Goal: Task Accomplishment & Management: Manage account settings

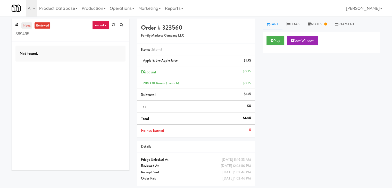
click at [29, 25] on link "inbox" at bounding box center [26, 25] width 11 height 6
click at [39, 32] on input "589495" at bounding box center [70, 34] width 110 height 10
paste input "Redfish Laundry"
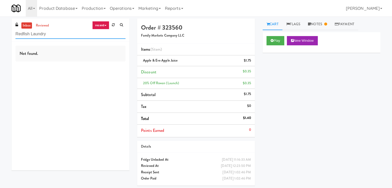
click at [73, 31] on input "Redfish Laundry" at bounding box center [70, 34] width 110 height 10
paste input "AVE Tampa Riverwalk - Drinks - Cooler"
type input "AVE Tampa Riverwalk - Drinks - Cooler"
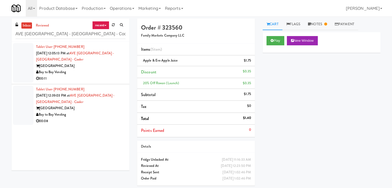
click at [109, 73] on div "Bay to Bay Vending" at bounding box center [80, 72] width 89 height 6
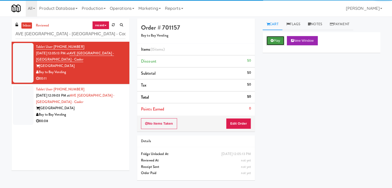
click at [272, 43] on button "Play" at bounding box center [276, 40] width 18 height 9
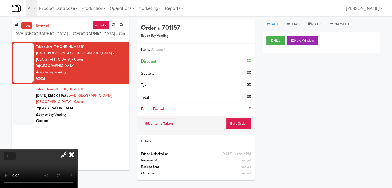
drag, startPoint x: 226, startPoint y: 21, endPoint x: 226, endPoint y: 23, distance: 2.6
click at [77, 150] on icon at bounding box center [71, 155] width 11 height 10
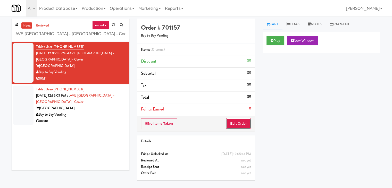
click at [239, 125] on button "Edit Order" at bounding box center [238, 123] width 25 height 11
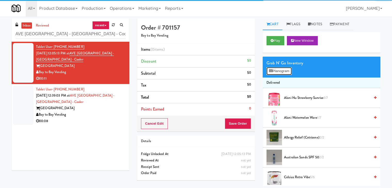
click at [280, 71] on button "Planogram" at bounding box center [279, 71] width 25 height 8
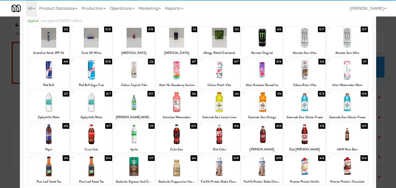
scroll to position [52, 0]
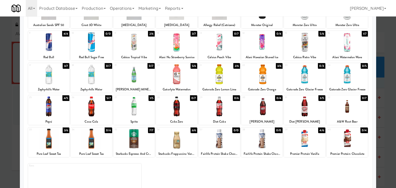
click at [104, 101] on div at bounding box center [91, 107] width 41 height 20
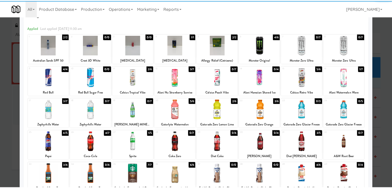
scroll to position [0, 0]
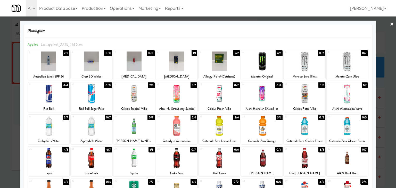
click at [390, 25] on link "×" at bounding box center [392, 24] width 4 height 16
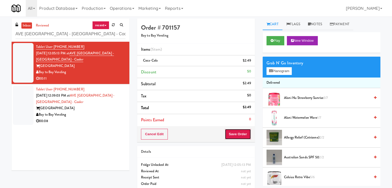
click at [234, 133] on button "Save Order" at bounding box center [238, 134] width 26 height 11
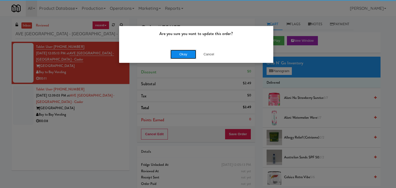
drag, startPoint x: 180, startPoint y: 55, endPoint x: 177, endPoint y: 56, distance: 3.7
click at [180, 55] on button "Okay" at bounding box center [183, 54] width 26 height 9
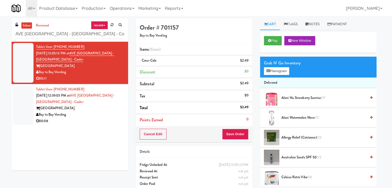
click at [100, 117] on div "Bay to Bay Vending" at bounding box center [80, 115] width 88 height 6
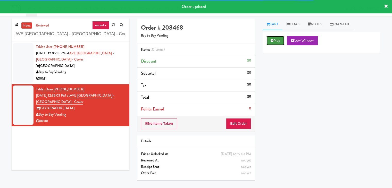
click at [280, 42] on button "Play" at bounding box center [276, 40] width 18 height 9
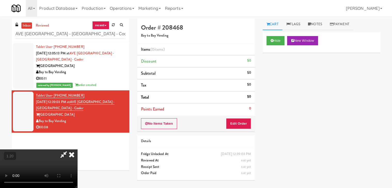
click at [77, 150] on video at bounding box center [38, 169] width 77 height 39
click at [77, 150] on icon at bounding box center [71, 155] width 11 height 10
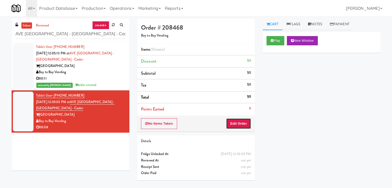
click at [243, 121] on button "Edit Order" at bounding box center [238, 123] width 25 height 11
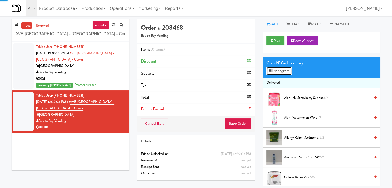
click at [279, 71] on button "Planogram" at bounding box center [279, 71] width 25 height 8
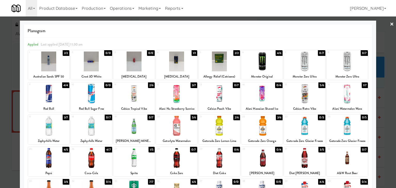
click at [306, 95] on div at bounding box center [304, 94] width 41 height 20
click at [390, 23] on link "×" at bounding box center [392, 24] width 4 height 16
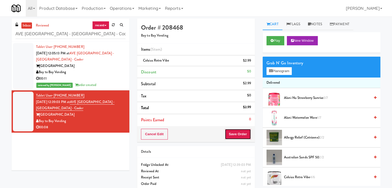
click at [232, 130] on button "Save Order" at bounding box center [238, 134] width 26 height 11
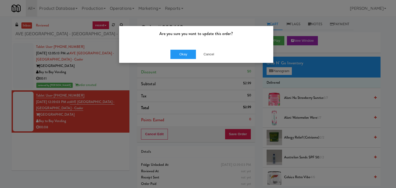
click at [180, 49] on div "Okay Cancel" at bounding box center [196, 54] width 154 height 17
click at [180, 52] on button "Okay" at bounding box center [183, 54] width 26 height 9
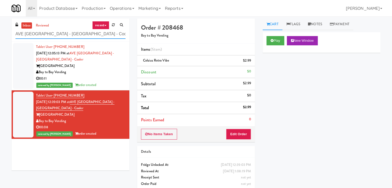
click at [71, 34] on input "AVE Tampa Riverwalk - Drinks - Cooler" at bounding box center [70, 34] width 110 height 10
paste input "Vertex - Combo Cooler - Middle"
type input "Vertex - Combo Cooler - Middle"
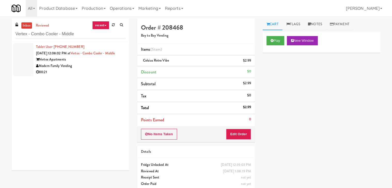
click at [111, 69] on div "Modern Family Vending" at bounding box center [80, 66] width 89 height 6
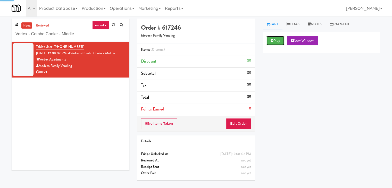
click at [273, 39] on button "Play" at bounding box center [276, 40] width 18 height 9
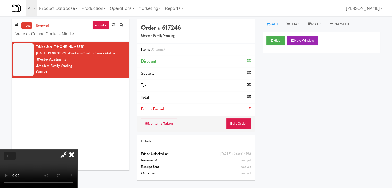
click at [77, 150] on video at bounding box center [38, 169] width 77 height 39
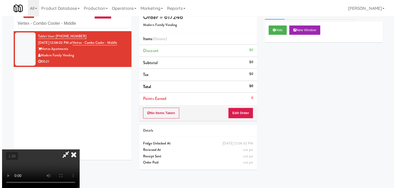
scroll to position [16, 0]
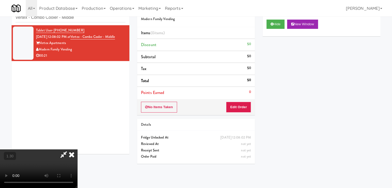
click at [77, 150] on video at bounding box center [38, 169] width 77 height 39
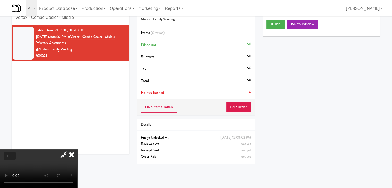
click at [77, 150] on icon at bounding box center [71, 155] width 11 height 10
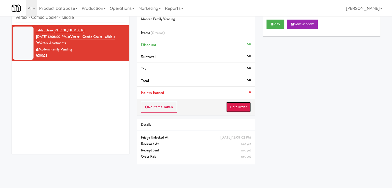
click at [242, 110] on button "Edit Order" at bounding box center [238, 107] width 25 height 11
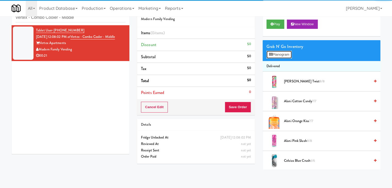
click at [292, 55] on button "Planogram" at bounding box center [279, 55] width 25 height 8
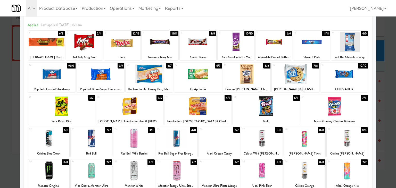
scroll to position [52, 0]
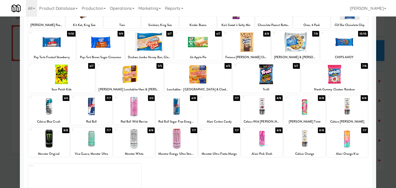
click at [348, 112] on div at bounding box center [347, 107] width 41 height 20
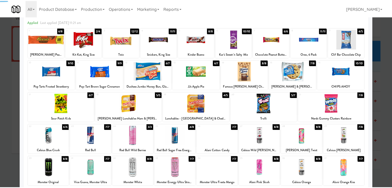
scroll to position [0, 0]
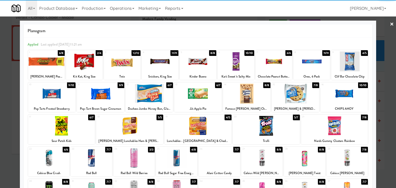
click at [390, 24] on link "×" at bounding box center [392, 24] width 4 height 16
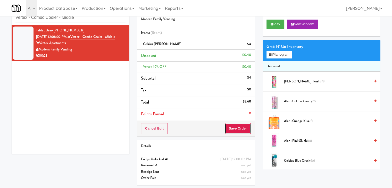
click at [230, 126] on button "Save Order" at bounding box center [238, 128] width 26 height 11
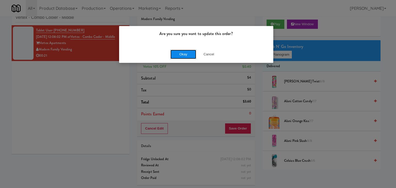
click at [182, 54] on button "Okay" at bounding box center [183, 54] width 26 height 9
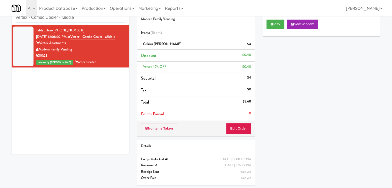
click at [82, 18] on input "Vertex - Combo Cooler - Middle" at bounding box center [70, 18] width 110 height 10
paste input "Market @ 3500 Steeles"
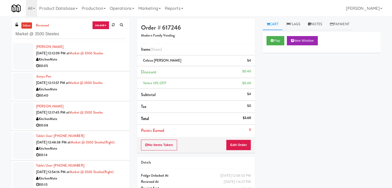
click at [85, 67] on div "00:05" at bounding box center [80, 66] width 89 height 6
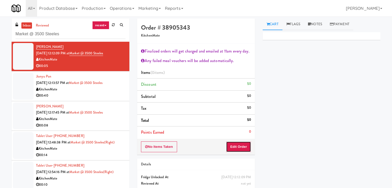
click at [241, 145] on button "Edit Order" at bounding box center [238, 147] width 25 height 11
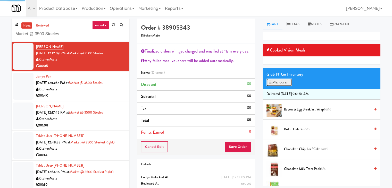
click at [287, 79] on button "Planogram" at bounding box center [279, 83] width 25 height 8
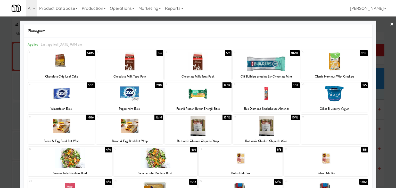
click at [275, 128] on div at bounding box center [266, 126] width 67 height 20
click at [390, 24] on link "×" at bounding box center [392, 24] width 4 height 16
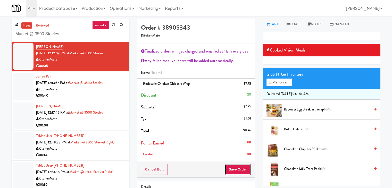
drag, startPoint x: 235, startPoint y: 168, endPoint x: 237, endPoint y: 166, distance: 3.7
click at [235, 168] on button "Save Order" at bounding box center [238, 169] width 26 height 11
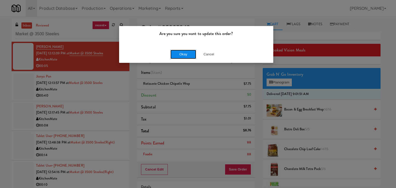
click at [185, 54] on button "Okay" at bounding box center [183, 54] width 26 height 9
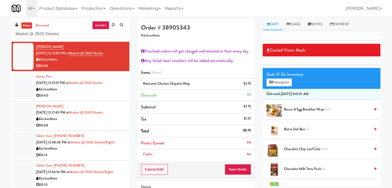
click at [105, 95] on div "00:40" at bounding box center [80, 96] width 89 height 6
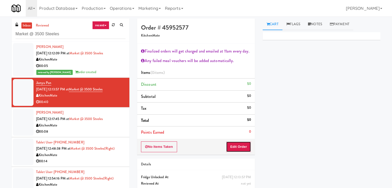
click at [243, 146] on button "Edit Order" at bounding box center [238, 147] width 25 height 11
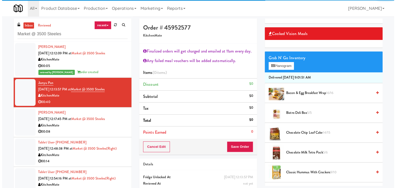
scroll to position [26, 0]
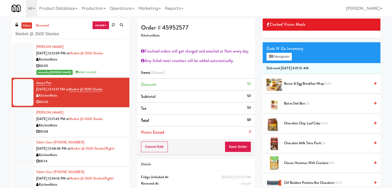
click at [374, 122] on icon at bounding box center [375, 123] width 3 height 3
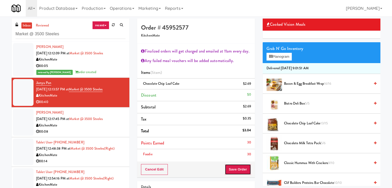
click at [237, 169] on button "Save Order" at bounding box center [238, 169] width 26 height 11
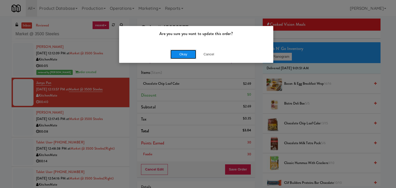
click at [179, 55] on button "Okay" at bounding box center [183, 54] width 26 height 9
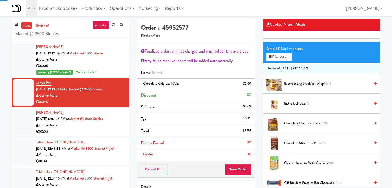
click at [87, 132] on div "00:08" at bounding box center [80, 132] width 89 height 6
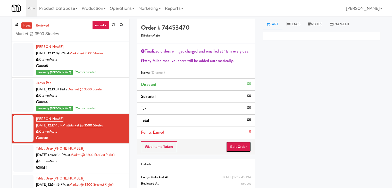
click at [241, 145] on button "Edit Order" at bounding box center [238, 147] width 25 height 11
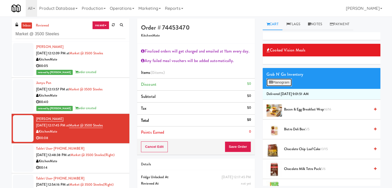
click at [278, 82] on button "Planogram" at bounding box center [279, 83] width 25 height 8
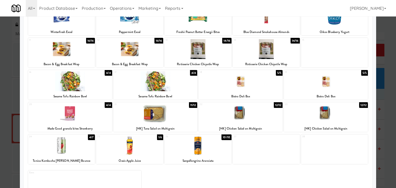
scroll to position [77, 0]
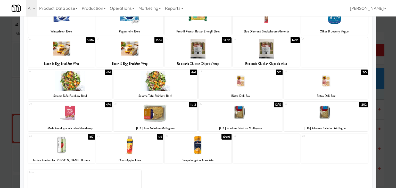
click at [164, 117] on div at bounding box center [155, 113] width 84 height 20
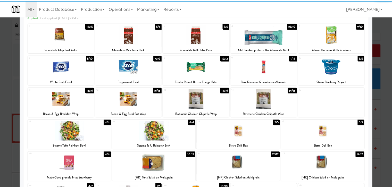
scroll to position [0, 0]
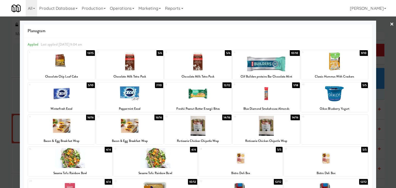
click at [390, 24] on link "×" at bounding box center [392, 24] width 4 height 16
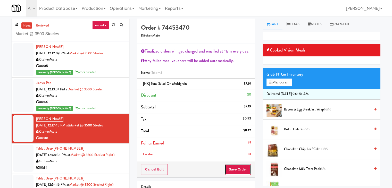
click at [232, 168] on button "Save Order" at bounding box center [238, 169] width 26 height 11
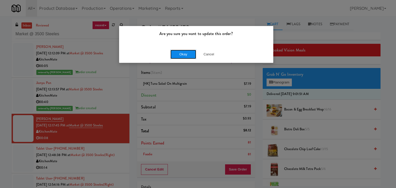
drag, startPoint x: 186, startPoint y: 55, endPoint x: 112, endPoint y: 88, distance: 81.0
click at [186, 55] on button "Okay" at bounding box center [183, 54] width 26 height 9
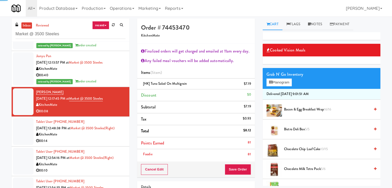
scroll to position [52, 0]
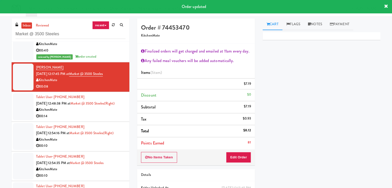
click at [98, 120] on div "00:14" at bounding box center [80, 116] width 89 height 6
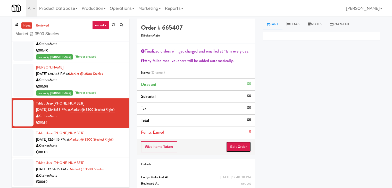
click at [244, 143] on button "Edit Order" at bounding box center [238, 147] width 25 height 11
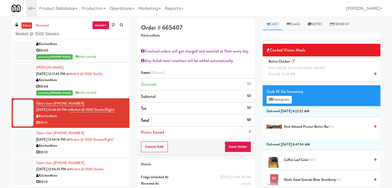
click at [374, 72] on icon at bounding box center [375, 73] width 3 height 3
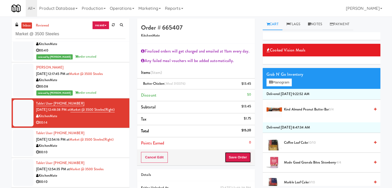
click at [229, 156] on button "Save Order" at bounding box center [238, 157] width 26 height 11
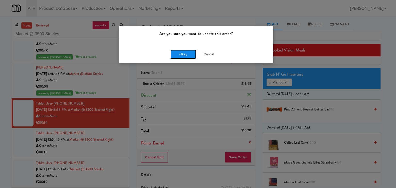
click at [179, 52] on button "Okay" at bounding box center [183, 54] width 26 height 9
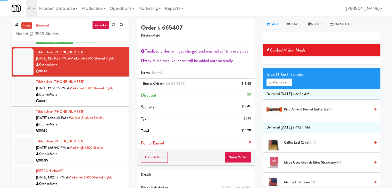
scroll to position [103, 0]
click at [96, 104] on div "00:10" at bounding box center [80, 101] width 89 height 6
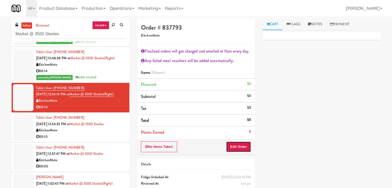
click at [235, 145] on button "Edit Order" at bounding box center [238, 147] width 25 height 11
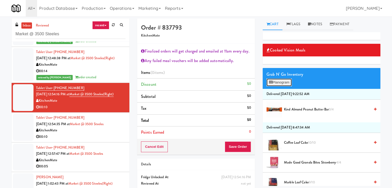
click at [280, 82] on button "Planogram" at bounding box center [279, 83] width 25 height 8
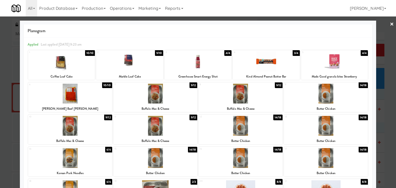
scroll to position [52, 0]
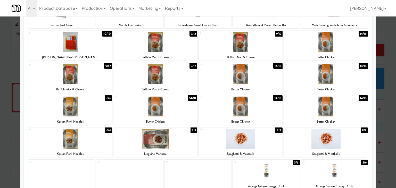
click at [163, 114] on div at bounding box center [155, 107] width 84 height 20
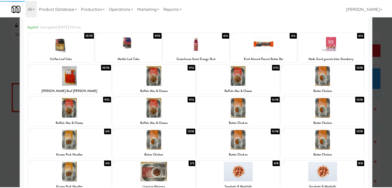
scroll to position [0, 0]
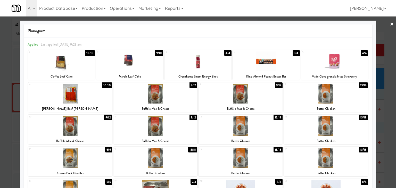
click at [390, 24] on link "×" at bounding box center [392, 24] width 4 height 16
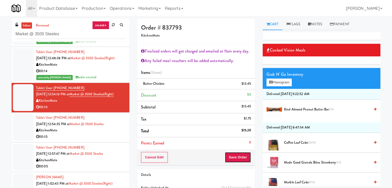
click at [236, 158] on button "Save Order" at bounding box center [238, 157] width 26 height 11
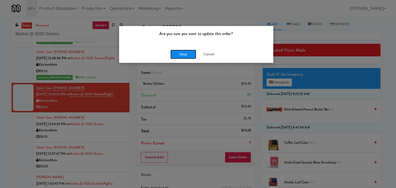
click at [180, 56] on button "Okay" at bounding box center [183, 54] width 26 height 9
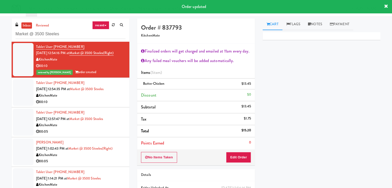
scroll to position [151, 0]
click at [92, 102] on div "00:10" at bounding box center [80, 102] width 89 height 6
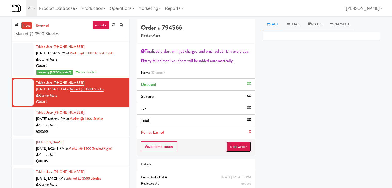
click at [231, 142] on button "Edit Order" at bounding box center [238, 147] width 25 height 11
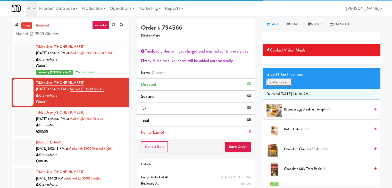
click at [288, 81] on button "Planogram" at bounding box center [279, 83] width 25 height 8
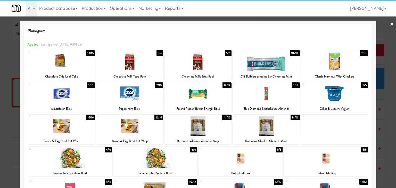
scroll to position [26, 0]
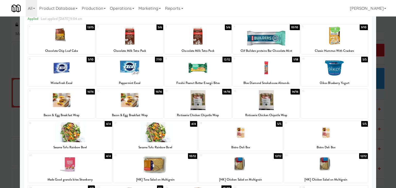
click at [76, 101] on div at bounding box center [61, 100] width 67 height 20
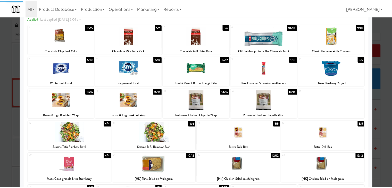
scroll to position [0, 0]
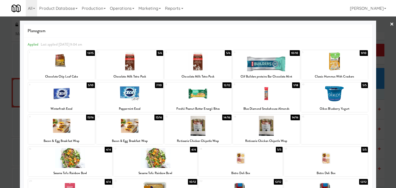
click at [390, 25] on link "×" at bounding box center [392, 24] width 4 height 16
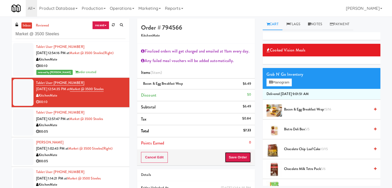
click at [238, 159] on button "Save Order" at bounding box center [238, 157] width 26 height 11
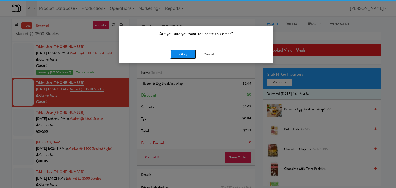
click at [183, 56] on button "Okay" at bounding box center [183, 54] width 26 height 9
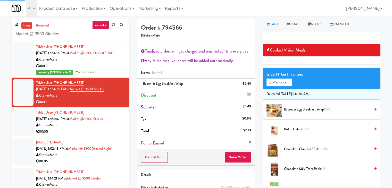
click at [93, 133] on div "00:05" at bounding box center [80, 132] width 89 height 6
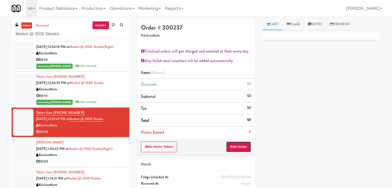
click at [235, 147] on button "Edit Order" at bounding box center [238, 147] width 25 height 11
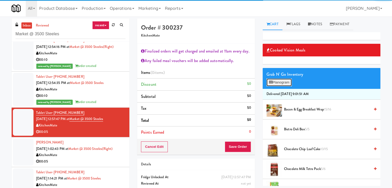
click at [287, 83] on button "Planogram" at bounding box center [279, 83] width 25 height 8
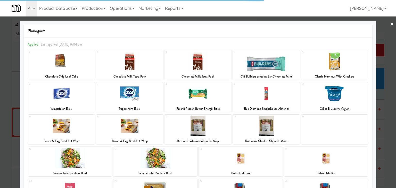
scroll to position [77, 0]
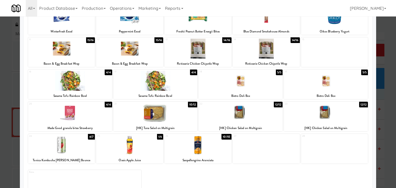
click at [204, 51] on div at bounding box center [197, 49] width 67 height 20
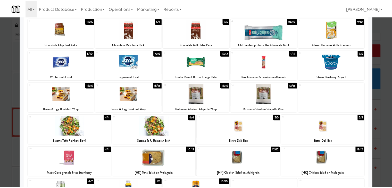
scroll to position [0, 0]
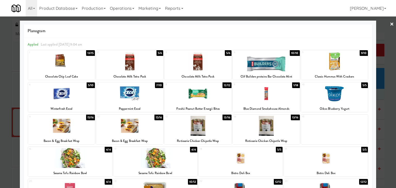
click at [390, 26] on link "×" at bounding box center [392, 24] width 4 height 16
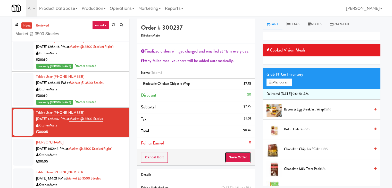
click at [231, 156] on button "Save Order" at bounding box center [238, 157] width 26 height 11
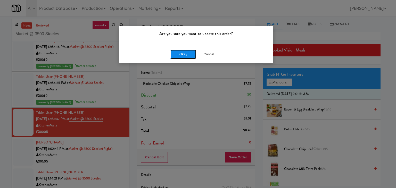
click at [184, 54] on button "Okay" at bounding box center [183, 54] width 26 height 9
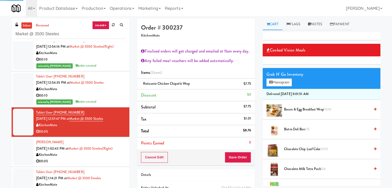
scroll to position [157, 0]
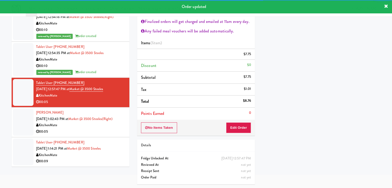
click at [99, 130] on div "00:05" at bounding box center [80, 132] width 89 height 6
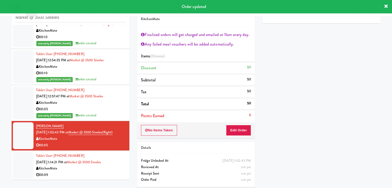
scroll to position [19, 0]
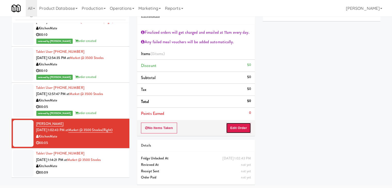
click at [241, 129] on button "Edit Order" at bounding box center [238, 128] width 25 height 11
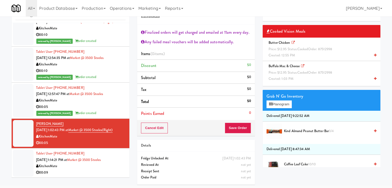
click at [374, 78] on icon at bounding box center [375, 78] width 3 height 3
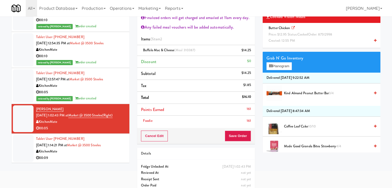
scroll to position [42, 0]
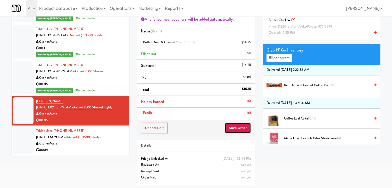
click at [240, 128] on button "Save Order" at bounding box center [238, 128] width 26 height 11
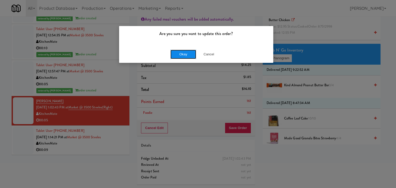
click at [187, 54] on button "Okay" at bounding box center [183, 54] width 26 height 9
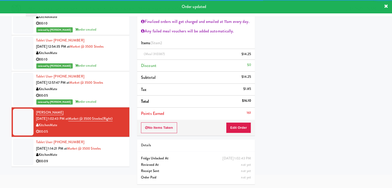
scroll to position [163, 0]
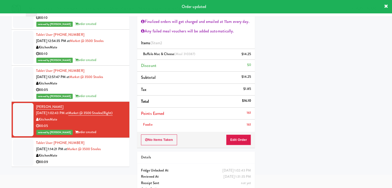
click at [95, 159] on div "KitchenMate" at bounding box center [80, 156] width 89 height 6
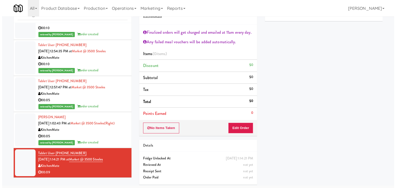
scroll to position [169, 0]
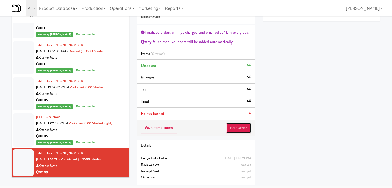
click at [240, 127] on button "Edit Order" at bounding box center [238, 128] width 25 height 11
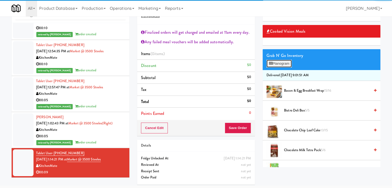
click at [287, 64] on button "Planogram" at bounding box center [279, 64] width 25 height 8
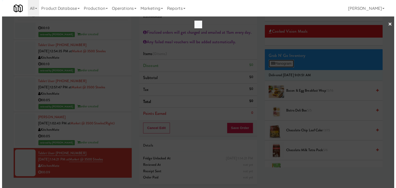
scroll to position [163, 0]
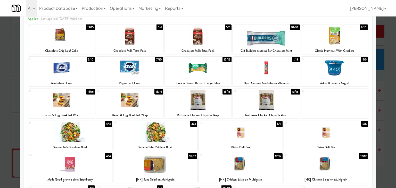
click at [198, 97] on div at bounding box center [197, 100] width 67 height 20
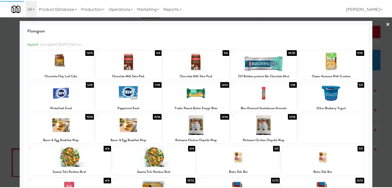
scroll to position [0, 0]
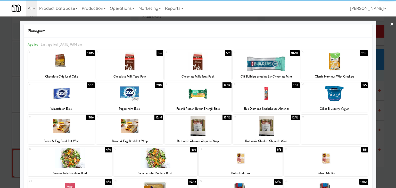
click at [390, 23] on link "×" at bounding box center [392, 24] width 4 height 16
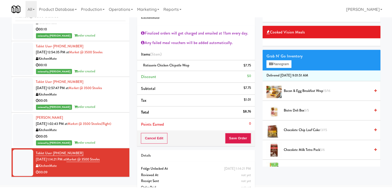
scroll to position [169, 0]
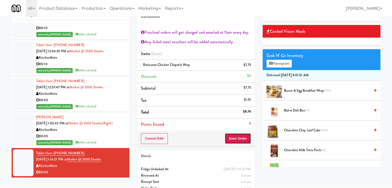
click at [236, 137] on button "Save Order" at bounding box center [238, 138] width 26 height 11
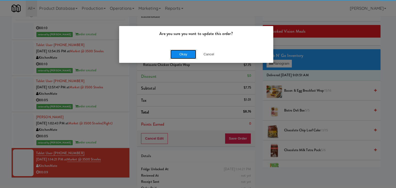
click at [181, 53] on button "Okay" at bounding box center [183, 54] width 26 height 9
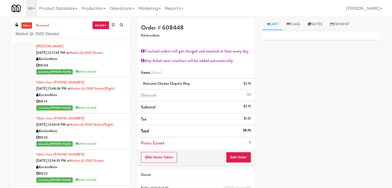
scroll to position [0, 0]
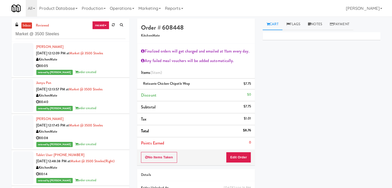
click at [108, 69] on div "reviewed by [PERSON_NAME] A order created" at bounding box center [80, 72] width 89 height 6
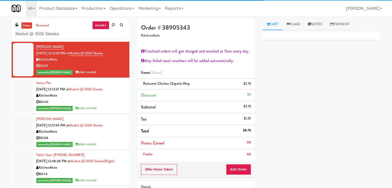
click at [106, 103] on div "00:40" at bounding box center [80, 102] width 89 height 6
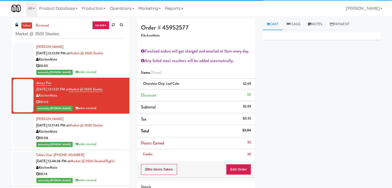
click at [106, 139] on div "00:08" at bounding box center [80, 138] width 89 height 6
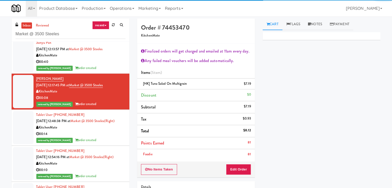
scroll to position [77, 0]
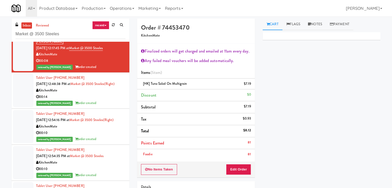
click at [108, 100] on div "00:14" at bounding box center [80, 97] width 89 height 6
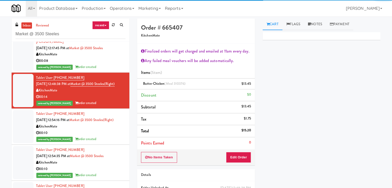
click at [109, 143] on div "reviewed by [PERSON_NAME] A order created" at bounding box center [80, 139] width 89 height 6
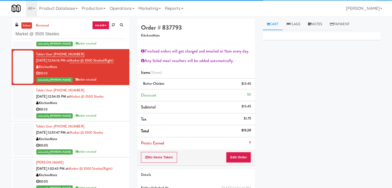
scroll to position [155, 0]
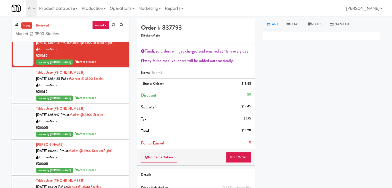
click at [112, 95] on div "00:10" at bounding box center [80, 92] width 89 height 6
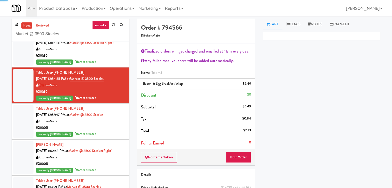
click at [107, 137] on div "reviewed by [PERSON_NAME] A order created" at bounding box center [80, 134] width 89 height 6
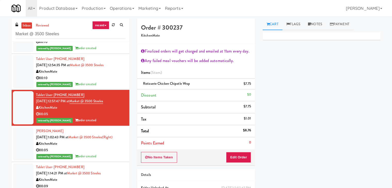
scroll to position [176, 0]
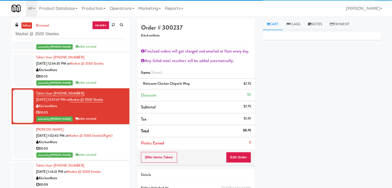
click at [108, 146] on div "00:05" at bounding box center [80, 149] width 89 height 6
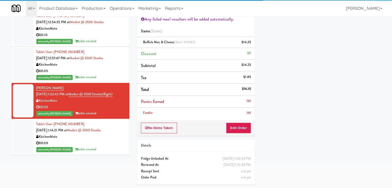
click at [107, 146] on div "00:09" at bounding box center [80, 143] width 89 height 6
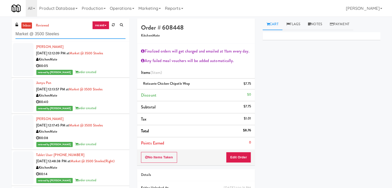
click at [72, 36] on input "Market @ 3500 Steeles" at bounding box center [70, 34] width 110 height 10
paste input "ttr (formerly Shawcor)"
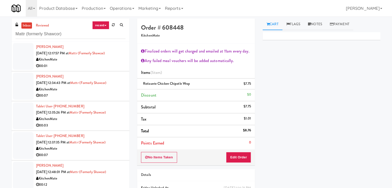
click at [93, 67] on div "00:01" at bounding box center [80, 66] width 89 height 6
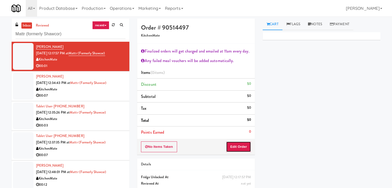
click at [242, 147] on button "Edit Order" at bounding box center [238, 147] width 25 height 11
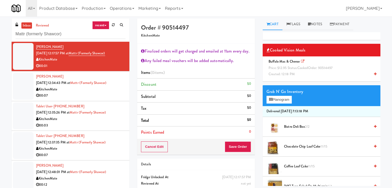
click at [285, 111] on div "Order # 90514497 KitchenMate Finalized orders will get charged and emailed at 1…" at bounding box center [258, 113] width 251 height 189
click at [374, 73] on icon at bounding box center [375, 73] width 3 height 3
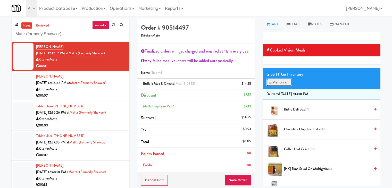
click at [276, 82] on button "Planogram" at bounding box center [279, 83] width 25 height 8
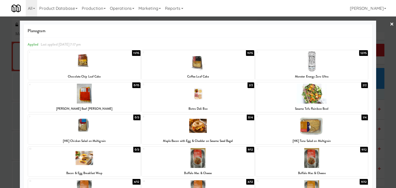
click at [390, 24] on link "×" at bounding box center [392, 24] width 4 height 16
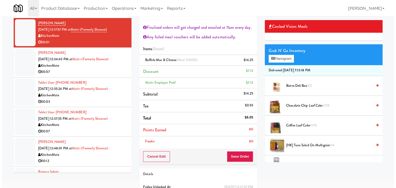
scroll to position [52, 0]
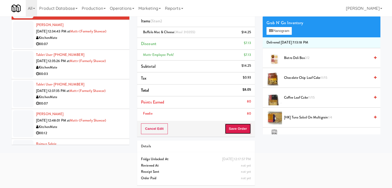
click at [236, 127] on button "Save Order" at bounding box center [238, 128] width 26 height 11
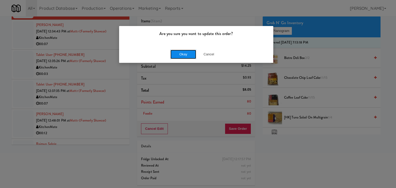
drag, startPoint x: 188, startPoint y: 51, endPoint x: 181, endPoint y: 55, distance: 7.6
click at [187, 51] on button "Okay" at bounding box center [183, 54] width 26 height 9
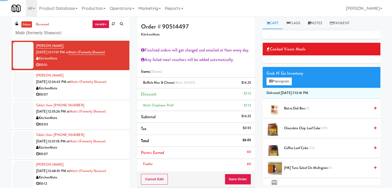
scroll to position [0, 0]
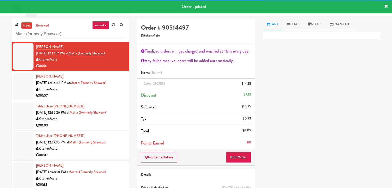
click at [100, 97] on div "00:07" at bounding box center [80, 96] width 89 height 6
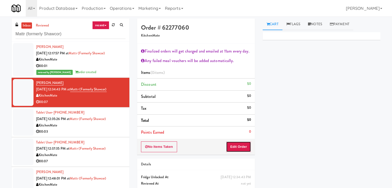
click at [236, 147] on button "Edit Order" at bounding box center [238, 147] width 25 height 11
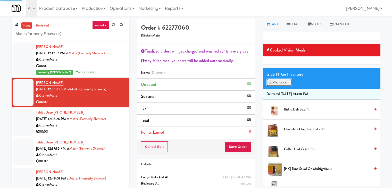
click at [287, 82] on button "Planogram" at bounding box center [279, 83] width 25 height 8
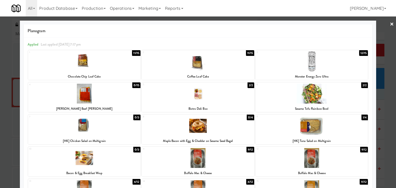
click at [316, 126] on div at bounding box center [311, 126] width 112 height 20
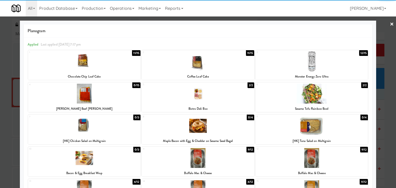
click at [224, 63] on div at bounding box center [198, 62] width 112 height 20
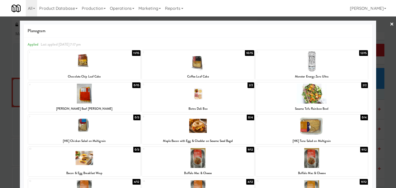
click at [390, 23] on link "×" at bounding box center [392, 24] width 4 height 16
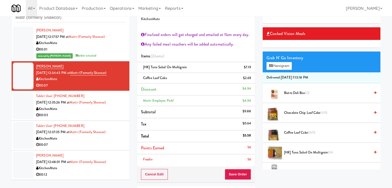
scroll to position [26, 0]
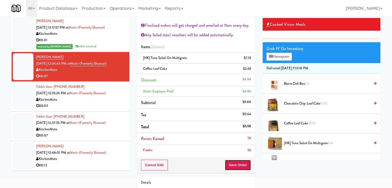
click at [236, 163] on button "Save Order" at bounding box center [238, 165] width 26 height 11
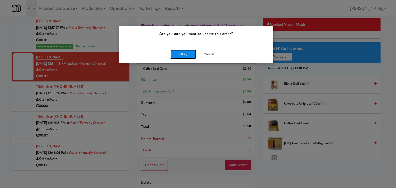
click at [181, 54] on button "Okay" at bounding box center [183, 54] width 26 height 9
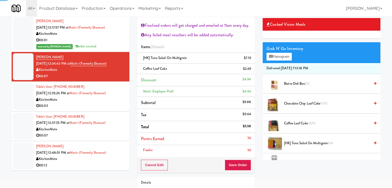
click at [96, 104] on div "00:03" at bounding box center [80, 106] width 89 height 6
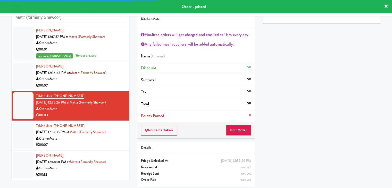
scroll to position [19, 0]
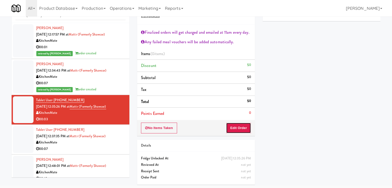
click at [240, 128] on button "Edit Order" at bounding box center [238, 128] width 25 height 11
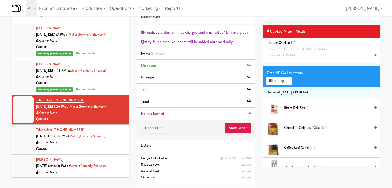
click at [374, 54] on icon at bounding box center [375, 55] width 3 height 3
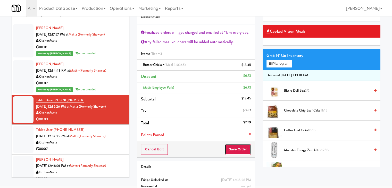
click at [236, 151] on button "Save Order" at bounding box center [238, 149] width 26 height 11
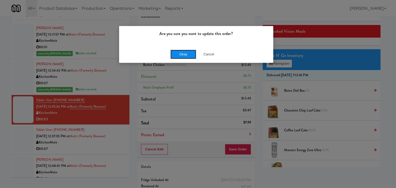
click at [184, 54] on button "Okay" at bounding box center [183, 54] width 26 height 9
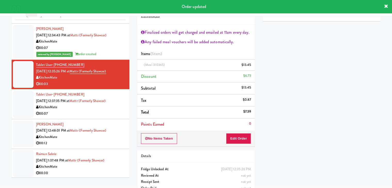
scroll to position [36, 0]
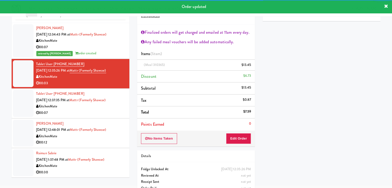
click at [102, 112] on div "Tablet User · (416) 670-5487 Aug 18, 2025 12:37:35 PM at Mattr (formerly Shawco…" at bounding box center [80, 103] width 89 height 25
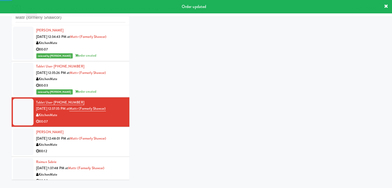
scroll to position [19, 0]
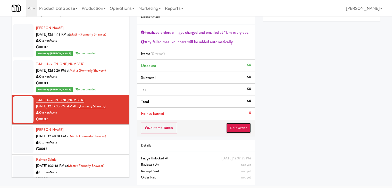
click at [236, 127] on button "Edit Order" at bounding box center [238, 128] width 25 height 11
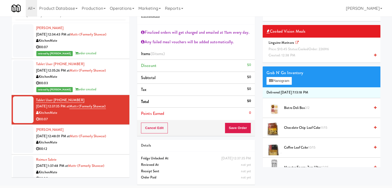
click at [374, 54] on icon at bounding box center [375, 55] width 3 height 3
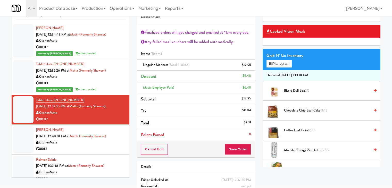
click at [374, 109] on icon at bounding box center [375, 110] width 3 height 3
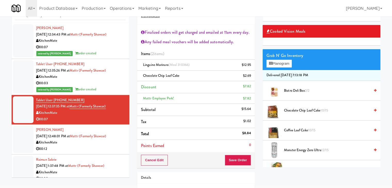
scroll to position [51, 0]
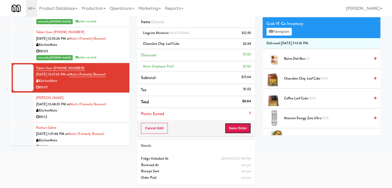
click at [237, 127] on button "Save Order" at bounding box center [238, 128] width 26 height 11
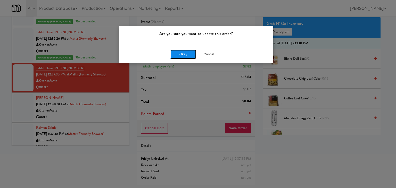
click at [181, 52] on button "Okay" at bounding box center [183, 54] width 26 height 9
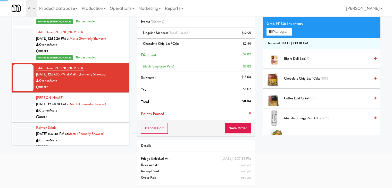
click at [90, 116] on div "00:12" at bounding box center [80, 117] width 89 height 6
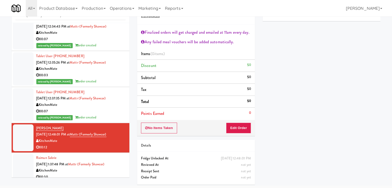
scroll to position [48, 0]
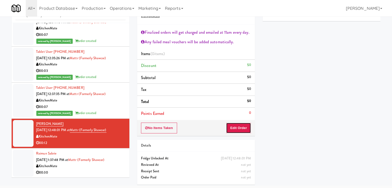
click at [239, 127] on button "Edit Order" at bounding box center [238, 128] width 25 height 11
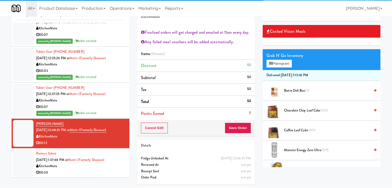
click at [374, 129] on icon at bounding box center [375, 130] width 3 height 3
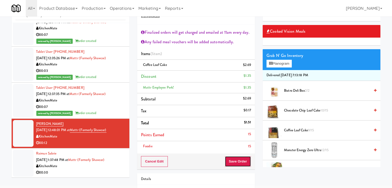
click at [236, 161] on button "Save Order" at bounding box center [238, 161] width 26 height 11
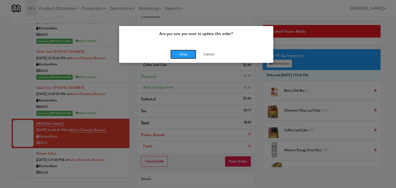
drag, startPoint x: 179, startPoint y: 52, endPoint x: 89, endPoint y: 97, distance: 100.4
click at [179, 52] on button "Okay" at bounding box center [183, 54] width 26 height 9
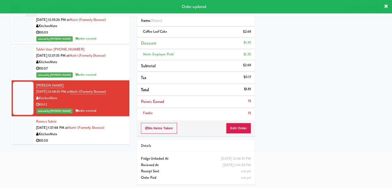
scroll to position [55, 0]
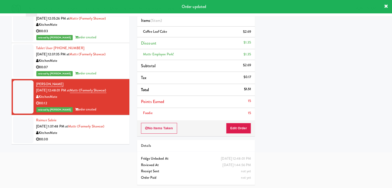
click at [91, 136] on div "00:30" at bounding box center [80, 139] width 89 height 6
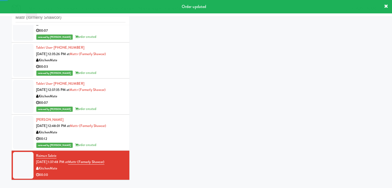
scroll to position [19, 0]
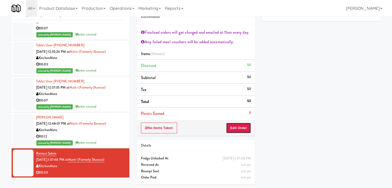
click at [237, 127] on button "Edit Order" at bounding box center [238, 128] width 25 height 11
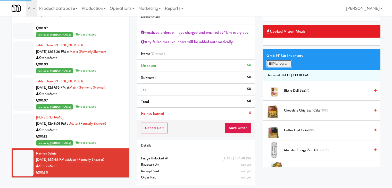
click at [284, 61] on button "Planogram" at bounding box center [279, 64] width 25 height 8
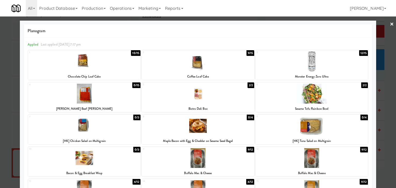
click at [293, 60] on div at bounding box center [311, 62] width 112 height 20
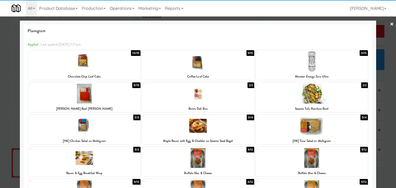
click at [297, 90] on div at bounding box center [311, 94] width 112 height 20
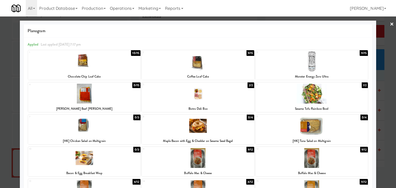
click at [101, 67] on div at bounding box center [84, 62] width 112 height 20
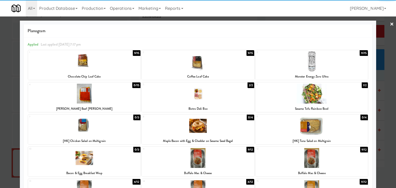
click at [101, 67] on div at bounding box center [84, 62] width 112 height 20
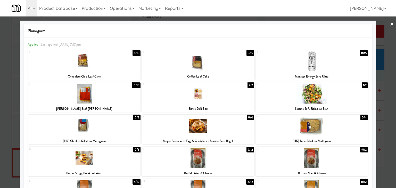
click at [390, 25] on link "×" at bounding box center [392, 24] width 4 height 16
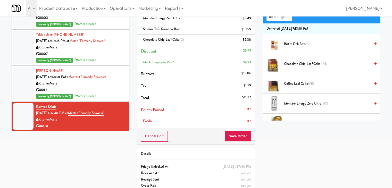
scroll to position [70, 0]
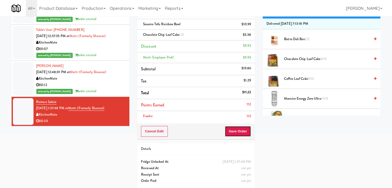
click at [237, 131] on button "Save Order" at bounding box center [238, 131] width 26 height 11
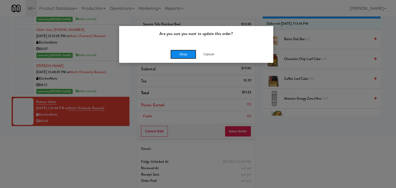
click at [182, 54] on button "Okay" at bounding box center [183, 54] width 26 height 9
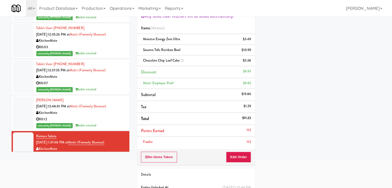
scroll to position [61, 0]
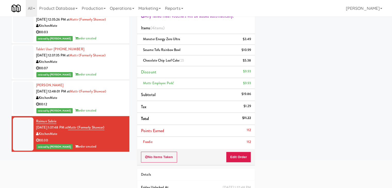
click at [105, 108] on div "reviewed by [PERSON_NAME] A order created" at bounding box center [80, 111] width 89 height 6
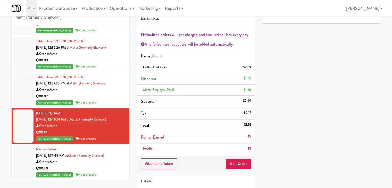
scroll to position [45, 0]
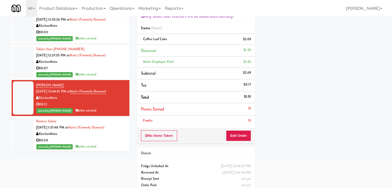
click at [102, 71] on div "reviewed by [PERSON_NAME] A order created" at bounding box center [80, 74] width 89 height 6
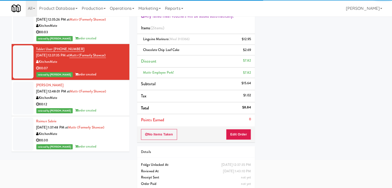
scroll to position [36, 0]
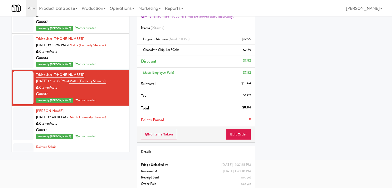
click at [103, 59] on div "00:03" at bounding box center [80, 58] width 89 height 6
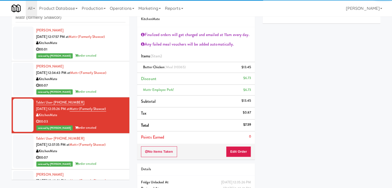
click at [101, 86] on div "00:07" at bounding box center [80, 85] width 89 height 6
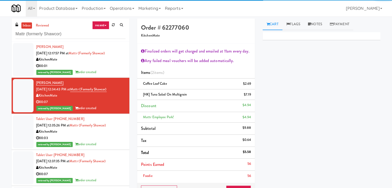
click at [102, 71] on div "reviewed by [PERSON_NAME] A order created" at bounding box center [80, 72] width 89 height 6
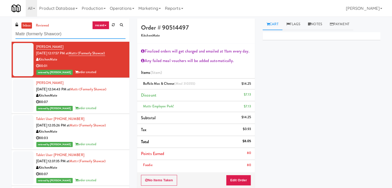
click at [71, 36] on input "Mattr (formerly Shawcor)" at bounding box center [70, 34] width 110 height 10
paste input "Guild - Cooler - Left"
type input "Guild - Cooler - Left"
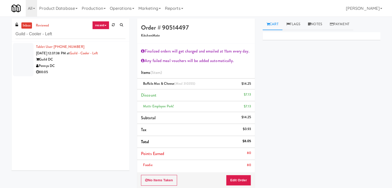
click at [116, 69] on div "00:05" at bounding box center [80, 72] width 89 height 6
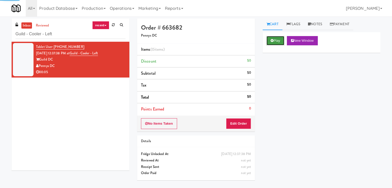
click at [273, 39] on icon at bounding box center [272, 40] width 3 height 3
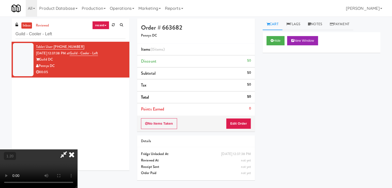
click at [77, 150] on video at bounding box center [38, 169] width 77 height 39
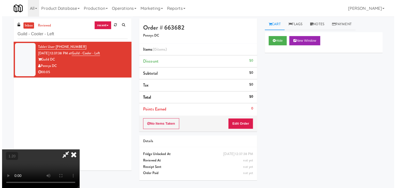
scroll to position [0, 0]
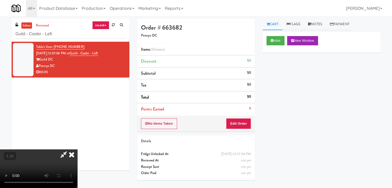
click at [77, 150] on icon at bounding box center [71, 155] width 11 height 10
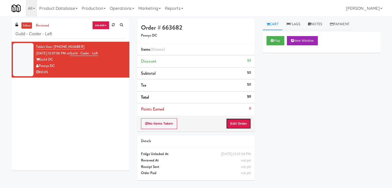
click at [237, 121] on button "Edit Order" at bounding box center [238, 123] width 25 height 11
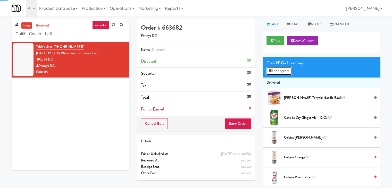
click at [281, 72] on button "Planogram" at bounding box center [279, 71] width 25 height 8
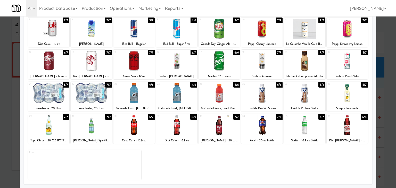
click at [347, 128] on div at bounding box center [347, 125] width 41 height 20
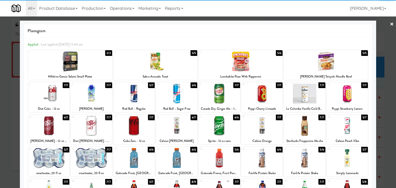
click at [390, 22] on link "×" at bounding box center [392, 24] width 4 height 16
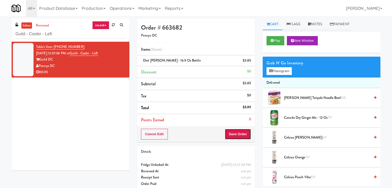
click at [235, 134] on button "Save Order" at bounding box center [238, 134] width 26 height 11
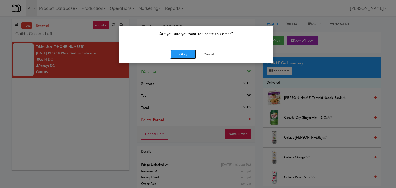
drag, startPoint x: 189, startPoint y: 55, endPoint x: 147, endPoint y: 21, distance: 53.5
click at [188, 54] on button "Okay" at bounding box center [183, 54] width 26 height 9
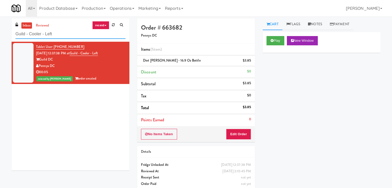
click at [65, 36] on input "Guild - Cooler - Left" at bounding box center [70, 34] width 110 height 10
paste input "Accolade - Drinks"
type input "Accolade - Drinks"
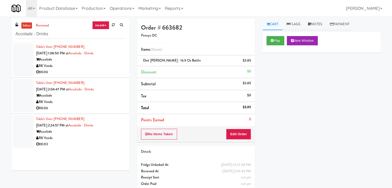
click at [120, 71] on div "00:06" at bounding box center [80, 72] width 89 height 6
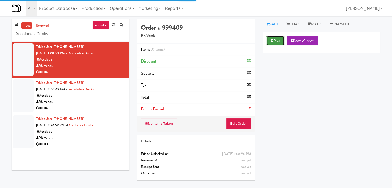
click at [273, 40] on icon at bounding box center [272, 40] width 3 height 3
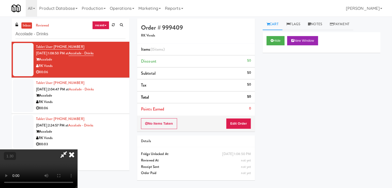
click at [77, 150] on video at bounding box center [38, 169] width 77 height 39
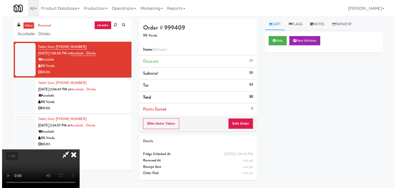
scroll to position [0, 0]
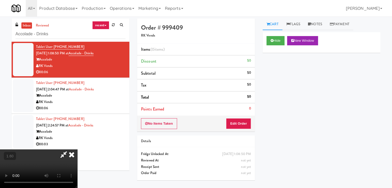
click at [77, 150] on icon at bounding box center [71, 155] width 11 height 10
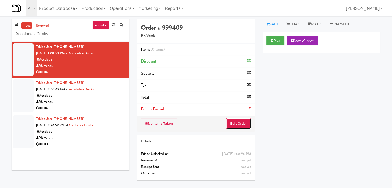
click at [235, 123] on button "Edit Order" at bounding box center [238, 123] width 25 height 11
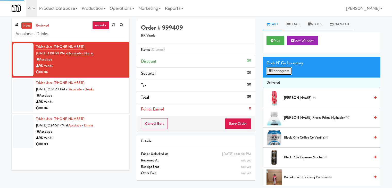
click at [280, 70] on button "Planogram" at bounding box center [279, 71] width 25 height 8
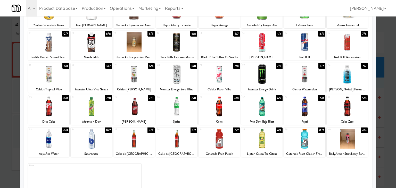
click at [174, 109] on div at bounding box center [176, 107] width 41 height 20
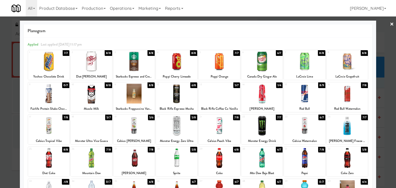
click at [390, 24] on link "×" at bounding box center [392, 24] width 4 height 16
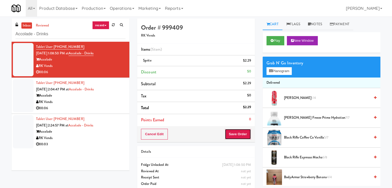
click at [238, 133] on button "Save Order" at bounding box center [238, 134] width 26 height 11
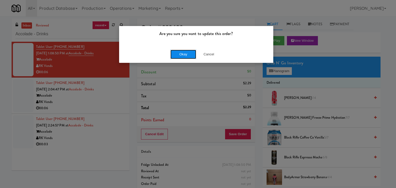
click at [184, 56] on button "Okay" at bounding box center [183, 54] width 26 height 9
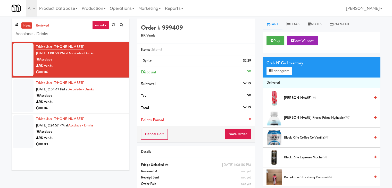
click at [114, 108] on div "00:06" at bounding box center [80, 108] width 89 height 6
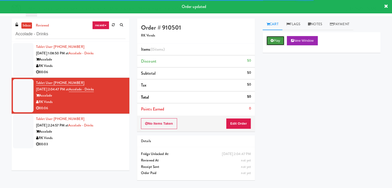
click at [277, 39] on button "Play" at bounding box center [276, 40] width 18 height 9
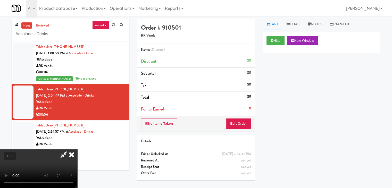
click at [77, 150] on video at bounding box center [38, 169] width 77 height 39
drag, startPoint x: 228, startPoint y: 20, endPoint x: 240, endPoint y: 100, distance: 80.8
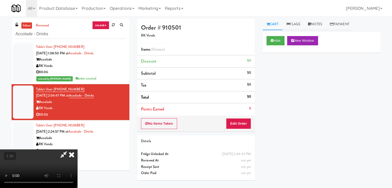
click at [77, 150] on icon at bounding box center [71, 155] width 11 height 10
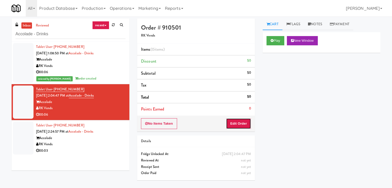
click at [242, 123] on button "Edit Order" at bounding box center [238, 123] width 25 height 11
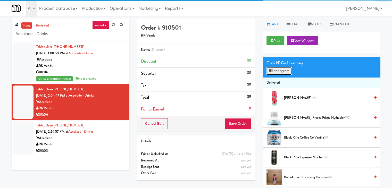
click at [277, 73] on button "Planogram" at bounding box center [279, 71] width 25 height 8
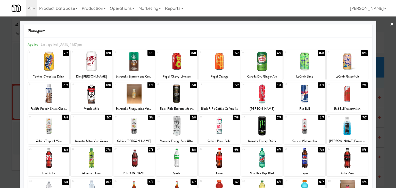
click at [180, 95] on div at bounding box center [176, 94] width 41 height 20
click at [390, 22] on link "×" at bounding box center [392, 24] width 4 height 16
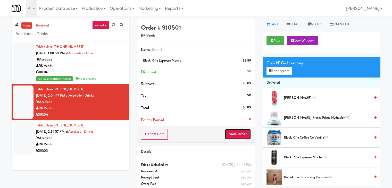
click at [233, 135] on button "Save Order" at bounding box center [238, 134] width 26 height 11
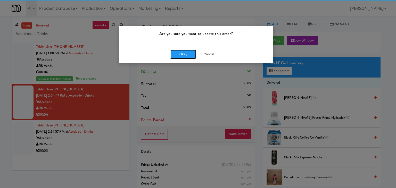
click at [186, 54] on button "Okay" at bounding box center [183, 54] width 26 height 9
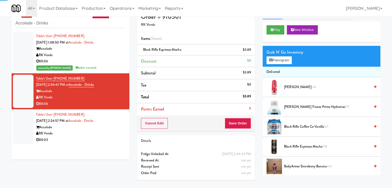
scroll to position [16, 0]
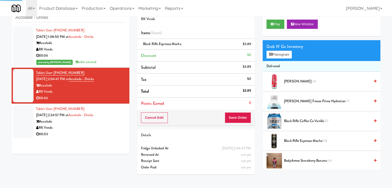
click at [111, 127] on div "RK Vends" at bounding box center [80, 128] width 89 height 6
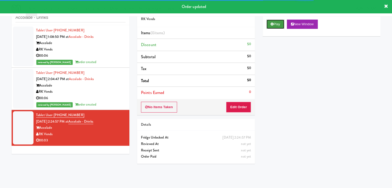
click at [277, 23] on button "Play" at bounding box center [276, 24] width 18 height 9
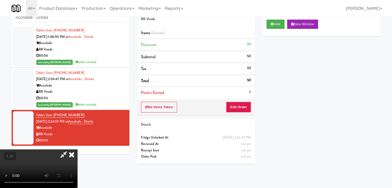
click at [77, 150] on video at bounding box center [38, 169] width 77 height 39
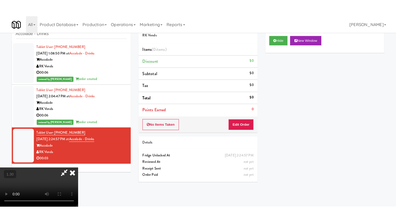
scroll to position [72, 0]
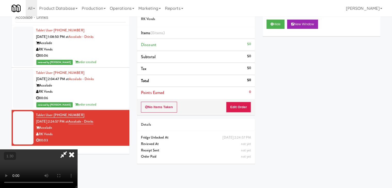
click at [77, 150] on video at bounding box center [38, 169] width 77 height 39
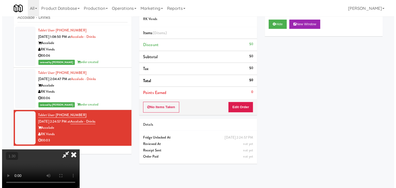
scroll to position [0, 0]
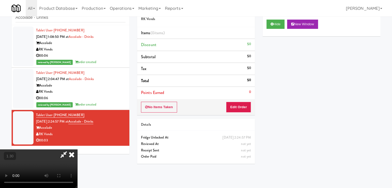
click at [77, 150] on icon at bounding box center [71, 155] width 11 height 10
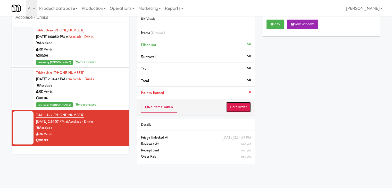
click at [238, 105] on button "Edit Order" at bounding box center [238, 107] width 25 height 11
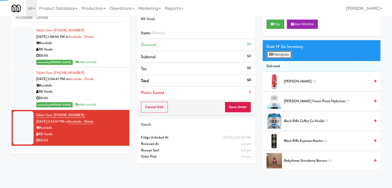
click at [276, 56] on button "Planogram" at bounding box center [279, 55] width 25 height 8
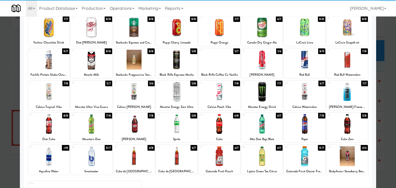
scroll to position [65, 0]
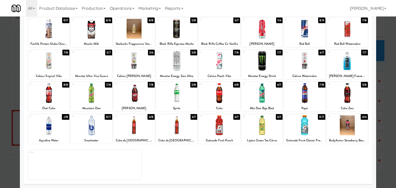
click at [56, 94] on div at bounding box center [48, 93] width 41 height 20
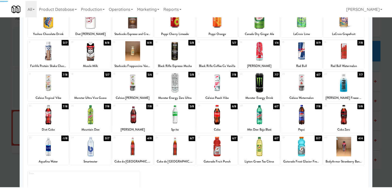
scroll to position [0, 0]
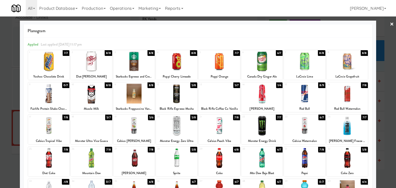
click at [390, 23] on link "×" at bounding box center [392, 24] width 4 height 16
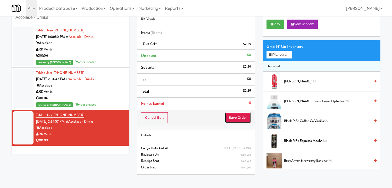
drag, startPoint x: 244, startPoint y: 118, endPoint x: 242, endPoint y: 115, distance: 3.9
click at [244, 118] on button "Save Order" at bounding box center [238, 117] width 26 height 11
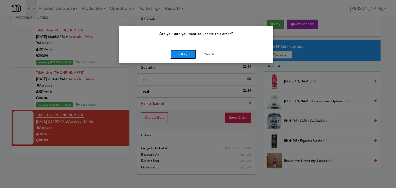
drag, startPoint x: 185, startPoint y: 54, endPoint x: 138, endPoint y: 79, distance: 52.6
click at [185, 54] on button "Okay" at bounding box center [183, 54] width 26 height 9
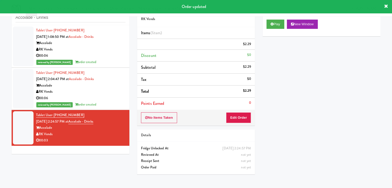
click at [103, 94] on div "RK Vends" at bounding box center [80, 92] width 89 height 6
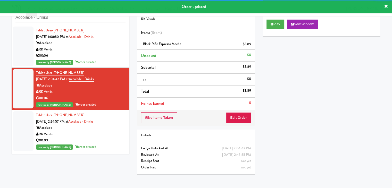
click at [105, 51] on div "RK Vends" at bounding box center [80, 49] width 89 height 6
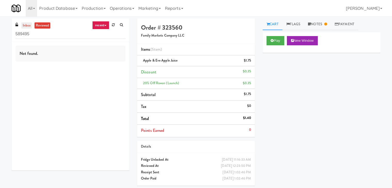
click at [27, 26] on link "inbox" at bounding box center [26, 25] width 11 height 6
click at [62, 27] on div "inbox reviewed recent all unclear take inventory issue suspicious failed recent…" at bounding box center [71, 30] width 118 height 23
click at [61, 34] on input "589495" at bounding box center [70, 34] width 110 height 10
paste input "Oasis - Cooler"
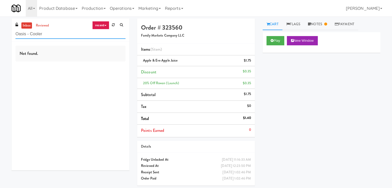
click at [79, 33] on input "Oasis - Cooler" at bounding box center [70, 34] width 110 height 10
paste input "305 [PERSON_NAME][GEOGRAPHIC_DATA], Ground Floo"
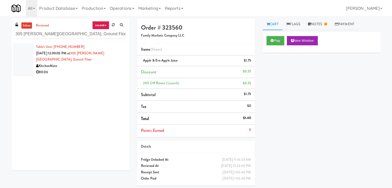
click at [114, 60] on div "Tablet User · (647) 914-9981 [DATE] 12:09:05 PM at [GEOGRAPHIC_DATA][PERSON_NAM…" at bounding box center [80, 60] width 89 height 32
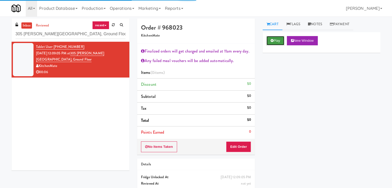
click at [271, 42] on icon at bounding box center [272, 40] width 3 height 3
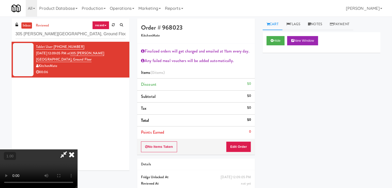
click at [77, 150] on video at bounding box center [38, 169] width 77 height 39
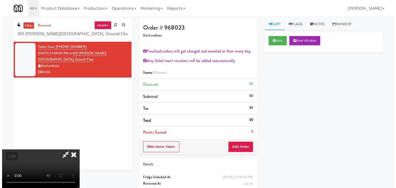
scroll to position [0, 0]
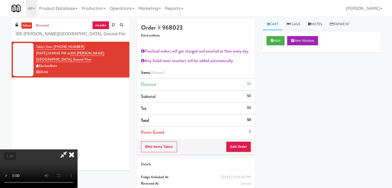
click at [77, 150] on icon at bounding box center [71, 155] width 11 height 10
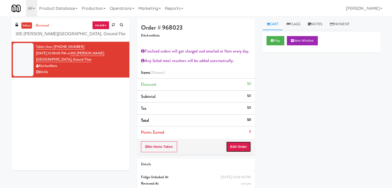
click at [235, 147] on button "Edit Order" at bounding box center [238, 147] width 25 height 11
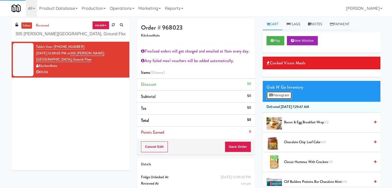
click at [287, 94] on button "Planogram" at bounding box center [279, 96] width 25 height 8
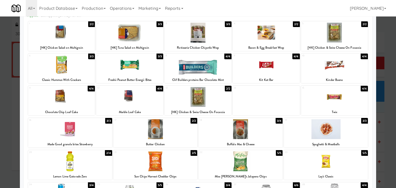
scroll to position [26, 0]
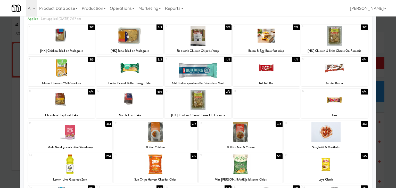
click at [335, 102] on div at bounding box center [334, 100] width 67 height 20
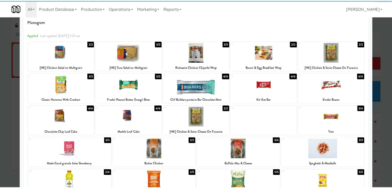
scroll to position [0, 0]
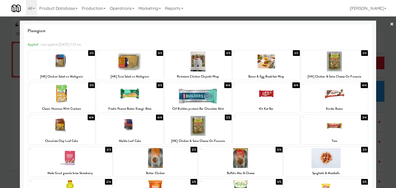
click at [390, 23] on link "×" at bounding box center [392, 24] width 4 height 16
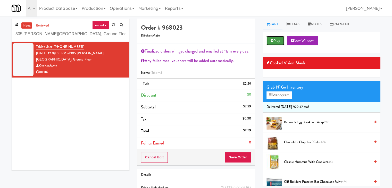
click at [274, 40] on button "Play" at bounding box center [276, 40] width 18 height 9
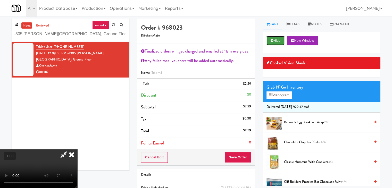
click at [274, 40] on button "Hide" at bounding box center [276, 40] width 18 height 9
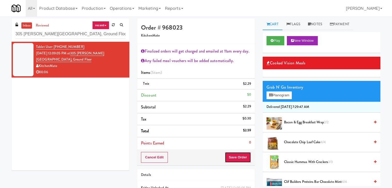
click at [234, 156] on button "Save Order" at bounding box center [238, 157] width 26 height 11
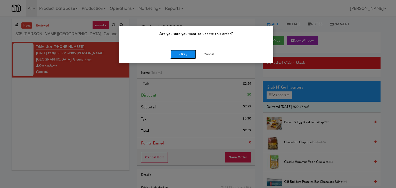
drag, startPoint x: 188, startPoint y: 51, endPoint x: 186, endPoint y: 48, distance: 4.0
click at [188, 51] on button "Okay" at bounding box center [183, 54] width 26 height 9
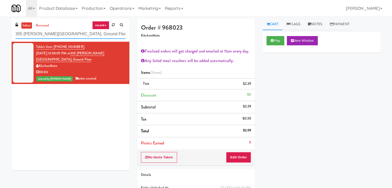
click at [78, 33] on input "305 [PERSON_NAME][GEOGRAPHIC_DATA], Ground Floor" at bounding box center [70, 34] width 110 height 10
paste input "[MEDICAL_DATA] - Main"
type input "[MEDICAL_DATA] - Main Floor"
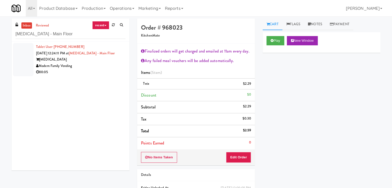
click at [110, 69] on div "00:05" at bounding box center [80, 72] width 89 height 6
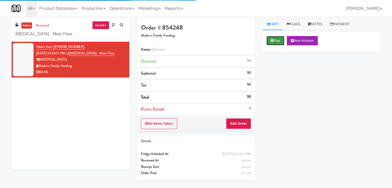
click at [276, 39] on button "Play" at bounding box center [276, 40] width 18 height 9
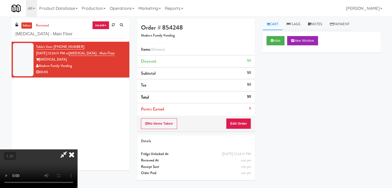
click at [77, 150] on video at bounding box center [38, 169] width 77 height 39
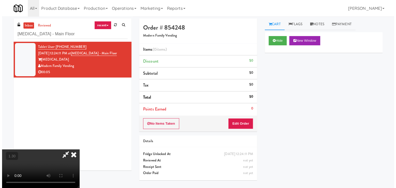
scroll to position [0, 0]
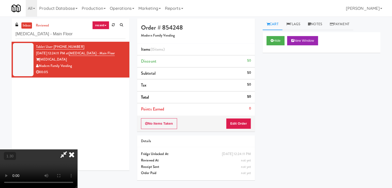
click at [77, 150] on icon at bounding box center [71, 155] width 11 height 10
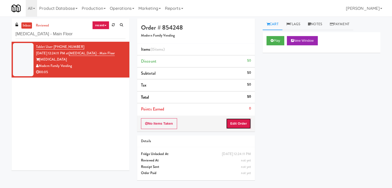
click at [242, 126] on button "Edit Order" at bounding box center [238, 123] width 25 height 11
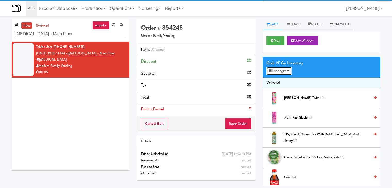
click at [280, 73] on button "Planogram" at bounding box center [279, 71] width 25 height 8
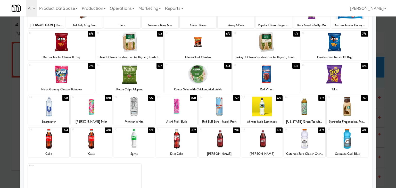
click at [95, 107] on div at bounding box center [91, 107] width 41 height 20
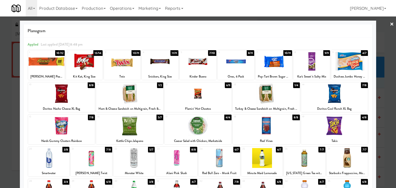
click at [390, 23] on link "×" at bounding box center [392, 24] width 4 height 16
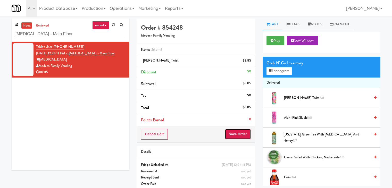
click at [234, 133] on button "Save Order" at bounding box center [238, 134] width 26 height 11
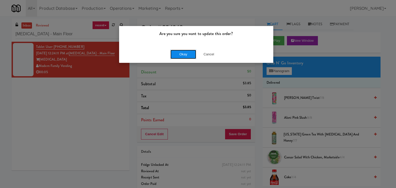
click at [187, 54] on button "Okay" at bounding box center [183, 54] width 26 height 9
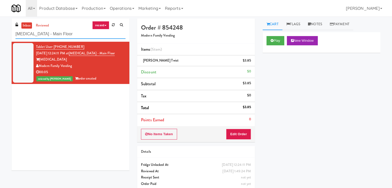
click at [61, 32] on input "[MEDICAL_DATA] - Main Floor" at bounding box center [70, 34] width 110 height 10
paste input "Gallery 64 - Pantry - V2"
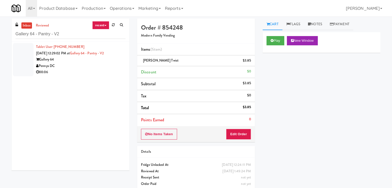
click at [118, 60] on div "Gallery 64" at bounding box center [80, 59] width 89 height 6
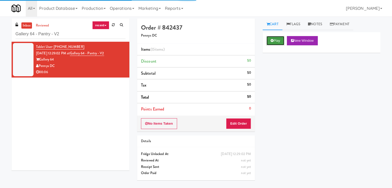
click at [271, 43] on button "Play" at bounding box center [276, 40] width 18 height 9
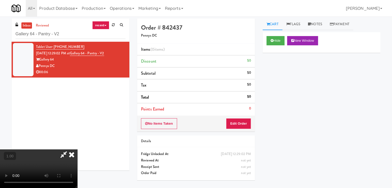
click at [77, 150] on video at bounding box center [38, 169] width 77 height 39
click at [315, 23] on link "Notes" at bounding box center [315, 25] width 22 height 12
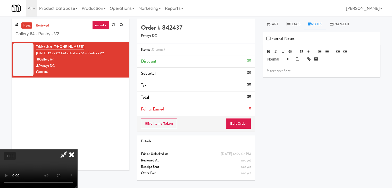
click at [291, 77] on div "Hide New Window Primary Flag Clear Flag if unable to determine what was taken o…" at bounding box center [322, 128] width 118 height 193
click at [286, 73] on p at bounding box center [322, 71] width 110 height 6
click at [336, 69] on p at bounding box center [322, 71] width 110 height 6
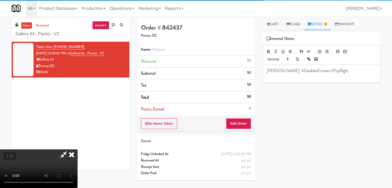
click at [77, 150] on video at bounding box center [38, 169] width 77 height 39
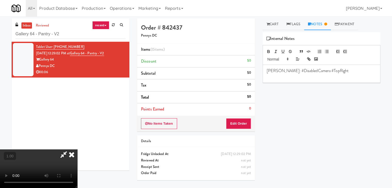
scroll to position [72, 0]
click at [77, 150] on video at bounding box center [38, 169] width 77 height 39
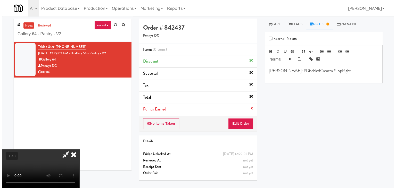
scroll to position [0, 0]
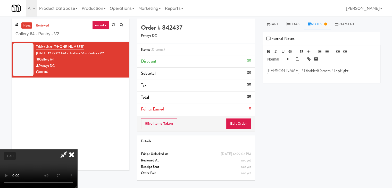
click at [77, 150] on icon at bounding box center [71, 155] width 11 height 10
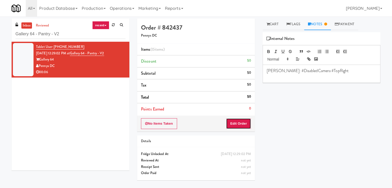
click at [237, 126] on button "Edit Order" at bounding box center [238, 123] width 25 height 11
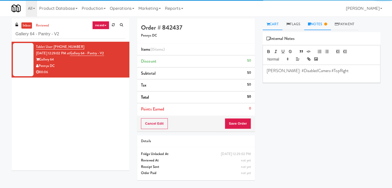
click at [270, 23] on link "Cart" at bounding box center [273, 25] width 20 height 12
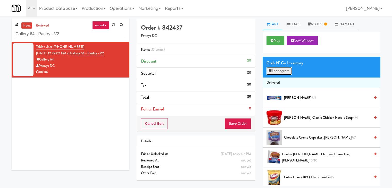
click at [282, 71] on button "Planogram" at bounding box center [279, 71] width 25 height 8
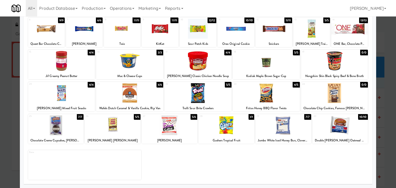
click at [205, 95] on div at bounding box center [197, 93] width 67 height 20
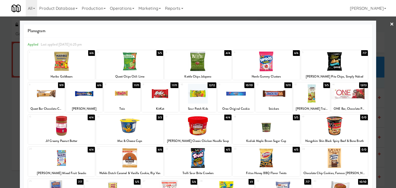
click at [390, 24] on link "×" at bounding box center [392, 24] width 4 height 16
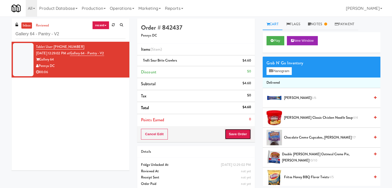
click at [242, 134] on button "Save Order" at bounding box center [238, 134] width 26 height 11
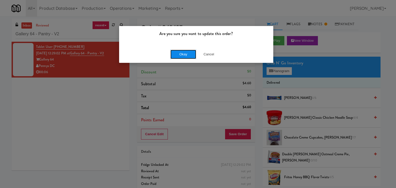
click at [185, 57] on button "Okay" at bounding box center [183, 54] width 26 height 9
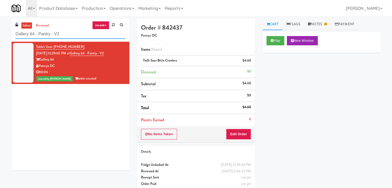
click at [76, 38] on input "Gallery 64 - Pantry - V2" at bounding box center [70, 34] width 110 height 10
paste input "Alameda West - Drink"
type input "Alameda West - Drink"
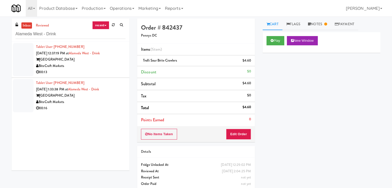
click at [103, 70] on div "00:13" at bounding box center [80, 72] width 89 height 6
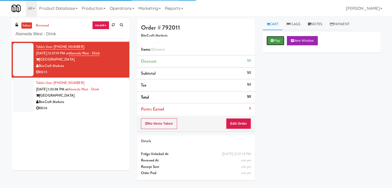
click at [274, 40] on button "Play" at bounding box center [276, 40] width 18 height 9
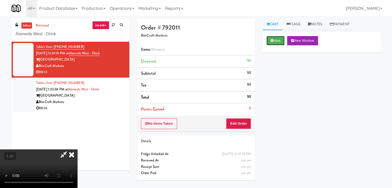
scroll to position [72, 0]
click at [77, 150] on video at bounding box center [38, 169] width 77 height 39
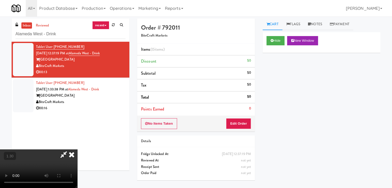
click at [77, 150] on video at bounding box center [38, 169] width 77 height 39
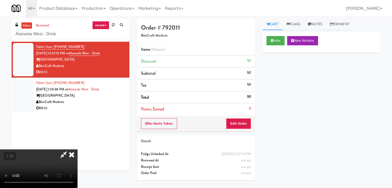
click at [77, 150] on video at bounding box center [38, 169] width 77 height 39
click at [70, 150] on icon at bounding box center [64, 155] width 12 height 10
click at [239, 124] on button "Edit Order" at bounding box center [238, 123] width 25 height 11
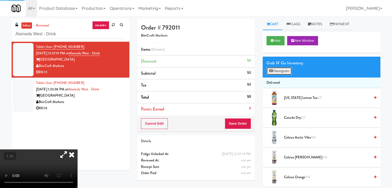
click at [286, 71] on button "Planogram" at bounding box center [279, 71] width 25 height 8
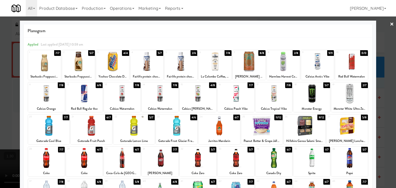
click at [256, 124] on div at bounding box center [261, 126] width 41 height 20
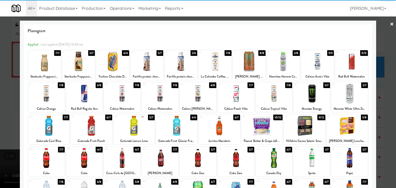
click at [390, 23] on link "×" at bounding box center [392, 24] width 4 height 16
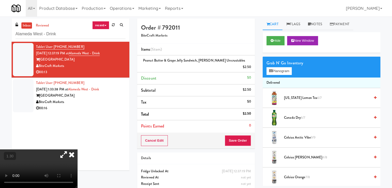
click at [77, 150] on icon at bounding box center [71, 155] width 11 height 10
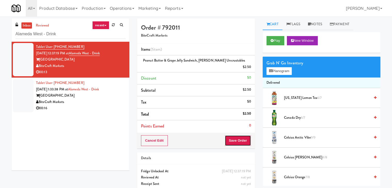
click at [241, 135] on button "Save Order" at bounding box center [238, 140] width 26 height 11
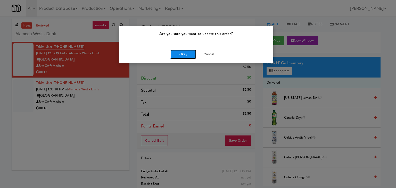
click at [180, 53] on button "Okay" at bounding box center [183, 54] width 26 height 9
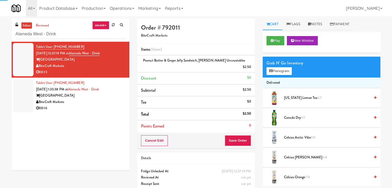
click at [101, 110] on div "00:16" at bounding box center [80, 108] width 89 height 6
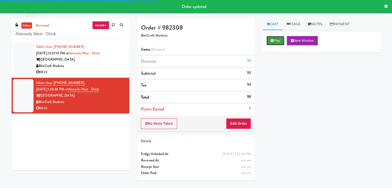
click at [279, 37] on button "Play" at bounding box center [276, 40] width 18 height 9
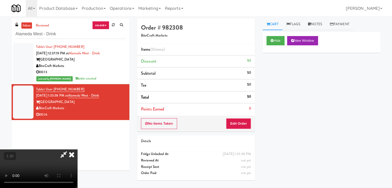
click at [77, 150] on icon at bounding box center [71, 155] width 11 height 10
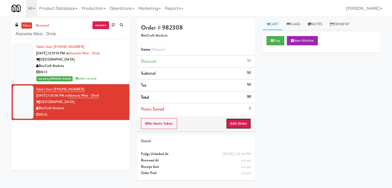
click at [241, 122] on button "Edit Order" at bounding box center [238, 123] width 25 height 11
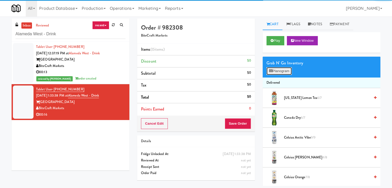
click at [280, 69] on button "Planogram" at bounding box center [279, 71] width 25 height 8
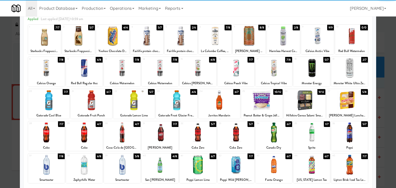
scroll to position [26, 0]
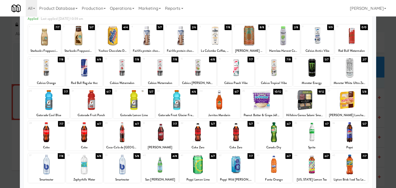
click at [43, 66] on div at bounding box center [46, 68] width 37 height 20
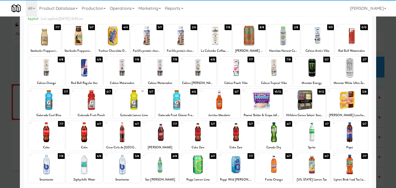
click at [48, 137] on div at bounding box center [46, 132] width 37 height 20
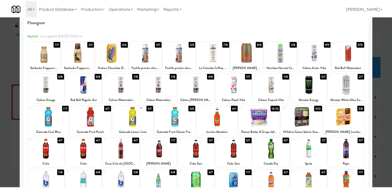
scroll to position [0, 0]
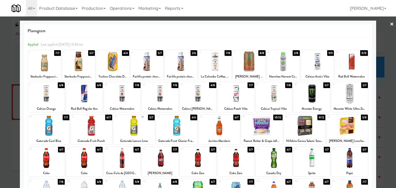
click at [390, 25] on link "×" at bounding box center [392, 24] width 4 height 16
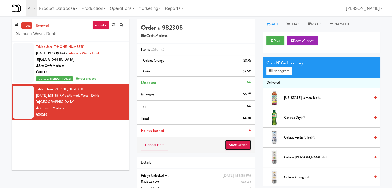
click at [228, 144] on button "Save Order" at bounding box center [238, 145] width 26 height 11
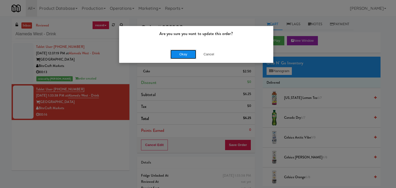
click at [180, 55] on button "Okay" at bounding box center [183, 54] width 26 height 9
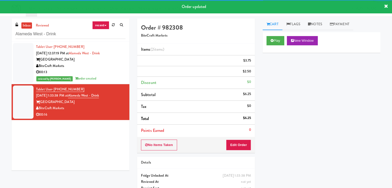
click at [100, 74] on div "00:13" at bounding box center [80, 72] width 89 height 6
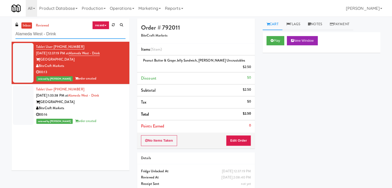
click at [75, 33] on input "Alameda West - Drink" at bounding box center [70, 34] width 110 height 10
paste input "[GEOGRAPHIC_DATA]"
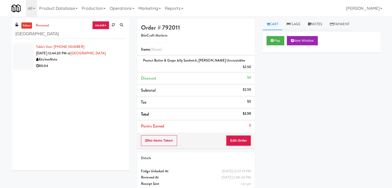
click at [111, 71] on li "Tablet User · (647) 607-7908 [DATE] 12:44:20 PM at [GEOGRAPHIC_DATA] KitchenMat…" at bounding box center [71, 56] width 118 height 29
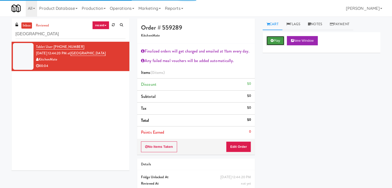
click at [273, 40] on icon at bounding box center [272, 40] width 3 height 3
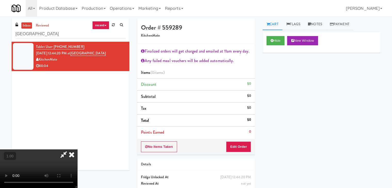
click at [77, 150] on video at bounding box center [38, 169] width 77 height 39
drag, startPoint x: 228, startPoint y: 22, endPoint x: 233, endPoint y: 95, distance: 73.1
click at [77, 150] on icon at bounding box center [71, 155] width 11 height 10
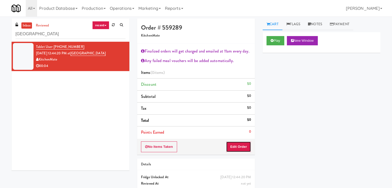
click at [237, 147] on button "Edit Order" at bounding box center [238, 147] width 25 height 11
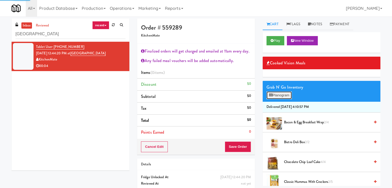
click at [282, 92] on button "Planogram" at bounding box center [279, 96] width 25 height 8
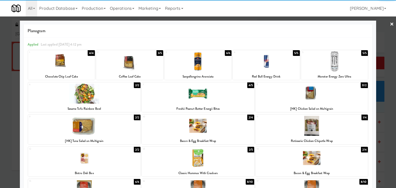
click at [265, 63] on div at bounding box center [266, 62] width 67 height 20
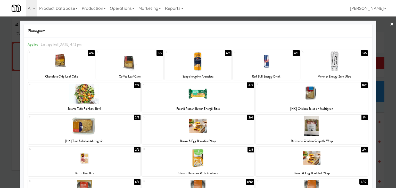
click at [390, 23] on link "×" at bounding box center [392, 24] width 4 height 16
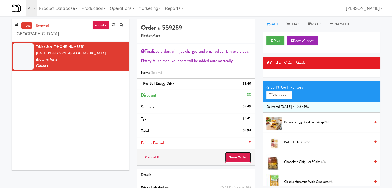
click at [233, 156] on button "Save Order" at bounding box center [238, 157] width 26 height 11
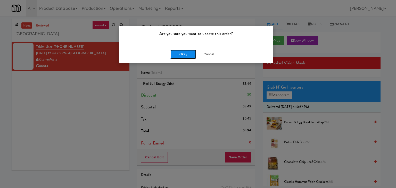
drag, startPoint x: 186, startPoint y: 54, endPoint x: 187, endPoint y: 30, distance: 23.5
click at [186, 54] on button "Okay" at bounding box center [183, 54] width 26 height 9
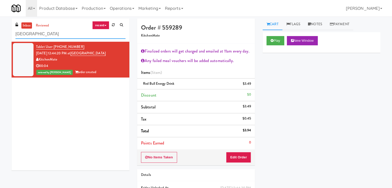
click at [63, 33] on input "[GEOGRAPHIC_DATA]" at bounding box center [70, 34] width 110 height 10
paste input "Point 225 - Cooler"
type input "Point 225 - Cooler"
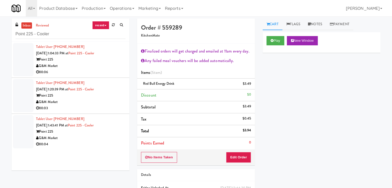
click at [100, 67] on div "G&M Market" at bounding box center [80, 66] width 89 height 6
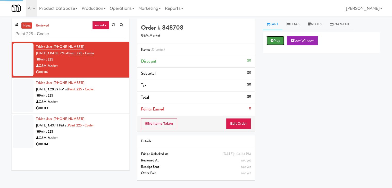
click at [276, 39] on button "Play" at bounding box center [276, 40] width 18 height 9
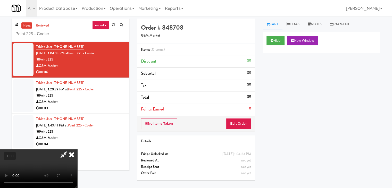
click at [77, 150] on video at bounding box center [38, 169] width 77 height 39
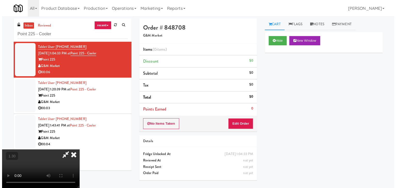
scroll to position [0, 0]
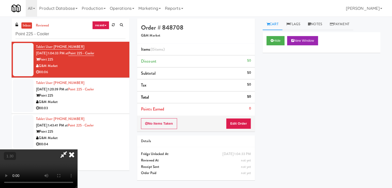
drag, startPoint x: 228, startPoint y: 21, endPoint x: 238, endPoint y: 86, distance: 65.7
click at [77, 150] on icon at bounding box center [71, 155] width 11 height 10
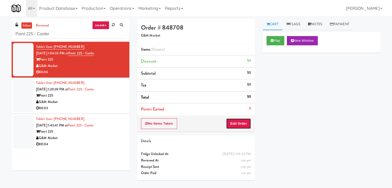
click at [247, 122] on button "Edit Order" at bounding box center [238, 123] width 25 height 11
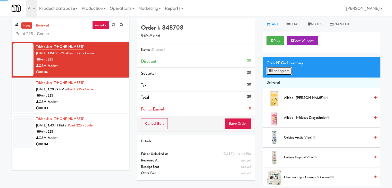
click at [277, 69] on button "Planogram" at bounding box center [279, 71] width 25 height 8
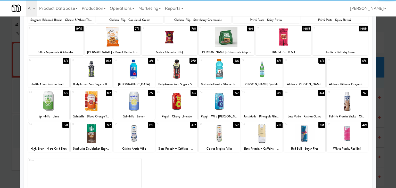
scroll to position [65, 0]
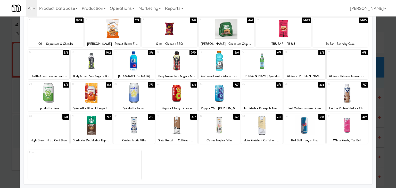
click at [49, 123] on div at bounding box center [48, 125] width 41 height 20
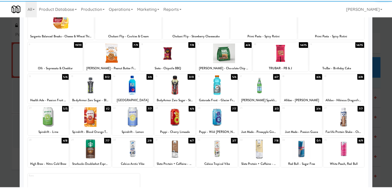
scroll to position [0, 0]
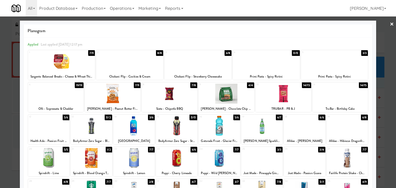
click at [390, 23] on link "×" at bounding box center [392, 24] width 4 height 16
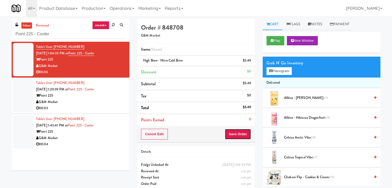
click at [237, 134] on button "Save Order" at bounding box center [238, 134] width 26 height 11
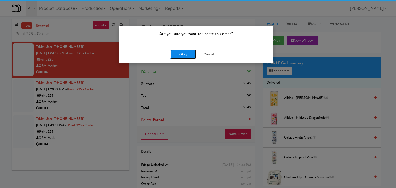
click at [186, 54] on button "Okay" at bounding box center [183, 54] width 26 height 9
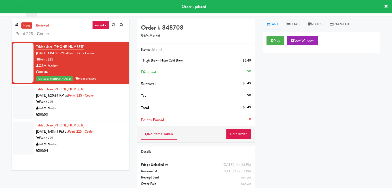
drag, startPoint x: 184, startPoint y: 60, endPoint x: 143, endPoint y: 61, distance: 40.2
click at [143, 61] on span "High Brew - Nitro Cold Brew" at bounding box center [163, 60] width 40 height 5
copy span "High Brew - Nitro Cold Brew"
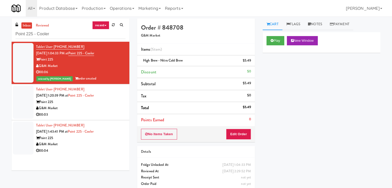
click at [104, 112] on div "00:03" at bounding box center [80, 115] width 89 height 6
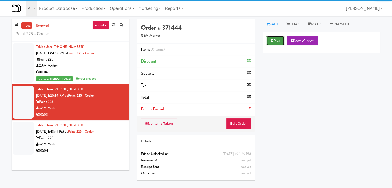
click at [276, 43] on button "Play" at bounding box center [276, 40] width 18 height 9
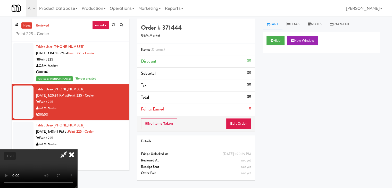
click at [77, 150] on video at bounding box center [38, 169] width 77 height 39
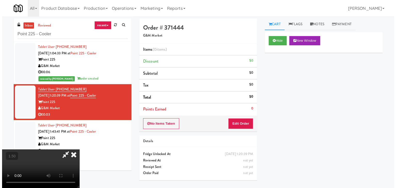
scroll to position [0, 0]
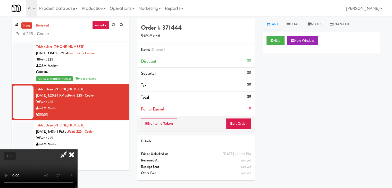
click at [70, 150] on icon at bounding box center [64, 155] width 12 height 10
click at [240, 126] on button "Edit Order" at bounding box center [238, 123] width 25 height 11
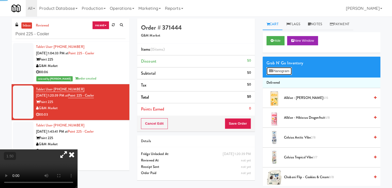
click at [281, 70] on button "Planogram" at bounding box center [279, 71] width 25 height 8
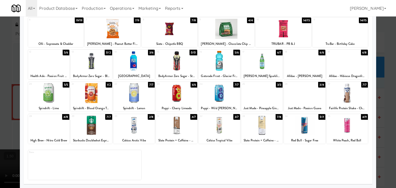
click at [142, 127] on div at bounding box center [133, 125] width 41 height 20
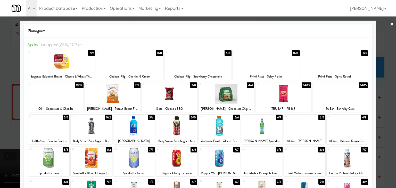
click at [390, 24] on link "×" at bounding box center [392, 24] width 4 height 16
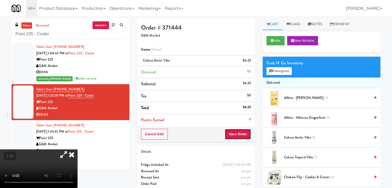
click at [236, 135] on button "Save Order" at bounding box center [238, 134] width 26 height 11
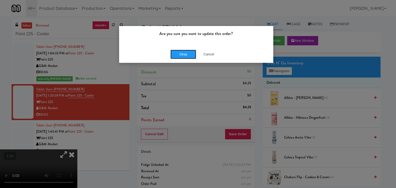
drag, startPoint x: 185, startPoint y: 56, endPoint x: 179, endPoint y: 57, distance: 5.7
click at [184, 56] on button "Okay" at bounding box center [183, 54] width 26 height 9
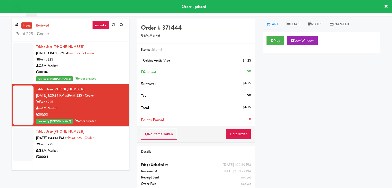
click at [106, 155] on div "00:04" at bounding box center [80, 157] width 89 height 6
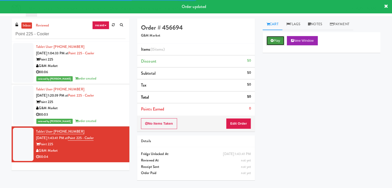
click at [271, 39] on icon at bounding box center [272, 40] width 3 height 3
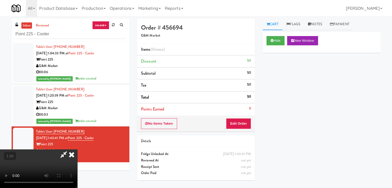
click at [77, 150] on icon at bounding box center [71, 155] width 11 height 10
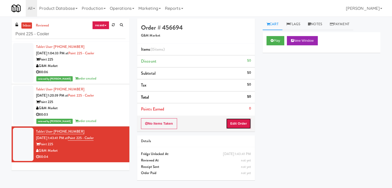
click at [247, 125] on button "Edit Order" at bounding box center [238, 123] width 25 height 11
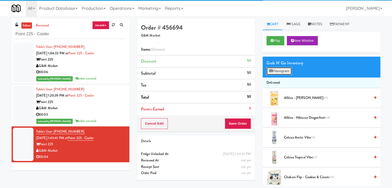
click at [279, 70] on button "Planogram" at bounding box center [279, 71] width 25 height 8
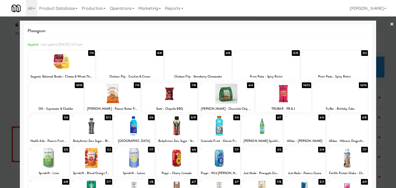
click at [129, 61] on div at bounding box center [129, 62] width 67 height 20
click at [390, 23] on link "×" at bounding box center [392, 24] width 4 height 16
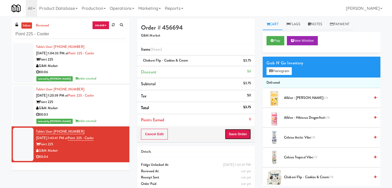
click at [236, 134] on button "Save Order" at bounding box center [238, 134] width 26 height 11
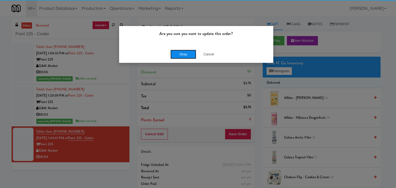
click at [186, 55] on button "Okay" at bounding box center [183, 54] width 26 height 9
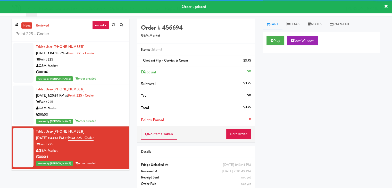
click at [106, 111] on div "G&M Market" at bounding box center [80, 108] width 89 height 6
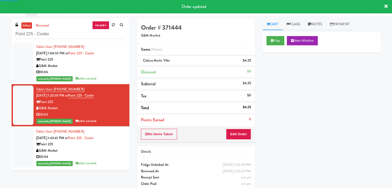
click at [111, 70] on div "00:06" at bounding box center [80, 72] width 89 height 6
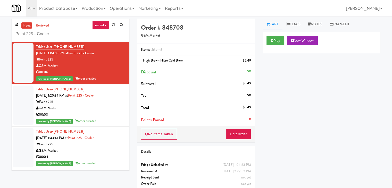
click at [77, 27] on div "inbox reviewed recent all unclear take inventory issue suspicious failed recent…" at bounding box center [71, 30] width 118 height 23
click at [74, 31] on input "Point 225 - Cooler" at bounding box center [70, 34] width 110 height 10
paste input "(Food, Snack & Drink) [GEOGRAPHIC_DATA]"
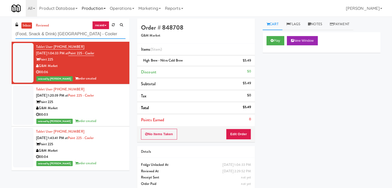
type input "(Food, Snack & Drink) [GEOGRAPHIC_DATA] - Cooler"
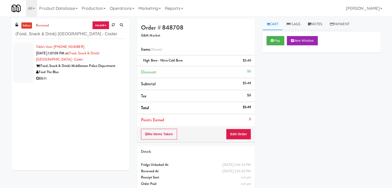
click at [112, 78] on div "00:11" at bounding box center [80, 79] width 89 height 6
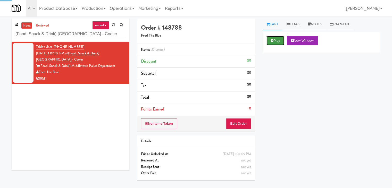
click at [279, 39] on button "Play" at bounding box center [276, 40] width 18 height 9
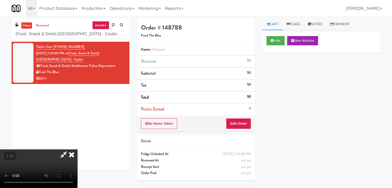
click at [77, 150] on video at bounding box center [38, 169] width 77 height 39
click at [77, 150] on icon at bounding box center [71, 155] width 11 height 10
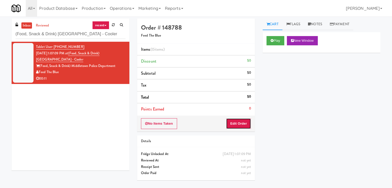
drag, startPoint x: 237, startPoint y: 121, endPoint x: 260, endPoint y: 105, distance: 27.9
click at [237, 121] on button "Edit Order" at bounding box center [238, 123] width 25 height 11
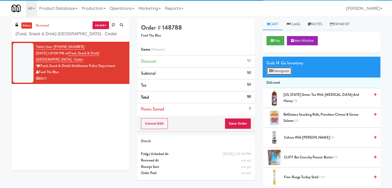
click at [274, 73] on button "Planogram" at bounding box center [279, 71] width 25 height 8
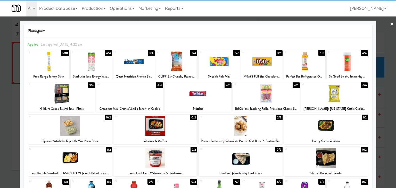
scroll to position [26, 0]
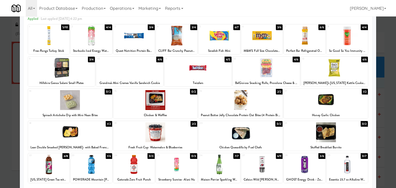
click at [255, 37] on div at bounding box center [261, 36] width 41 height 20
click at [54, 164] on div at bounding box center [48, 165] width 41 height 20
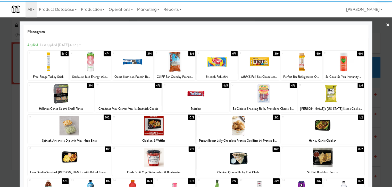
scroll to position [0, 0]
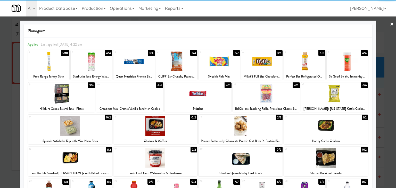
click at [390, 25] on link "×" at bounding box center [392, 24] width 4 height 16
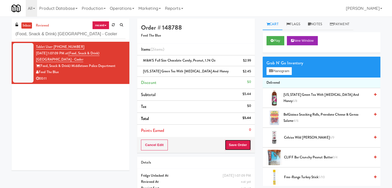
click at [237, 143] on button "Save Order" at bounding box center [238, 145] width 26 height 11
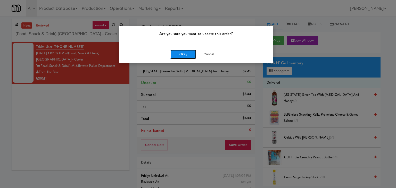
click at [191, 57] on button "Okay" at bounding box center [183, 54] width 26 height 9
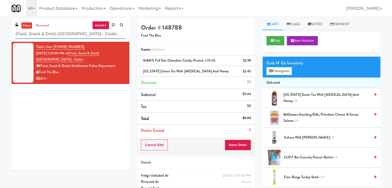
click at [78, 33] on input "(Food, Snack & Drink) [GEOGRAPHIC_DATA] - Cooler" at bounding box center [70, 34] width 110 height 10
paste input "Union Heights - Fridge"
type input "Union Heights - Fridge"
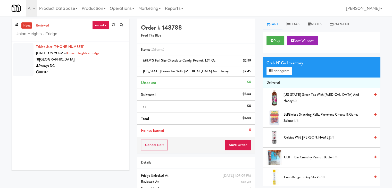
click at [108, 65] on div "Pennys DC" at bounding box center [80, 66] width 89 height 6
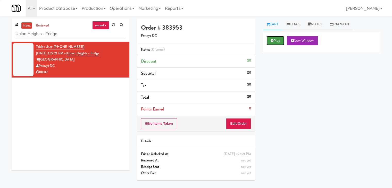
click at [273, 39] on icon at bounding box center [272, 40] width 3 height 3
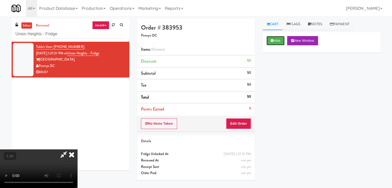
scroll to position [72, 0]
click at [77, 150] on video at bounding box center [38, 169] width 77 height 39
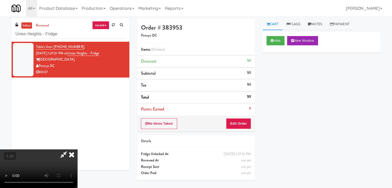
click at [77, 150] on video at bounding box center [38, 169] width 77 height 39
click at [77, 150] on icon at bounding box center [71, 155] width 11 height 10
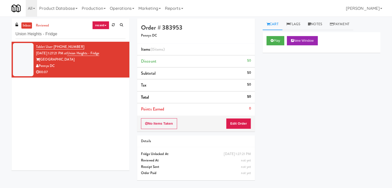
drag, startPoint x: 239, startPoint y: 117, endPoint x: 239, endPoint y: 121, distance: 4.4
click at [239, 120] on div "No Items Taken Edit Order" at bounding box center [196, 124] width 118 height 16
click at [239, 121] on button "Edit Order" at bounding box center [238, 123] width 25 height 11
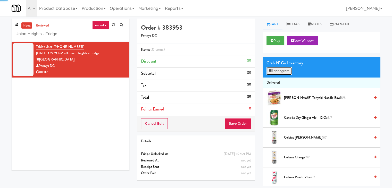
click at [276, 74] on button "Planogram" at bounding box center [279, 71] width 25 height 8
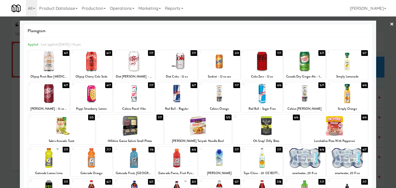
click at [307, 93] on div at bounding box center [304, 94] width 41 height 20
click at [390, 25] on link "×" at bounding box center [392, 24] width 4 height 16
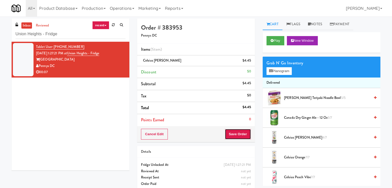
click at [230, 129] on button "Save Order" at bounding box center [238, 134] width 26 height 11
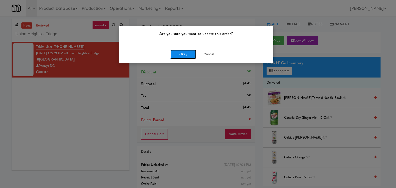
click at [186, 54] on button "Okay" at bounding box center [183, 54] width 26 height 9
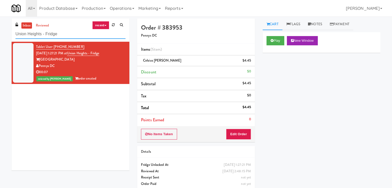
click at [81, 34] on input "Union Heights - Fridge" at bounding box center [70, 34] width 110 height 10
paste input "[GEOGRAPHIC_DATA] - [GEOGRAPHIC_DATA]"
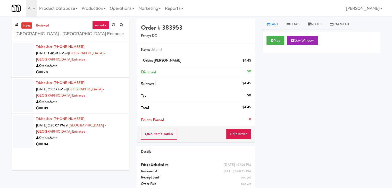
click at [107, 66] on div "KitchenMate" at bounding box center [80, 66] width 89 height 6
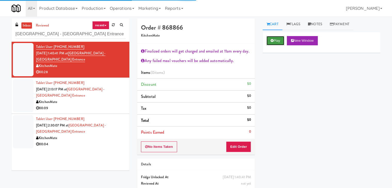
click at [276, 42] on button "Play" at bounding box center [276, 40] width 18 height 9
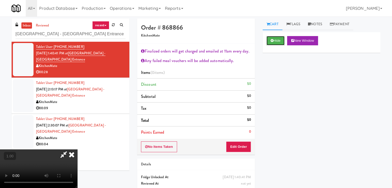
scroll to position [89, 0]
click at [77, 150] on video at bounding box center [38, 169] width 77 height 39
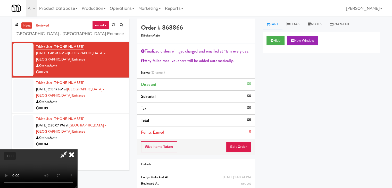
click at [77, 150] on icon at bounding box center [71, 155] width 11 height 10
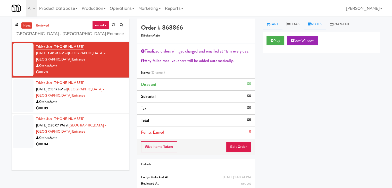
click at [316, 25] on link "Notes" at bounding box center [315, 25] width 22 height 12
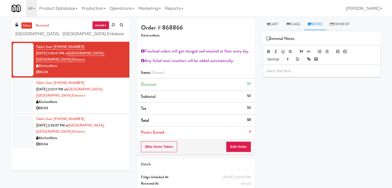
click at [297, 74] on div at bounding box center [321, 71] width 117 height 12
click at [338, 68] on p at bounding box center [322, 71] width 110 height 6
click at [271, 23] on link "Cart" at bounding box center [273, 25] width 20 height 12
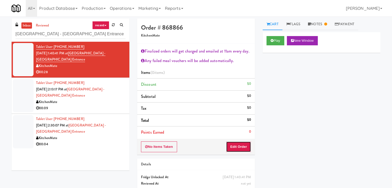
click at [240, 149] on button "Edit Order" at bounding box center [238, 147] width 25 height 11
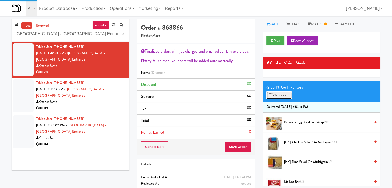
click at [279, 93] on button "Planogram" at bounding box center [279, 96] width 25 height 8
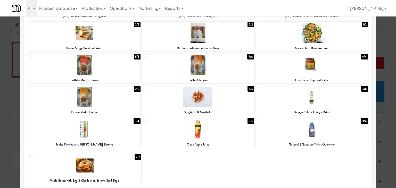
scroll to position [97, 0]
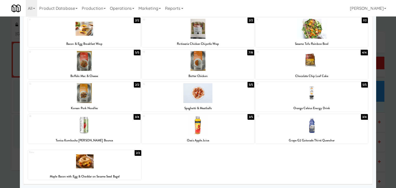
click at [302, 137] on div "Grape G2 Gatorade Thirst Quencher" at bounding box center [311, 140] width 111 height 6
click at [305, 128] on div at bounding box center [311, 125] width 112 height 20
click at [93, 166] on div at bounding box center [84, 162] width 113 height 20
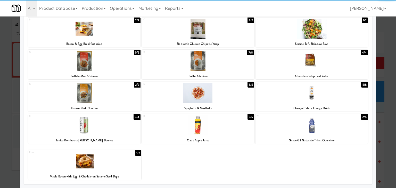
click at [277, 157] on div "Extra 1/2 Maple Bacon with Egg & Cheddar on Sesame Seed Bagel" at bounding box center [198, 163] width 340 height 34
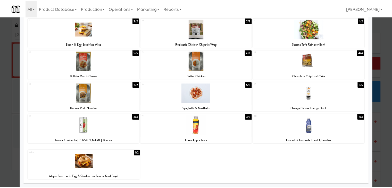
scroll to position [0, 0]
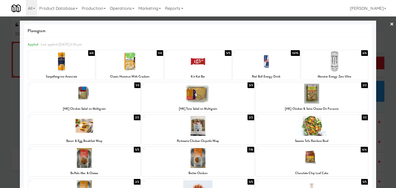
click at [390, 25] on link "×" at bounding box center [392, 24] width 4 height 16
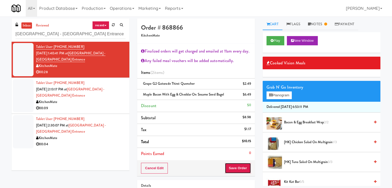
click at [238, 167] on button "Save Order" at bounding box center [238, 168] width 26 height 11
drag, startPoint x: 236, startPoint y: 166, endPoint x: 223, endPoint y: 145, distance: 25.2
click at [231, 157] on div "Order # 868866 KitchenMate Finalized orders will get charged and emailed at 11a…" at bounding box center [196, 98] width 118 height 158
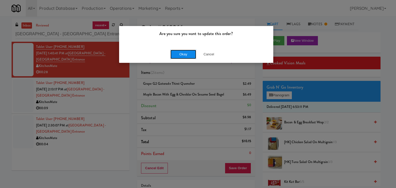
click at [184, 56] on button "Okay" at bounding box center [183, 54] width 26 height 9
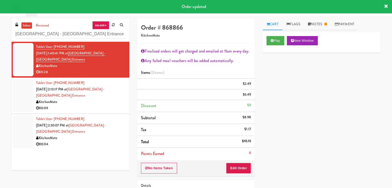
click at [103, 108] on div "00:09" at bounding box center [80, 108] width 89 height 6
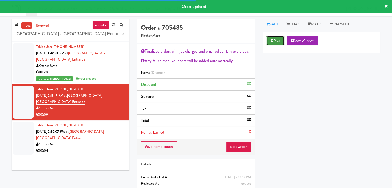
click at [282, 39] on button "Play" at bounding box center [276, 40] width 18 height 9
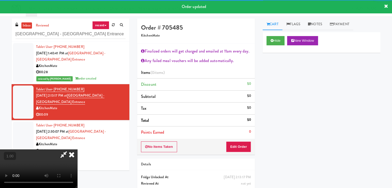
click at [225, 81] on li "Discount $0" at bounding box center [196, 85] width 118 height 12
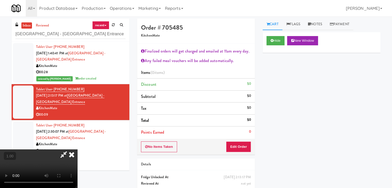
scroll to position [89, 0]
click at [77, 150] on video at bounding box center [38, 169] width 77 height 39
drag, startPoint x: 119, startPoint y: 102, endPoint x: 120, endPoint y: 104, distance: 3.0
click at [77, 150] on video at bounding box center [38, 169] width 77 height 39
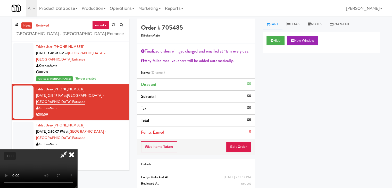
click at [77, 150] on video at bounding box center [38, 169] width 77 height 39
click at [77, 150] on icon at bounding box center [71, 155] width 11 height 10
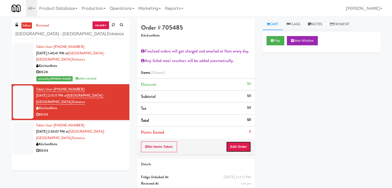
click at [244, 149] on button "Edit Order" at bounding box center [238, 147] width 25 height 11
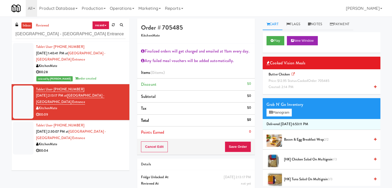
click at [374, 86] on icon at bounding box center [375, 86] width 3 height 3
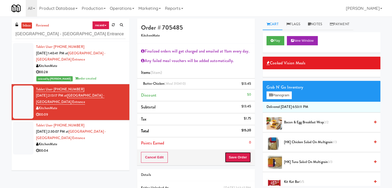
click at [238, 157] on button "Save Order" at bounding box center [238, 157] width 26 height 11
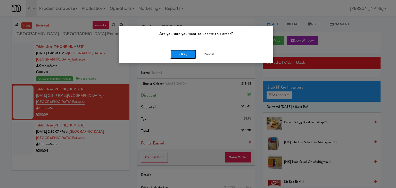
click at [181, 54] on button "Okay" at bounding box center [183, 54] width 26 height 9
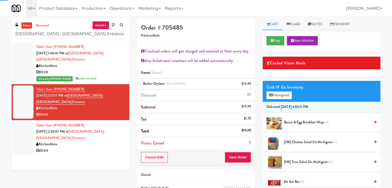
click at [103, 146] on div "KitchenMate" at bounding box center [80, 144] width 89 height 6
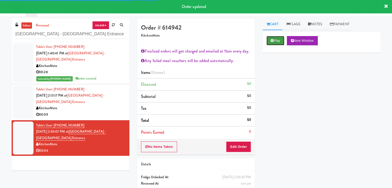
click at [274, 41] on button "Play" at bounding box center [276, 40] width 18 height 9
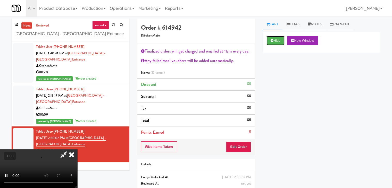
scroll to position [89, 0]
click at [77, 150] on video at bounding box center [38, 169] width 77 height 39
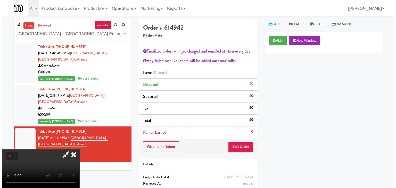
scroll to position [0, 0]
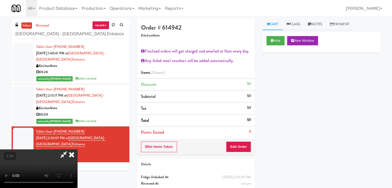
click at [77, 150] on icon at bounding box center [71, 155] width 11 height 10
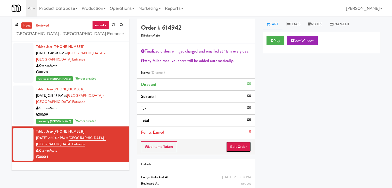
click at [240, 148] on button "Edit Order" at bounding box center [238, 147] width 25 height 11
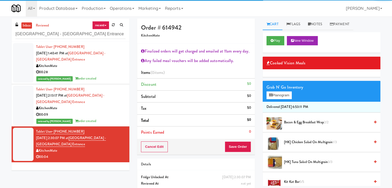
click at [287, 90] on div "Grab N' Go Inventory" at bounding box center [322, 88] width 110 height 8
click at [287, 95] on button "Planogram" at bounding box center [279, 96] width 25 height 8
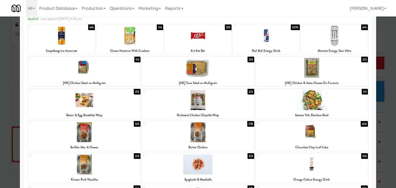
click at [218, 103] on div at bounding box center [198, 100] width 112 height 20
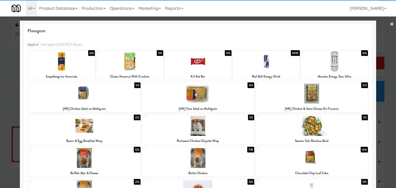
click at [390, 24] on link "×" at bounding box center [392, 24] width 4 height 16
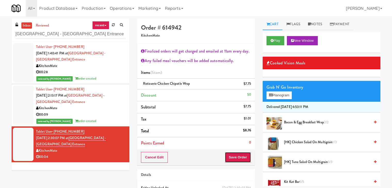
click at [230, 157] on button "Save Order" at bounding box center [238, 157] width 26 height 11
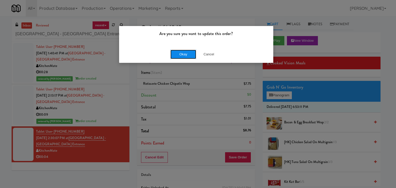
click at [187, 56] on button "Okay" at bounding box center [183, 54] width 26 height 9
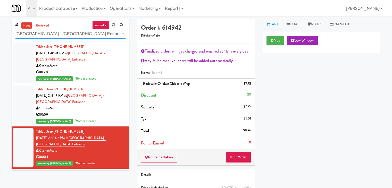
click at [76, 35] on input "[GEOGRAPHIC_DATA] - [GEOGRAPHIC_DATA] Entrance" at bounding box center [70, 34] width 110 height 10
paste input "Element25 - Ambient"
type input "Element25 - Ambient"
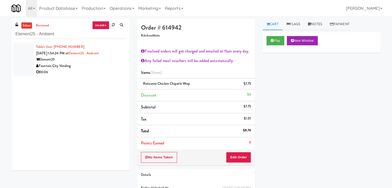
click at [101, 68] on div "Fountain City Vending" at bounding box center [80, 66] width 89 height 6
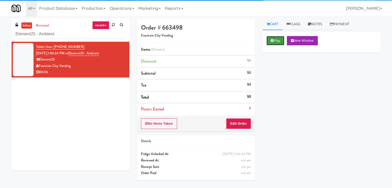
click at [278, 42] on button "Play" at bounding box center [276, 40] width 18 height 9
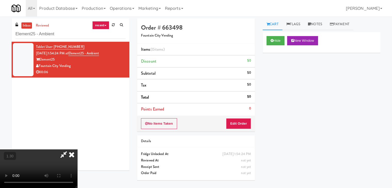
click at [77, 150] on video at bounding box center [38, 169] width 77 height 39
click at [77, 150] on icon at bounding box center [71, 155] width 11 height 10
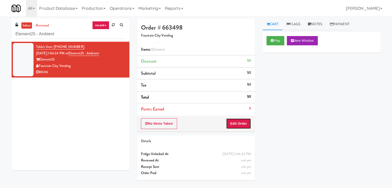
click at [241, 121] on button "Edit Order" at bounding box center [238, 123] width 25 height 11
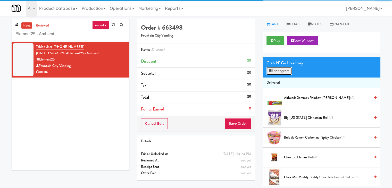
click at [289, 70] on button "Planogram" at bounding box center [279, 71] width 25 height 8
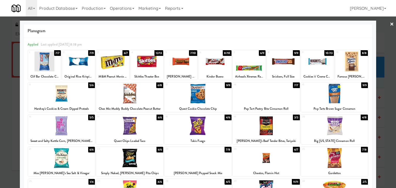
click at [329, 96] on div at bounding box center [334, 94] width 67 height 20
click at [390, 25] on link "×" at bounding box center [392, 24] width 4 height 16
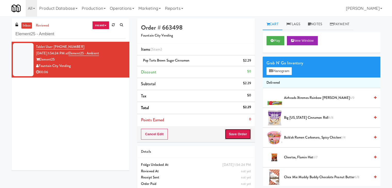
click at [237, 133] on button "Save Order" at bounding box center [238, 134] width 26 height 11
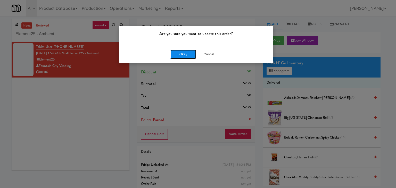
click at [181, 55] on button "Okay" at bounding box center [183, 54] width 26 height 9
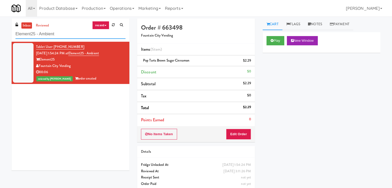
click at [64, 35] on input "Element25 - Ambient" at bounding box center [70, 34] width 110 height 10
paste input "(Food, Snack & Drink) EWR 1-TB-MAIN BREAK ROOM"
type input "(Food, Snack & Drink) EWR 1-TB-MAIN BREAK ROOM"
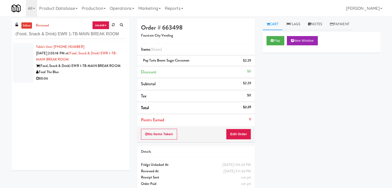
click at [97, 78] on div "00:06" at bounding box center [80, 79] width 89 height 6
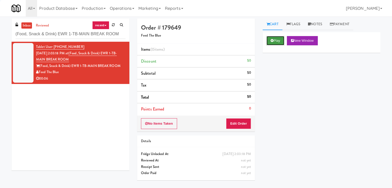
click at [277, 40] on button "Play" at bounding box center [276, 40] width 18 height 9
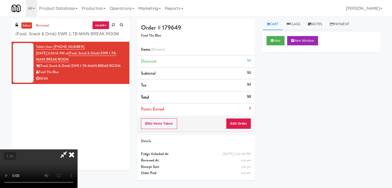
click at [77, 150] on video at bounding box center [38, 169] width 77 height 39
click at [77, 150] on icon at bounding box center [71, 155] width 11 height 10
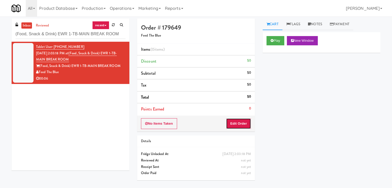
click at [240, 127] on button "Edit Order" at bounding box center [238, 123] width 25 height 11
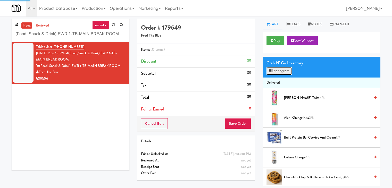
click at [283, 69] on button "Planogram" at bounding box center [279, 71] width 25 height 8
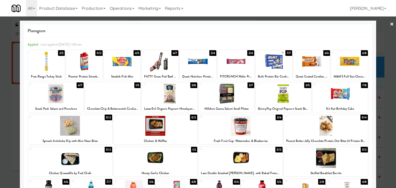
click at [48, 63] on div at bounding box center [46, 62] width 37 height 20
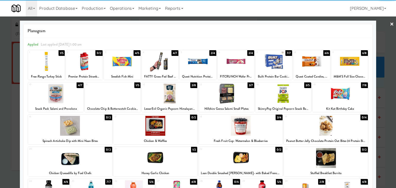
click at [390, 22] on link "×" at bounding box center [392, 24] width 4 height 16
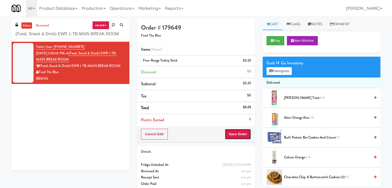
click at [238, 132] on button "Save Order" at bounding box center [238, 134] width 26 height 11
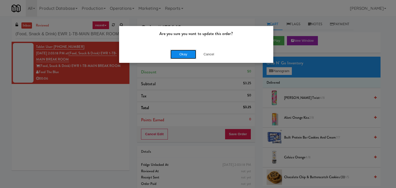
click at [179, 54] on button "Okay" at bounding box center [183, 54] width 26 height 9
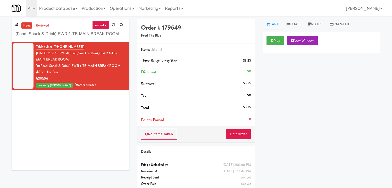
click at [70, 41] on div "inbox reviewed recent all unclear take inventory issue suspicious failed recent…" at bounding box center [71, 30] width 118 height 23
click at [69, 35] on input "(Food, Snack & Drink) EWR 1-TB-MAIN BREAK ROOM" at bounding box center [70, 34] width 110 height 10
paste input "1840 Garden"
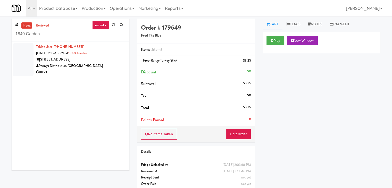
click at [106, 69] on div "Pennys Distribution [GEOGRAPHIC_DATA]" at bounding box center [80, 66] width 89 height 6
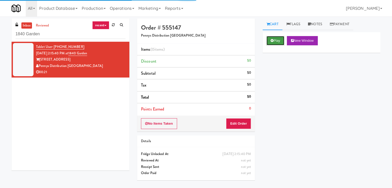
click at [273, 39] on icon at bounding box center [272, 40] width 3 height 3
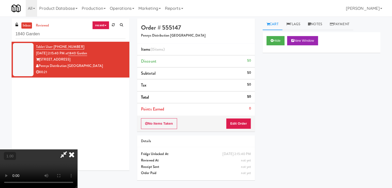
click at [77, 150] on video at bounding box center [38, 169] width 77 height 39
click at [317, 23] on link "Notes" at bounding box center [315, 25] width 22 height 12
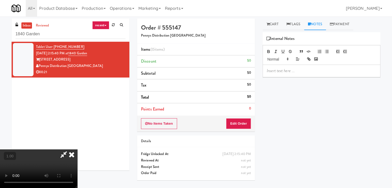
click at [292, 71] on p at bounding box center [322, 71] width 110 height 6
click at [338, 68] on p at bounding box center [322, 71] width 110 height 6
click at [77, 150] on video at bounding box center [38, 169] width 77 height 39
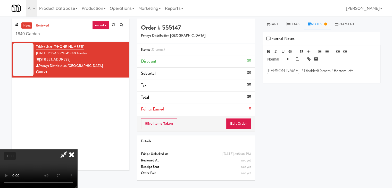
click at [77, 150] on icon at bounding box center [71, 155] width 11 height 10
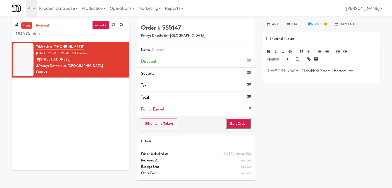
click at [236, 125] on button "Edit Order" at bounding box center [238, 123] width 25 height 11
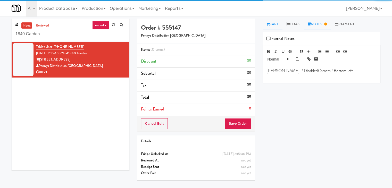
click at [270, 21] on link "Cart" at bounding box center [273, 25] width 20 height 12
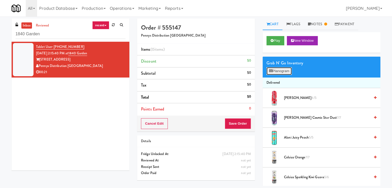
click at [280, 73] on button "Planogram" at bounding box center [279, 71] width 25 height 8
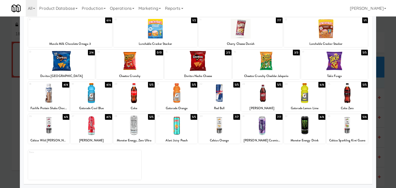
click at [353, 120] on div at bounding box center [347, 125] width 41 height 20
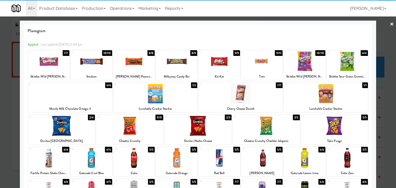
click at [390, 24] on link "×" at bounding box center [392, 24] width 4 height 16
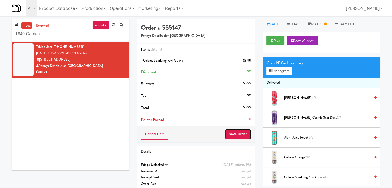
click at [234, 133] on button "Save Order" at bounding box center [238, 134] width 26 height 11
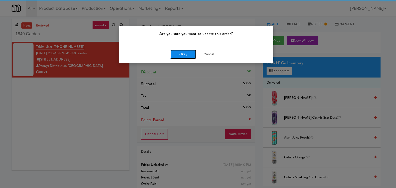
click at [180, 54] on button "Okay" at bounding box center [183, 54] width 26 height 9
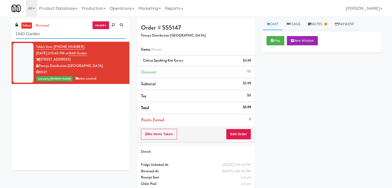
click at [53, 35] on input "1840 Garden" at bounding box center [70, 34] width 110 height 10
paste input "11 W [PERSON_NAME] - Left - Fridge"
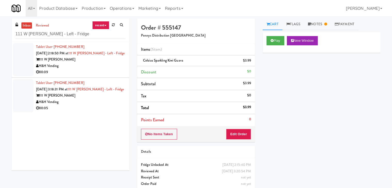
click at [108, 70] on div "00:09" at bounding box center [80, 72] width 89 height 6
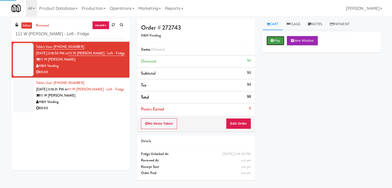
click at [271, 39] on icon at bounding box center [272, 40] width 3 height 3
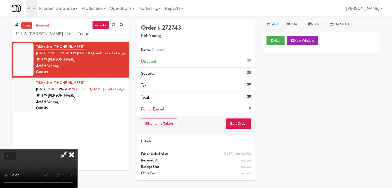
click at [77, 150] on video at bounding box center [38, 169] width 77 height 39
click at [322, 23] on link "Notes" at bounding box center [315, 25] width 22 height 12
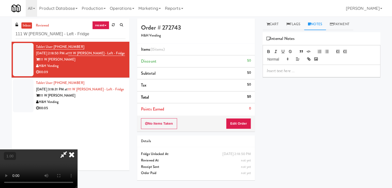
click at [292, 65] on div at bounding box center [322, 61] width 118 height 32
click at [280, 72] on p at bounding box center [322, 71] width 110 height 6
click at [340, 68] on p at bounding box center [322, 71] width 110 height 6
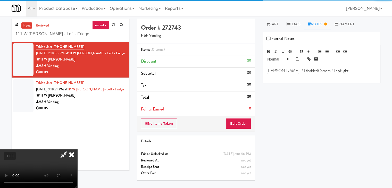
click at [77, 150] on video at bounding box center [38, 169] width 77 height 39
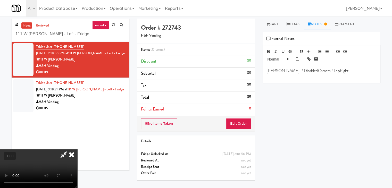
scroll to position [72, 0]
click at [77, 150] on video at bounding box center [38, 169] width 77 height 39
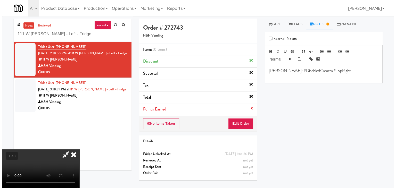
scroll to position [0, 0]
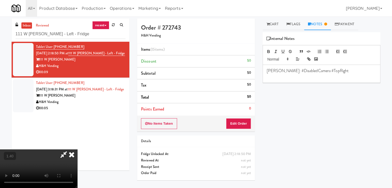
click at [77, 150] on icon at bounding box center [71, 155] width 11 height 10
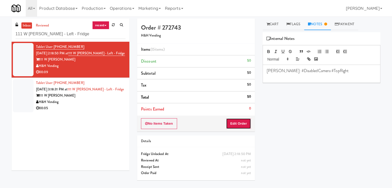
click at [239, 123] on button "Edit Order" at bounding box center [238, 123] width 25 height 11
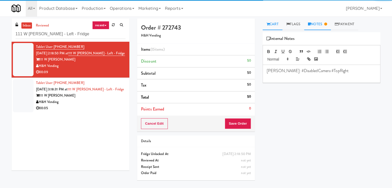
click at [277, 25] on link "Cart" at bounding box center [273, 25] width 20 height 12
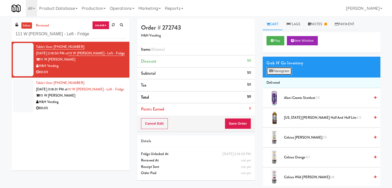
click at [281, 71] on button "Planogram" at bounding box center [279, 71] width 25 height 8
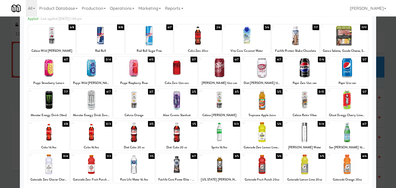
click at [351, 103] on div at bounding box center [347, 100] width 41 height 20
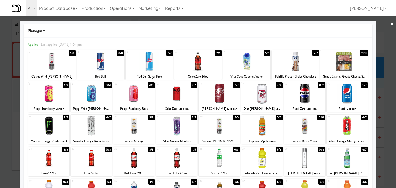
click at [390, 25] on link "×" at bounding box center [392, 24] width 4 height 16
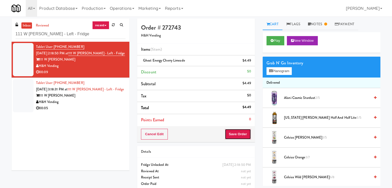
drag, startPoint x: 236, startPoint y: 131, endPoint x: 237, endPoint y: 128, distance: 2.8
click at [236, 130] on button "Save Order" at bounding box center [238, 134] width 26 height 11
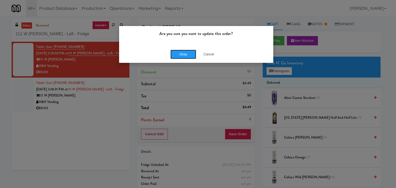
drag, startPoint x: 181, startPoint y: 54, endPoint x: 148, endPoint y: 77, distance: 40.0
click at [181, 54] on button "Okay" at bounding box center [183, 54] width 26 height 9
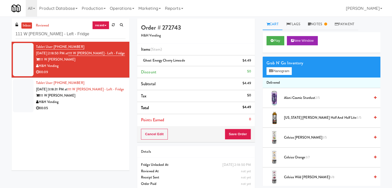
click at [109, 104] on div "H&H Vending" at bounding box center [80, 102] width 89 height 6
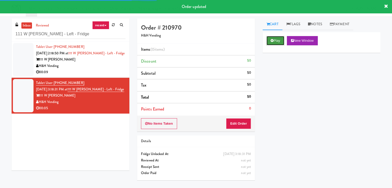
click at [271, 38] on button "Play" at bounding box center [276, 40] width 18 height 9
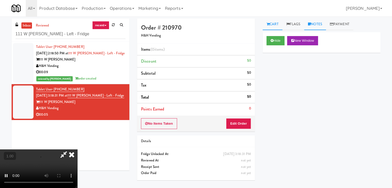
drag, startPoint x: 318, startPoint y: 23, endPoint x: 300, endPoint y: 54, distance: 35.6
click at [318, 24] on link "Notes" at bounding box center [315, 25] width 22 height 12
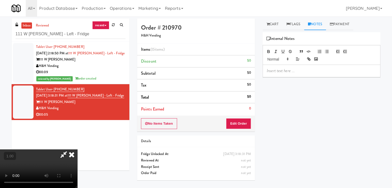
click at [292, 65] on div at bounding box center [321, 71] width 117 height 12
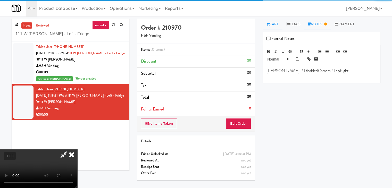
click at [277, 23] on link "Cart" at bounding box center [273, 25] width 20 height 12
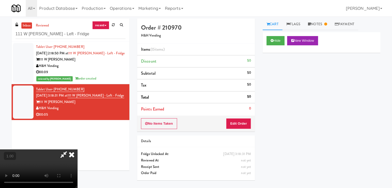
click at [67, 150] on video at bounding box center [38, 169] width 77 height 39
click at [77, 150] on icon at bounding box center [71, 155] width 11 height 10
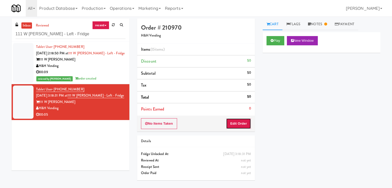
click at [238, 123] on button "Edit Order" at bounding box center [238, 123] width 25 height 11
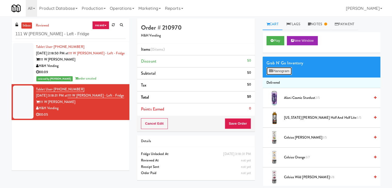
click at [284, 69] on button "Planogram" at bounding box center [279, 71] width 25 height 8
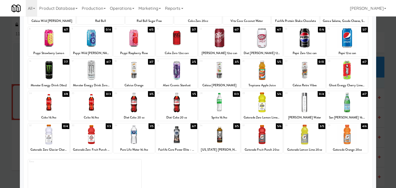
scroll to position [65, 0]
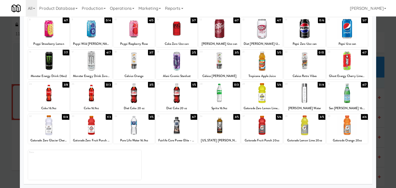
click at [265, 93] on div at bounding box center [261, 93] width 41 height 20
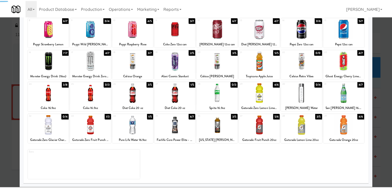
scroll to position [0, 0]
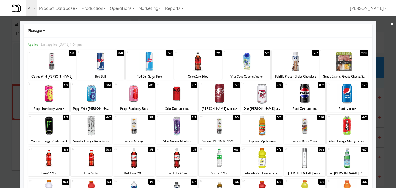
click at [390, 24] on link "×" at bounding box center [392, 24] width 4 height 16
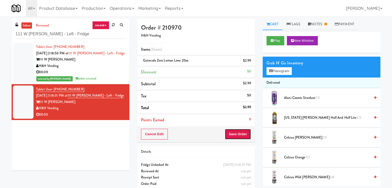
click at [241, 132] on button "Save Order" at bounding box center [238, 134] width 26 height 11
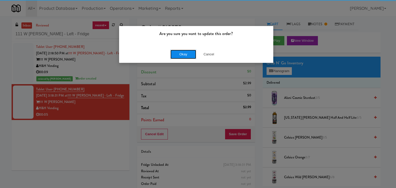
click at [189, 51] on button "Okay" at bounding box center [183, 54] width 26 height 9
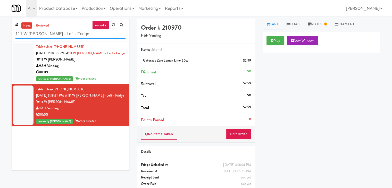
click at [69, 36] on input "111 W [PERSON_NAME] - Left - Fridge" at bounding box center [70, 34] width 110 height 10
paste input "APCU - Pantry - Left"
type input "APCU - Pantry - Left"
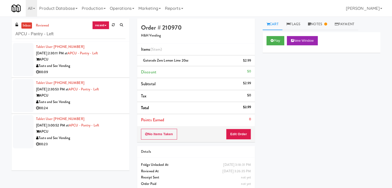
click at [113, 69] on div "00:09" at bounding box center [80, 72] width 89 height 6
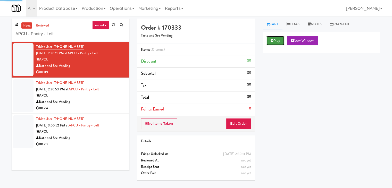
click at [273, 40] on icon at bounding box center [272, 40] width 3 height 3
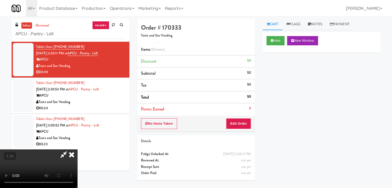
click at [77, 150] on icon at bounding box center [71, 155] width 11 height 10
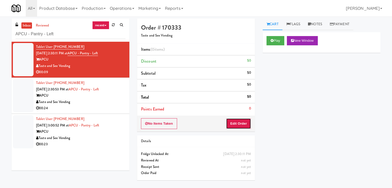
click at [240, 123] on button "Edit Order" at bounding box center [238, 123] width 25 height 11
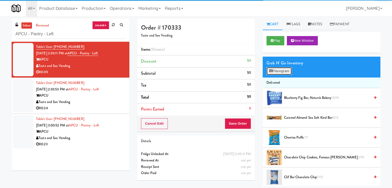
click at [284, 72] on button "Planogram" at bounding box center [279, 71] width 25 height 8
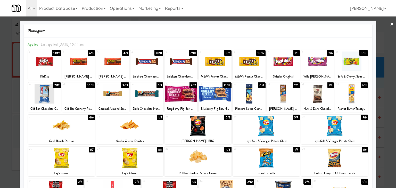
click at [114, 93] on div at bounding box center [112, 94] width 33 height 20
click at [390, 23] on link "×" at bounding box center [392, 24] width 4 height 16
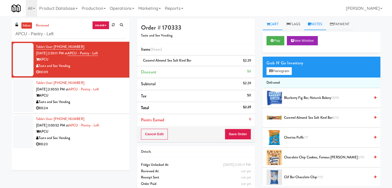
click at [308, 25] on link "Notes" at bounding box center [315, 25] width 22 height 12
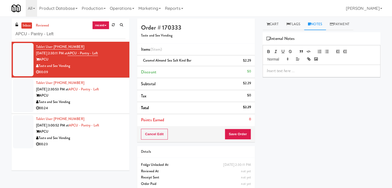
click at [295, 73] on p at bounding box center [322, 71] width 110 height 6
click at [336, 72] on p at bounding box center [322, 71] width 110 height 6
drag, startPoint x: 191, startPoint y: 61, endPoint x: 144, endPoint y: 60, distance: 47.2
click at [144, 60] on span "Caramel Almond Sea Salt Kind Bar" at bounding box center [167, 60] width 48 height 5
copy span "Caramel Almond Sea Salt Kind Bar"
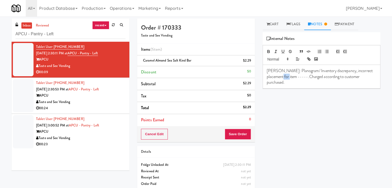
drag, startPoint x: 285, startPoint y: 76, endPoint x: 275, endPoint y: 76, distance: 9.5
click at [275, 76] on p "[PERSON_NAME]: Planogram/ Inventory discrepancy, incorrect placement for item -…" at bounding box center [322, 76] width 110 height 17
click at [239, 132] on button "Save Order" at bounding box center [238, 134] width 26 height 11
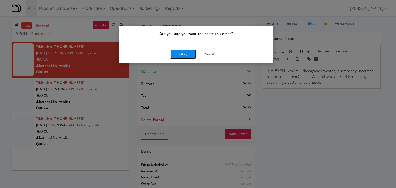
click at [185, 55] on button "Okay" at bounding box center [183, 54] width 26 height 9
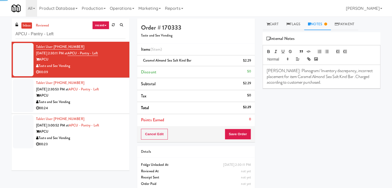
click at [96, 111] on div "00:24" at bounding box center [80, 108] width 89 height 6
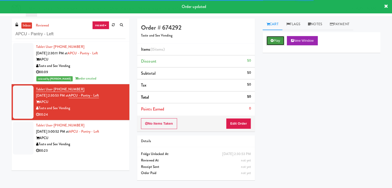
click at [276, 44] on button "Play" at bounding box center [276, 40] width 18 height 9
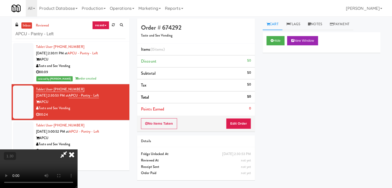
click at [77, 150] on video at bounding box center [38, 169] width 77 height 39
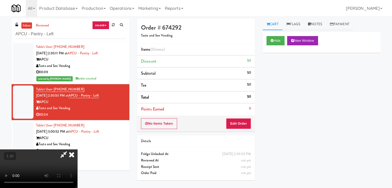
click at [77, 150] on video at bounding box center [38, 169] width 77 height 39
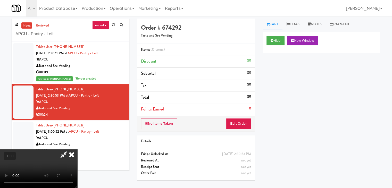
drag, startPoint x: 227, startPoint y: 23, endPoint x: 227, endPoint y: 26, distance: 3.4
click at [77, 150] on icon at bounding box center [71, 155] width 11 height 10
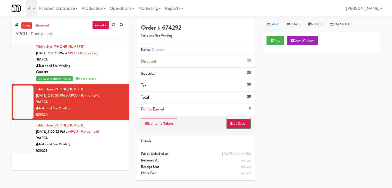
click at [238, 123] on button "Edit Order" at bounding box center [238, 123] width 25 height 11
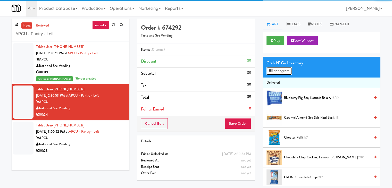
click at [279, 70] on button "Planogram" at bounding box center [279, 71] width 25 height 8
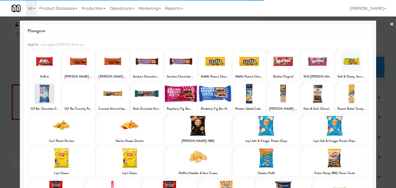
scroll to position [65, 0]
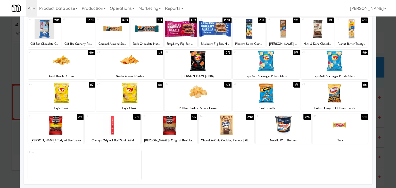
click at [63, 124] on div at bounding box center [56, 125] width 56 height 20
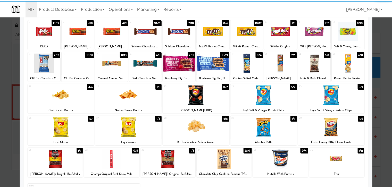
scroll to position [0, 0]
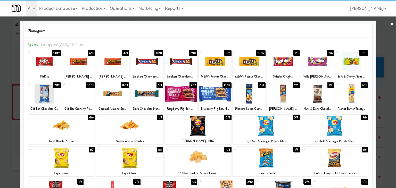
click at [153, 98] on div at bounding box center [146, 94] width 33 height 20
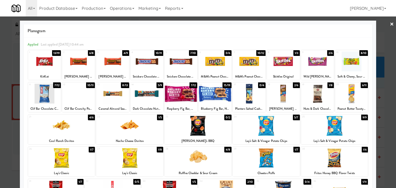
click at [390, 23] on link "×" at bounding box center [392, 24] width 4 height 16
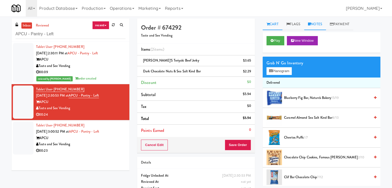
click at [318, 24] on link "Notes" at bounding box center [315, 25] width 22 height 12
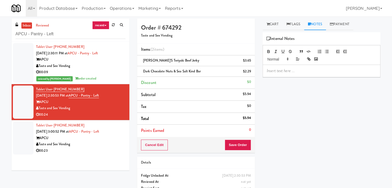
click at [294, 76] on div at bounding box center [321, 71] width 117 height 12
click at [340, 69] on p at bounding box center [322, 71] width 110 height 6
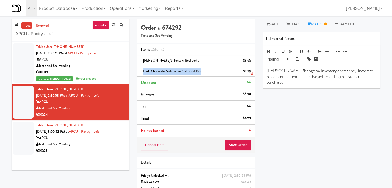
drag, startPoint x: 200, startPoint y: 70, endPoint x: 143, endPoint y: 71, distance: 56.5
click at [143, 71] on span "Dark Chocolate Nuts & Sea Salt Kind Bar" at bounding box center [172, 71] width 58 height 5
copy span "Dark Chocolate Nuts & Sea Salt Kind Bar"
drag, startPoint x: 285, startPoint y: 77, endPoint x: 275, endPoint y: 77, distance: 9.3
click at [275, 77] on p "[PERSON_NAME]: Planogram/ Inventory discrepancy, incorrect placement for item -…" at bounding box center [322, 76] width 110 height 17
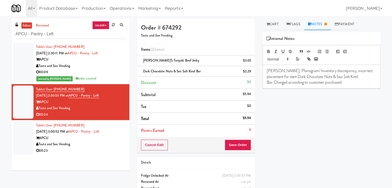
click at [344, 77] on p "[PERSON_NAME]: Planogram/ Inventory discrepancy, incorrect placement for item D…" at bounding box center [322, 76] width 110 height 17
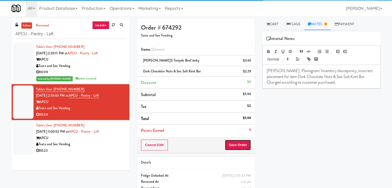
click at [237, 145] on button "Save Order" at bounding box center [238, 145] width 26 height 11
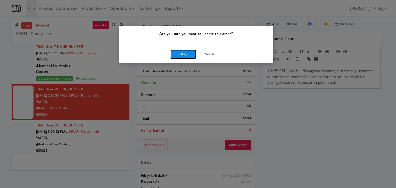
click at [181, 54] on button "Okay" at bounding box center [183, 54] width 26 height 9
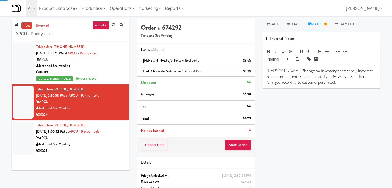
drag, startPoint x: 108, startPoint y: 149, endPoint x: 107, endPoint y: 145, distance: 4.2
click at [108, 149] on div "00:23" at bounding box center [80, 151] width 89 height 6
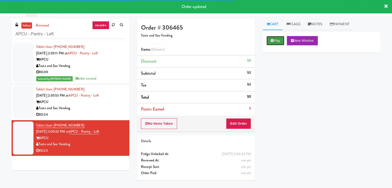
click at [276, 45] on button "Play" at bounding box center [276, 40] width 18 height 9
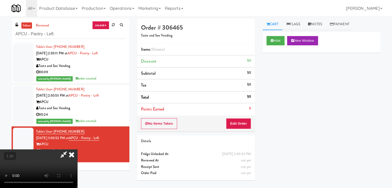
click at [77, 150] on video at bounding box center [38, 169] width 77 height 39
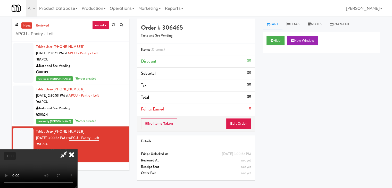
scroll to position [0, 0]
click at [77, 150] on video at bounding box center [38, 169] width 77 height 39
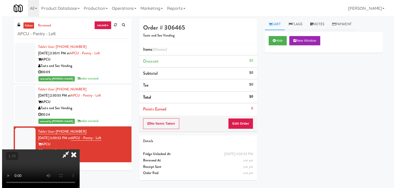
scroll to position [0, 0]
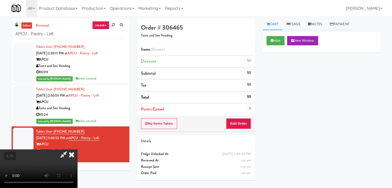
click at [77, 150] on icon at bounding box center [71, 155] width 11 height 10
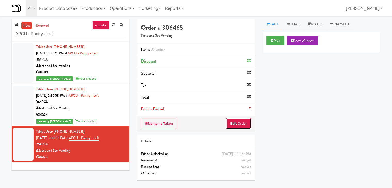
click at [236, 126] on button "Edit Order" at bounding box center [238, 123] width 25 height 11
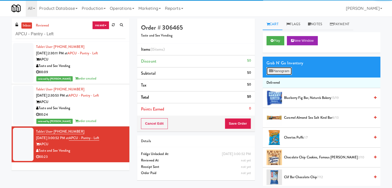
click at [276, 71] on button "Planogram" at bounding box center [279, 71] width 25 height 8
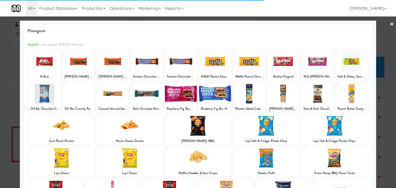
scroll to position [65, 0]
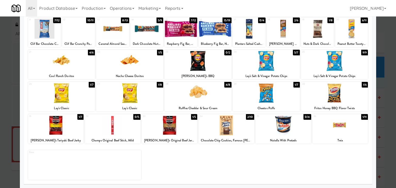
click at [330, 127] on div at bounding box center [340, 125] width 56 height 20
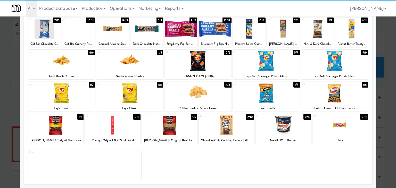
click at [229, 127] on div at bounding box center [227, 125] width 56 height 20
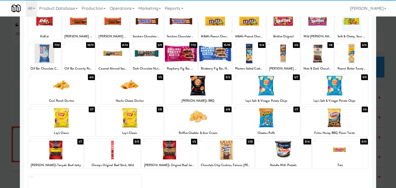
scroll to position [0, 0]
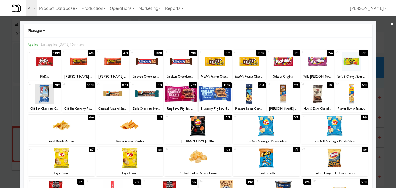
click at [390, 25] on link "×" at bounding box center [392, 24] width 4 height 16
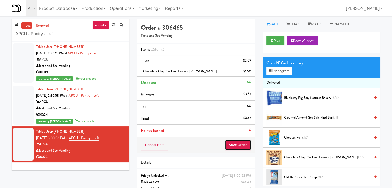
click at [237, 146] on button "Save Order" at bounding box center [238, 145] width 26 height 11
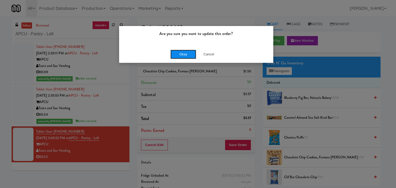
click at [187, 53] on button "Okay" at bounding box center [183, 54] width 26 height 9
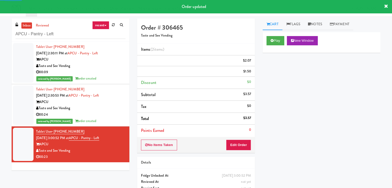
click at [102, 79] on div "reviewed by [PERSON_NAME] A order created" at bounding box center [80, 79] width 89 height 6
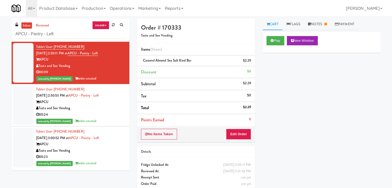
drag, startPoint x: 69, startPoint y: 65, endPoint x: 40, endPoint y: 67, distance: 29.7
click at [40, 67] on div "Taste and See Vending" at bounding box center [80, 66] width 89 height 6
copy div "Taste and See Vending"
click at [320, 25] on link "Notes" at bounding box center [317, 25] width 27 height 12
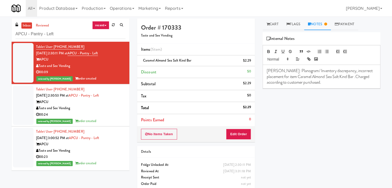
click at [275, 70] on p "[PERSON_NAME]: Planogram/ Inventory discrepancy, incorrect placement for item C…" at bounding box center [322, 76] width 110 height 17
drag, startPoint x: 75, startPoint y: 53, endPoint x: 107, endPoint y: 54, distance: 32.0
click at [107, 54] on div "Tablet User · (770) 378-3448 [DATE] 2:30:11 PM at APCU - Pantry - Left APCU Tas…" at bounding box center [80, 63] width 89 height 38
copy link "APCU - Pantry - Left"
click at [111, 114] on div "00:24" at bounding box center [80, 115] width 89 height 6
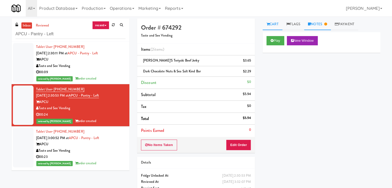
click at [320, 26] on link "Notes" at bounding box center [317, 25] width 27 height 12
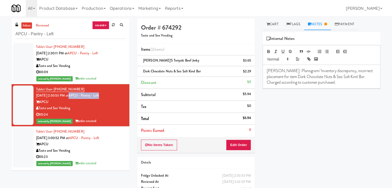
drag, startPoint x: 77, startPoint y: 96, endPoint x: 107, endPoint y: 96, distance: 30.4
click at [107, 96] on div "Tablet User · (470) 475-3633 [DATE] 2:30:53 PM at APCU - Pantry - Left APCU Tas…" at bounding box center [80, 105] width 89 height 38
copy link "APCU - Pantry - Left"
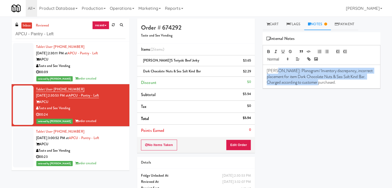
drag, startPoint x: 275, startPoint y: 69, endPoint x: 333, endPoint y: 84, distance: 59.8
click at [333, 84] on p "[PERSON_NAME]: Planogram/ Inventory discrepancy, incorrect placement for item D…" at bounding box center [322, 76] width 110 height 17
copy p "Planogram/ Inventory discrepancy, incorrect placement for item Dark Chocolate N…"
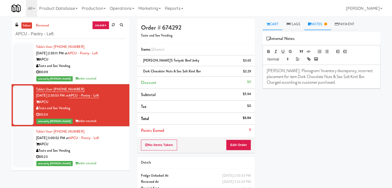
click at [275, 25] on link "Cart" at bounding box center [273, 25] width 20 height 12
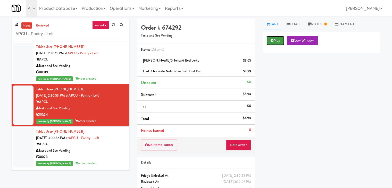
click at [278, 42] on button "Play" at bounding box center [276, 40] width 18 height 9
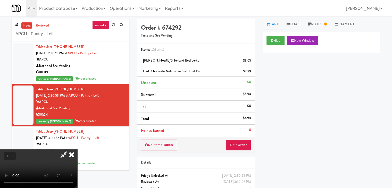
click at [77, 150] on video at bounding box center [38, 169] width 77 height 39
click at [70, 150] on icon at bounding box center [64, 155] width 12 height 10
click at [241, 142] on button "Edit Order" at bounding box center [238, 145] width 25 height 11
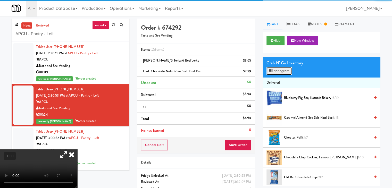
click at [280, 70] on button "Planogram" at bounding box center [279, 71] width 25 height 8
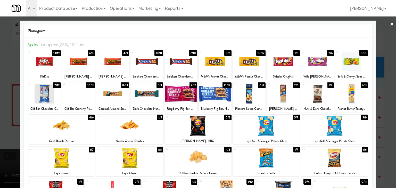
click at [390, 23] on link "×" at bounding box center [392, 24] width 4 height 16
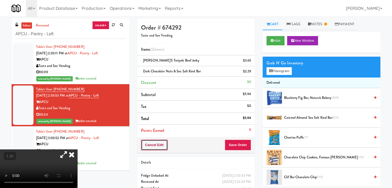
click at [155, 143] on button "Cancel Edit" at bounding box center [154, 145] width 27 height 11
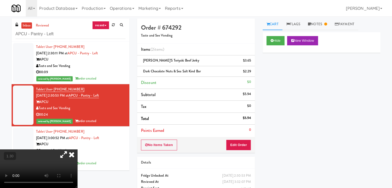
click at [77, 150] on icon at bounding box center [71, 155] width 11 height 10
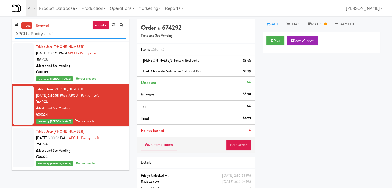
click at [73, 32] on input "APCU - Pantry - Left" at bounding box center [70, 34] width 110 height 10
paste input "Willamette - Combo Cooler"
type input "Willamette - Combo Cooler"
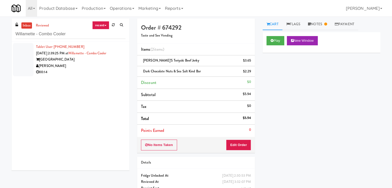
click at [103, 70] on div "00:14" at bounding box center [80, 72] width 89 height 6
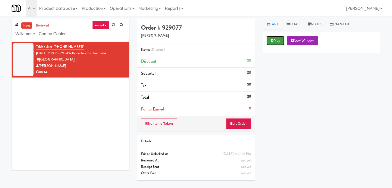
click at [275, 40] on button "Play" at bounding box center [276, 40] width 18 height 9
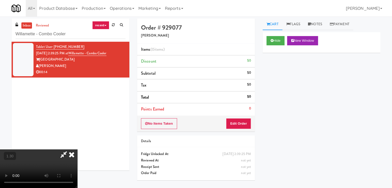
click at [77, 150] on video at bounding box center [38, 169] width 77 height 39
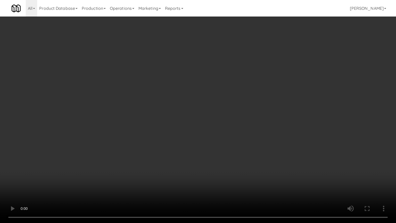
click at [166, 107] on video at bounding box center [198, 111] width 396 height 223
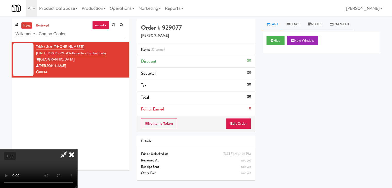
click at [77, 150] on icon at bounding box center [71, 155] width 11 height 10
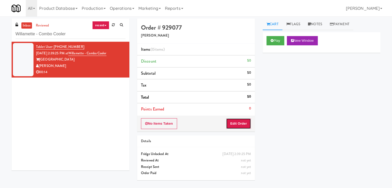
click at [234, 125] on button "Edit Order" at bounding box center [238, 123] width 25 height 11
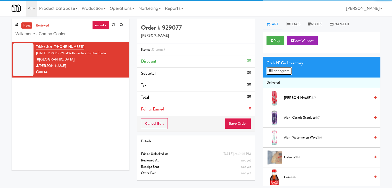
click at [277, 70] on button "Planogram" at bounding box center [279, 71] width 25 height 8
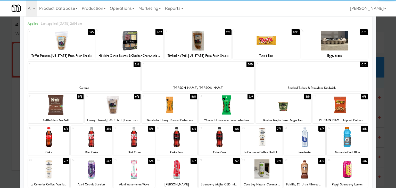
scroll to position [52, 0]
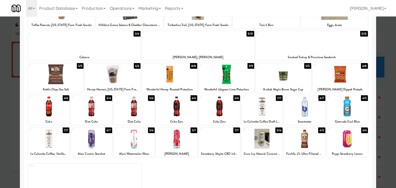
click at [56, 109] on div at bounding box center [48, 107] width 41 height 20
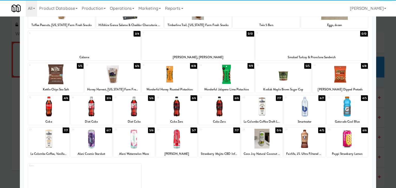
click at [66, 78] on div at bounding box center [56, 74] width 56 height 20
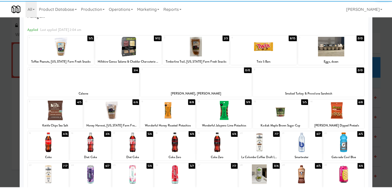
scroll to position [0, 0]
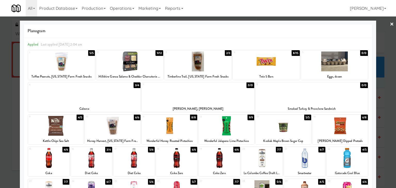
click at [390, 24] on link "×" at bounding box center [392, 24] width 4 height 16
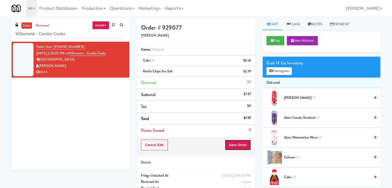
click at [235, 146] on button "Save Order" at bounding box center [238, 145] width 26 height 11
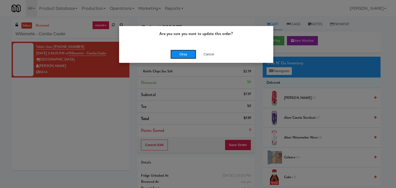
click at [185, 51] on button "Okay" at bounding box center [183, 54] width 26 height 9
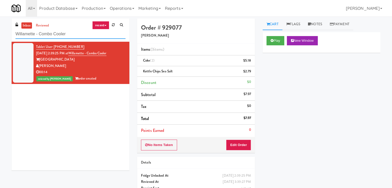
click at [71, 33] on input "Willamette - Combo Cooler" at bounding box center [70, 34] width 110 height 10
paste input "Oasis -"
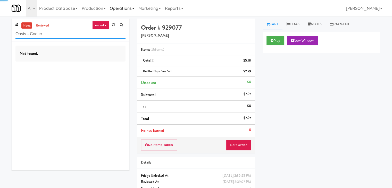
type input "Oasis - Cooler"
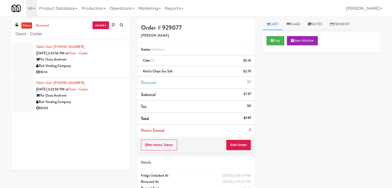
click at [103, 71] on div "00:14" at bounding box center [80, 72] width 89 height 6
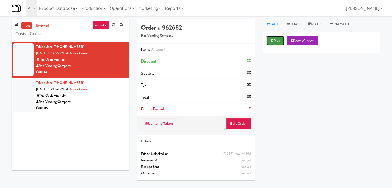
click at [277, 39] on button "Play" at bounding box center [276, 40] width 18 height 9
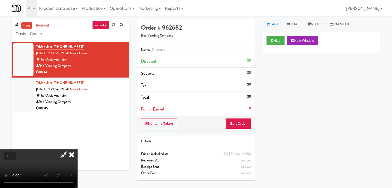
click at [77, 150] on video at bounding box center [38, 169] width 77 height 39
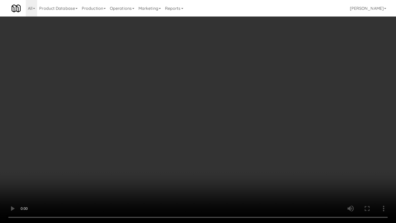
click at [194, 63] on video at bounding box center [198, 111] width 396 height 223
click at [208, 83] on video at bounding box center [198, 111] width 396 height 223
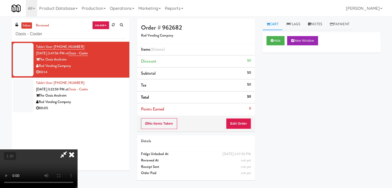
click at [77, 150] on icon at bounding box center [71, 155] width 11 height 10
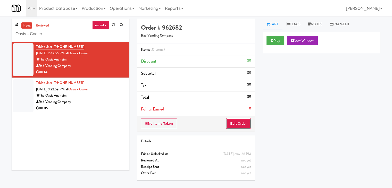
click at [243, 127] on button "Edit Order" at bounding box center [238, 123] width 25 height 11
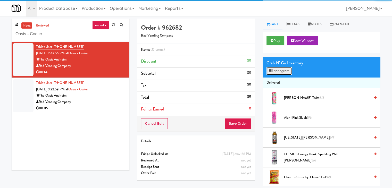
click at [284, 72] on button "Planogram" at bounding box center [279, 71] width 25 height 8
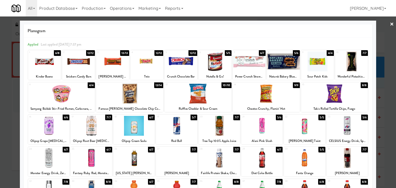
click at [264, 126] on div at bounding box center [261, 126] width 41 height 20
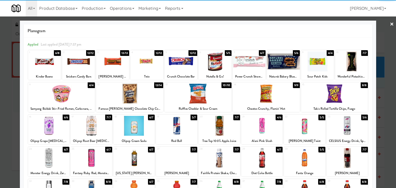
click at [205, 96] on div at bounding box center [197, 94] width 67 height 20
drag, startPoint x: 389, startPoint y: 23, endPoint x: 371, endPoint y: 29, distance: 18.2
click at [390, 23] on link "×" at bounding box center [392, 24] width 4 height 16
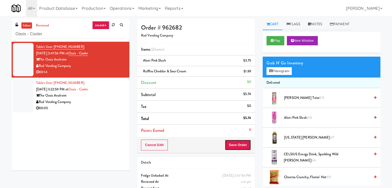
click at [235, 142] on button "Save Order" at bounding box center [238, 145] width 26 height 11
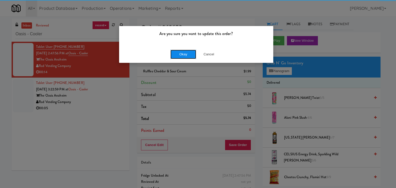
click at [182, 55] on button "Okay" at bounding box center [183, 54] width 26 height 9
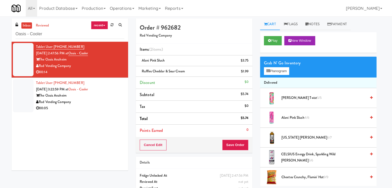
click at [113, 108] on div "00:05" at bounding box center [80, 108] width 88 height 6
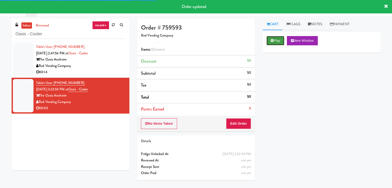
click at [276, 39] on button "Play" at bounding box center [276, 40] width 18 height 9
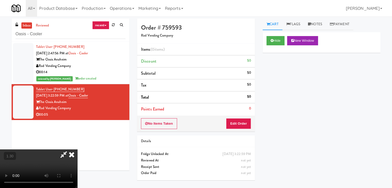
click at [77, 150] on video at bounding box center [38, 169] width 77 height 39
click at [77, 150] on icon at bounding box center [71, 155] width 11 height 10
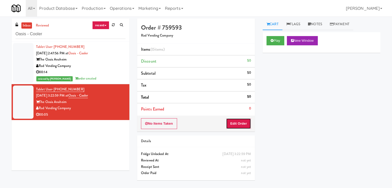
click at [243, 122] on button "Edit Order" at bounding box center [238, 123] width 25 height 11
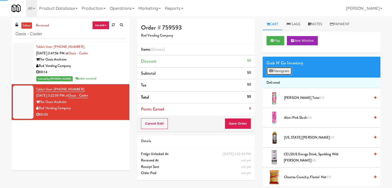
click at [285, 73] on button "Planogram" at bounding box center [279, 71] width 25 height 8
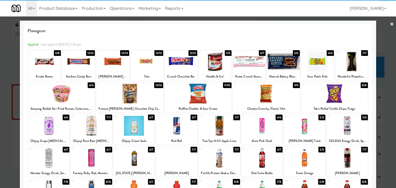
click at [208, 91] on div at bounding box center [197, 94] width 67 height 20
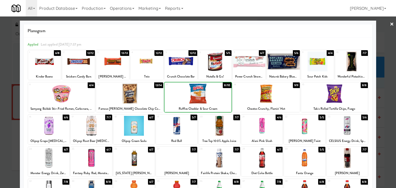
click at [208, 91] on div at bounding box center [197, 94] width 67 height 20
click at [390, 23] on link "×" at bounding box center [392, 24] width 4 height 16
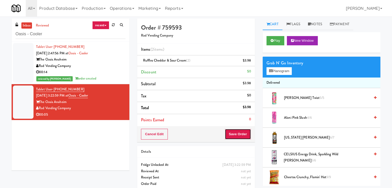
click at [239, 135] on button "Save Order" at bounding box center [238, 134] width 26 height 11
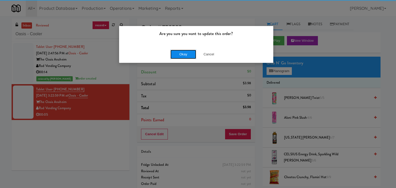
click at [186, 53] on button "Okay" at bounding box center [183, 54] width 26 height 9
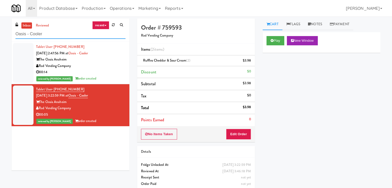
click at [69, 34] on input "Oasis - Cooler" at bounding box center [70, 34] width 110 height 10
paste input "Cosmo Combo Unit"
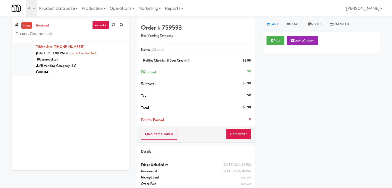
click at [104, 61] on div "Cosmopolitan" at bounding box center [80, 59] width 89 height 6
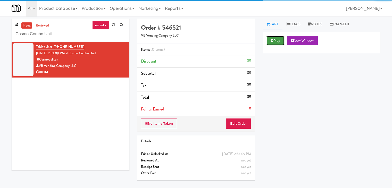
click at [276, 37] on button "Play" at bounding box center [276, 40] width 18 height 9
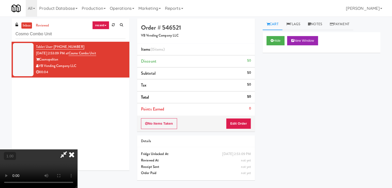
click at [77, 150] on video at bounding box center [38, 169] width 77 height 39
click at [320, 25] on link "Notes" at bounding box center [315, 25] width 22 height 12
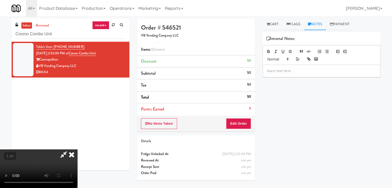
click at [298, 71] on p at bounding box center [322, 71] width 110 height 6
click at [332, 70] on p at bounding box center [322, 71] width 110 height 6
click at [77, 150] on video at bounding box center [38, 169] width 77 height 39
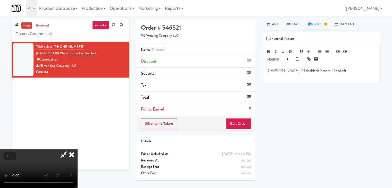
click at [77, 150] on video at bounding box center [38, 169] width 77 height 39
click at [77, 150] on icon at bounding box center [71, 155] width 11 height 10
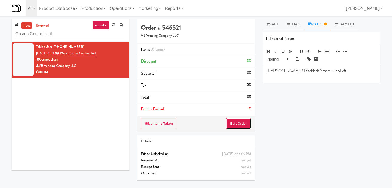
click at [241, 123] on button "Edit Order" at bounding box center [238, 123] width 25 height 11
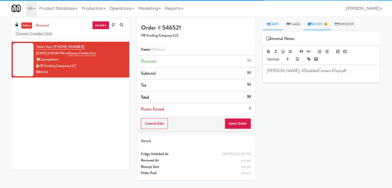
click at [270, 26] on link "Cart" at bounding box center [273, 25] width 20 height 12
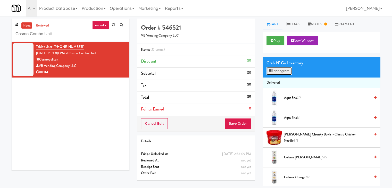
click at [276, 69] on button "Planogram" at bounding box center [279, 71] width 25 height 8
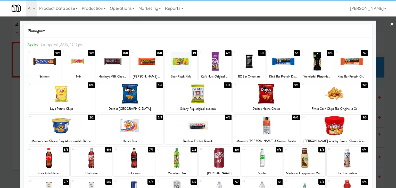
scroll to position [52, 0]
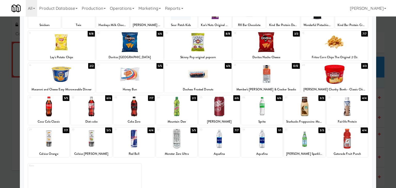
click at [179, 108] on div at bounding box center [176, 107] width 41 height 20
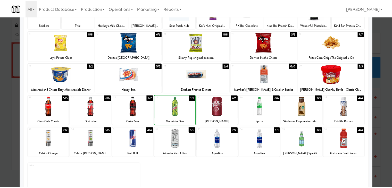
scroll to position [0, 0]
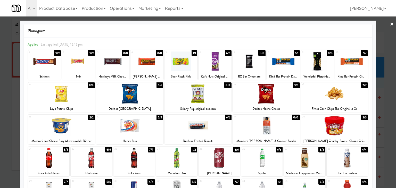
click at [390, 23] on link "×" at bounding box center [392, 24] width 4 height 16
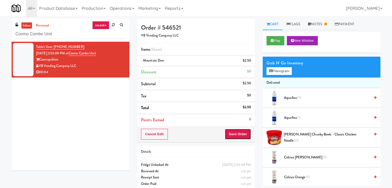
click at [239, 133] on button "Save Order" at bounding box center [238, 134] width 26 height 11
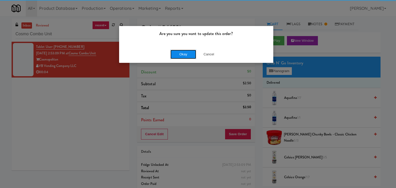
click at [191, 55] on button "Okay" at bounding box center [183, 54] width 26 height 9
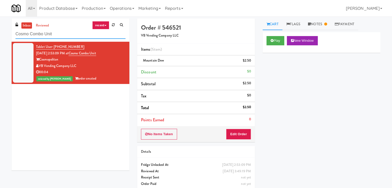
click at [64, 34] on input "Cosmo Combo Unit" at bounding box center [70, 34] width 110 height 10
paste input "Rainy Cres"
type input "Rainy Crest"
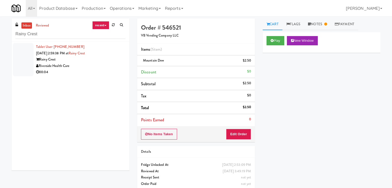
click at [115, 76] on li "Tablet User · (437) 997-0170 [DATE] 2:59:38 PM at [GEOGRAPHIC_DATA] Health Care…" at bounding box center [71, 60] width 118 height 36
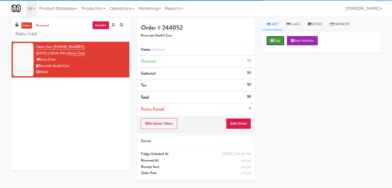
click at [275, 39] on button "Play" at bounding box center [276, 40] width 18 height 9
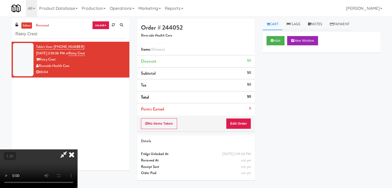
click at [77, 150] on video at bounding box center [38, 169] width 77 height 39
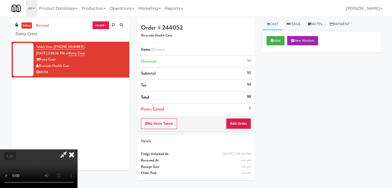
click at [77, 150] on video at bounding box center [38, 169] width 77 height 39
click at [77, 150] on icon at bounding box center [71, 155] width 11 height 10
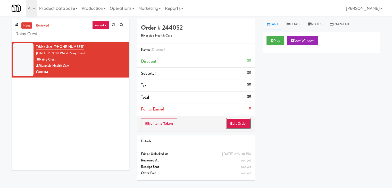
click at [239, 121] on button "Edit Order" at bounding box center [238, 123] width 25 height 11
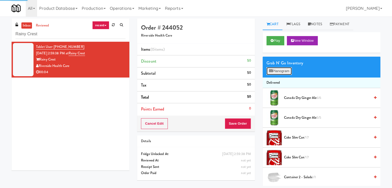
click at [280, 69] on button "Planogram" at bounding box center [279, 71] width 25 height 8
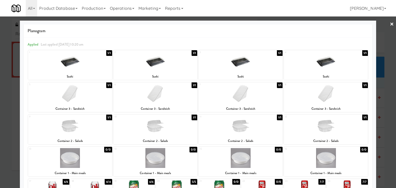
click at [321, 68] on div at bounding box center [326, 62] width 84 height 20
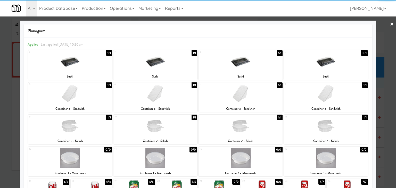
click at [390, 24] on link "×" at bounding box center [392, 24] width 4 height 16
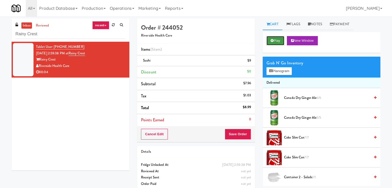
click at [276, 39] on button "Play" at bounding box center [276, 40] width 18 height 9
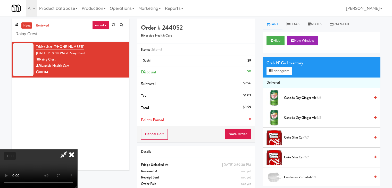
click at [77, 150] on video at bounding box center [38, 169] width 77 height 39
click at [77, 150] on icon at bounding box center [71, 155] width 11 height 10
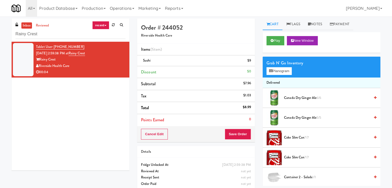
drag, startPoint x: 69, startPoint y: 66, endPoint x: 40, endPoint y: 65, distance: 29.7
click at [40, 65] on div "Riverside Health Care" at bounding box center [80, 66] width 89 height 6
copy div "Riverside Health Care"
drag, startPoint x: 57, startPoint y: 60, endPoint x: 40, endPoint y: 61, distance: 17.0
click at [40, 61] on div "Rainy Crest" at bounding box center [80, 59] width 89 height 6
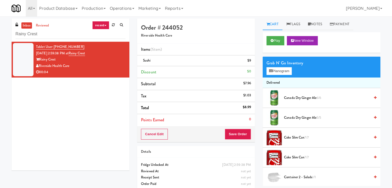
copy div "Rainy Crest"
click at [286, 71] on button "Planogram" at bounding box center [279, 71] width 25 height 8
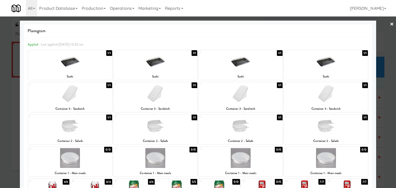
click at [390, 24] on link "×" at bounding box center [392, 24] width 4 height 16
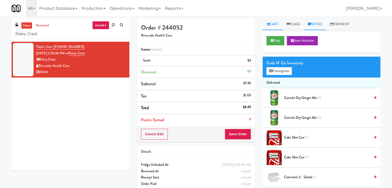
click at [313, 22] on link "Notes" at bounding box center [315, 25] width 22 height 12
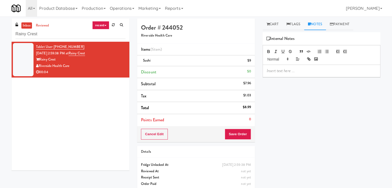
click at [293, 70] on p at bounding box center [322, 71] width 110 height 6
click at [343, 68] on div at bounding box center [321, 71] width 117 height 12
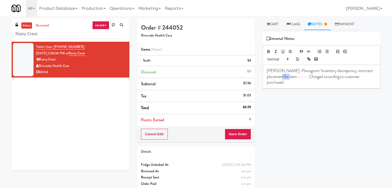
drag, startPoint x: 285, startPoint y: 76, endPoint x: 274, endPoint y: 77, distance: 10.3
click at [274, 77] on p "[PERSON_NAME]: Planogram/ Inventory discrepancy, incorrect placement for item -…" at bounding box center [322, 76] width 110 height 17
drag, startPoint x: 145, startPoint y: 61, endPoint x: 143, endPoint y: 61, distance: 2.8
click at [143, 61] on div "Sushi $9" at bounding box center [196, 60] width 110 height 6
copy span "Sushi"
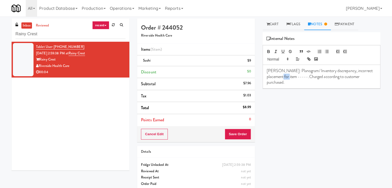
drag, startPoint x: 284, startPoint y: 78, endPoint x: 276, endPoint y: 78, distance: 8.2
click at [276, 78] on p "[PERSON_NAME]: Planogram/ Inventory discrepancy, incorrect placement for item -…" at bounding box center [322, 76] width 110 height 17
click at [236, 135] on button "Save Order" at bounding box center [238, 134] width 26 height 11
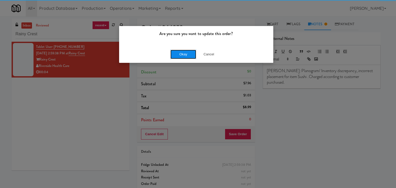
click at [180, 55] on button "Okay" at bounding box center [183, 54] width 26 height 9
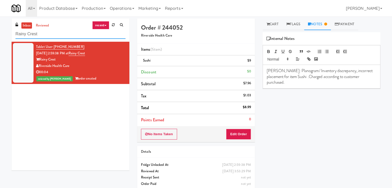
click at [61, 30] on input "Rainy Crest" at bounding box center [70, 34] width 110 height 10
paste input "[GEOGRAPHIC_DATA] - Ambient - Righ"
type input "[GEOGRAPHIC_DATA] - Ambient - Right"
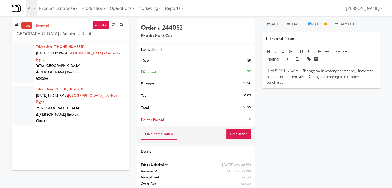
click at [106, 66] on div "The [GEOGRAPHIC_DATA]" at bounding box center [80, 66] width 89 height 6
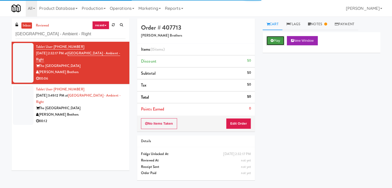
click at [276, 42] on button "Play" at bounding box center [276, 40] width 18 height 9
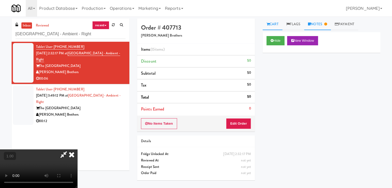
click at [321, 25] on link "Notes" at bounding box center [317, 25] width 27 height 12
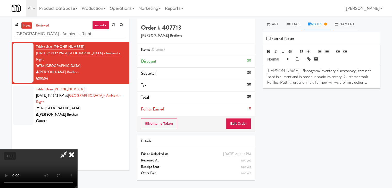
click at [77, 150] on icon at bounding box center [71, 155] width 11 height 10
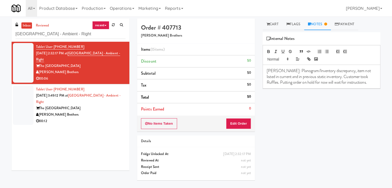
click at [83, 116] on div "[PERSON_NAME] Brothers" at bounding box center [80, 115] width 89 height 6
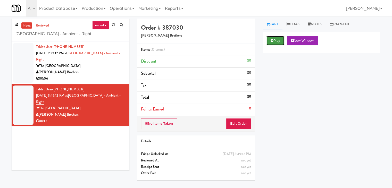
click at [276, 41] on button "Play" at bounding box center [276, 40] width 18 height 9
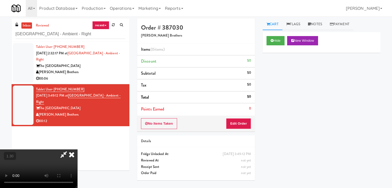
click at [77, 150] on video at bounding box center [38, 169] width 77 height 39
click at [77, 150] on icon at bounding box center [71, 155] width 11 height 10
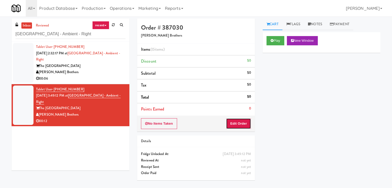
click at [244, 126] on button "Edit Order" at bounding box center [238, 123] width 25 height 11
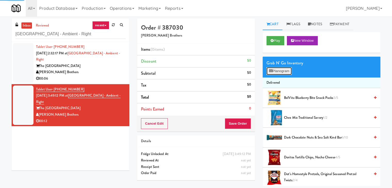
click at [284, 68] on button "Planogram" at bounding box center [279, 71] width 25 height 8
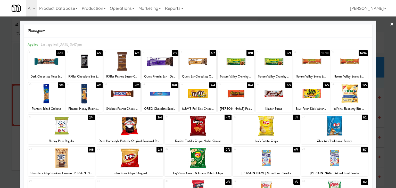
click at [237, 61] on div at bounding box center [236, 62] width 37 height 20
click at [78, 123] on div at bounding box center [61, 126] width 67 height 20
click at [390, 23] on link "×" at bounding box center [392, 24] width 4 height 16
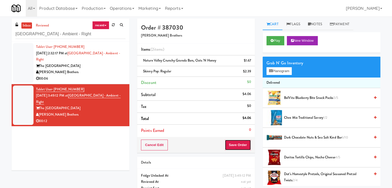
click at [236, 143] on button "Save Order" at bounding box center [238, 145] width 26 height 11
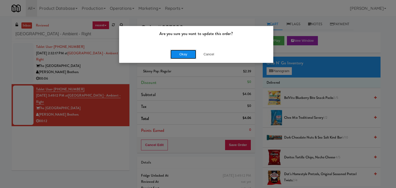
click at [187, 53] on button "Okay" at bounding box center [183, 54] width 26 height 9
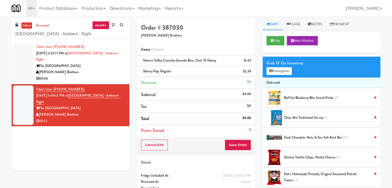
click at [105, 72] on div "[PERSON_NAME] Brothers" at bounding box center [80, 72] width 89 height 6
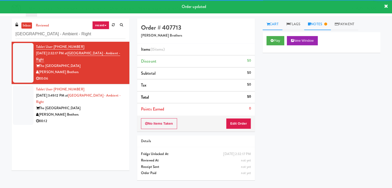
click at [311, 25] on icon at bounding box center [309, 23] width 3 height 3
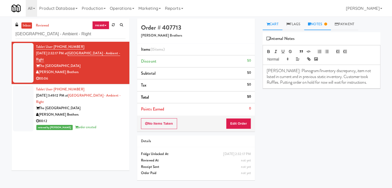
click at [275, 23] on link "Cart" at bounding box center [273, 25] width 20 height 12
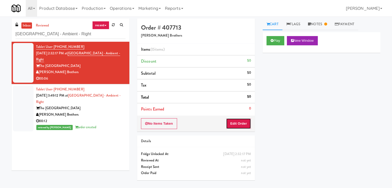
click at [238, 123] on button "Edit Order" at bounding box center [238, 123] width 25 height 11
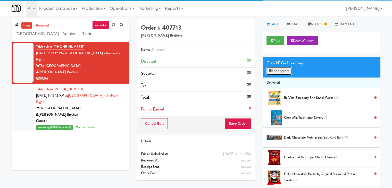
click at [280, 69] on button "Planogram" at bounding box center [279, 71] width 25 height 8
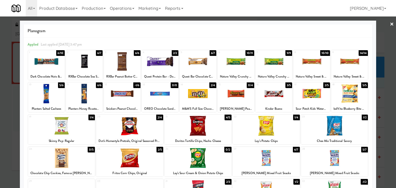
drag, startPoint x: 389, startPoint y: 25, endPoint x: 376, endPoint y: 26, distance: 12.7
click at [390, 24] on link "×" at bounding box center [392, 24] width 4 height 16
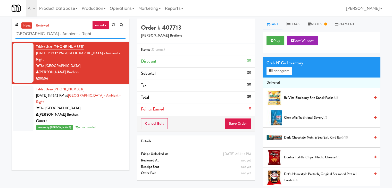
click at [78, 36] on input "[GEOGRAPHIC_DATA] - Ambient - Right" at bounding box center [70, 34] width 110 height 10
paste input "BMP - Cooler"
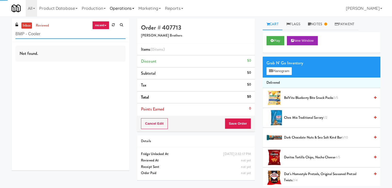
type input "BMP - Cooler"
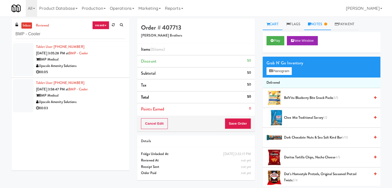
click at [316, 25] on link "Notes" at bounding box center [317, 25] width 27 height 12
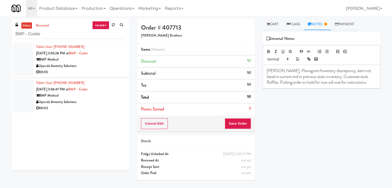
click at [107, 68] on div "Upscale Amenity Solutions" at bounding box center [80, 66] width 89 height 6
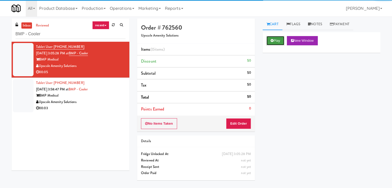
click at [274, 40] on button "Play" at bounding box center [276, 40] width 18 height 9
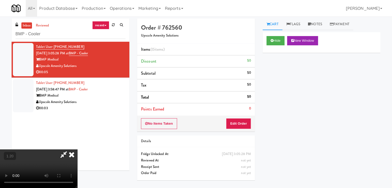
click at [77, 150] on video at bounding box center [38, 169] width 77 height 39
click at [77, 150] on icon at bounding box center [71, 155] width 11 height 10
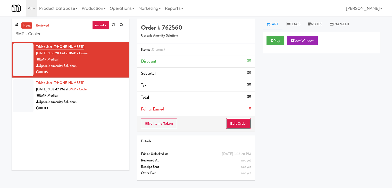
click at [243, 128] on button "Edit Order" at bounding box center [238, 123] width 25 height 11
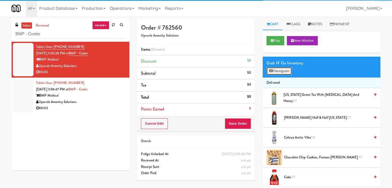
click at [283, 72] on button "Planogram" at bounding box center [279, 71] width 25 height 8
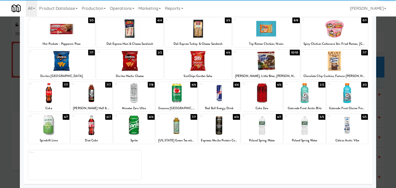
drag, startPoint x: 222, startPoint y: 119, endPoint x: 230, endPoint y: 117, distance: 8.6
click at [222, 119] on div at bounding box center [219, 125] width 41 height 20
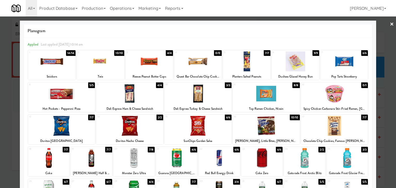
click at [390, 25] on link "×" at bounding box center [392, 24] width 4 height 16
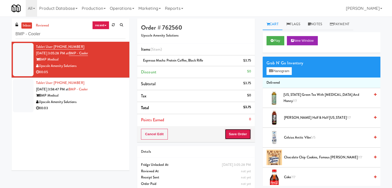
click at [234, 132] on button "Save Order" at bounding box center [238, 134] width 26 height 11
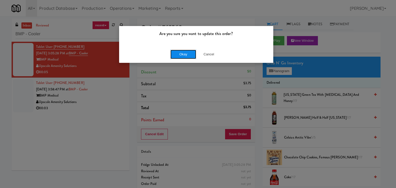
click at [183, 53] on button "Okay" at bounding box center [183, 54] width 26 height 9
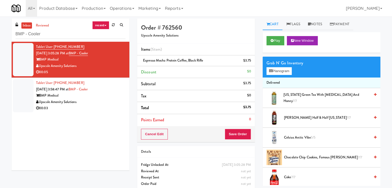
click at [106, 105] on div "Upscale Amenity Solutions" at bounding box center [80, 102] width 89 height 6
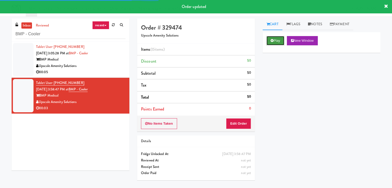
click at [277, 42] on button "Play" at bounding box center [276, 40] width 18 height 9
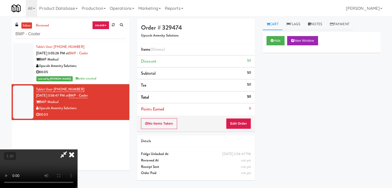
click at [77, 150] on video at bounding box center [38, 169] width 77 height 39
click at [77, 150] on icon at bounding box center [71, 155] width 11 height 10
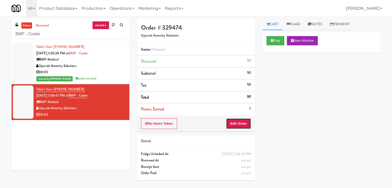
click at [245, 122] on button "Edit Order" at bounding box center [238, 123] width 25 height 11
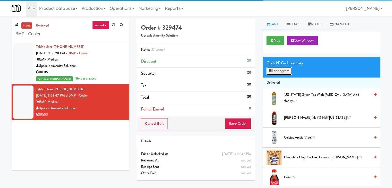
click at [276, 71] on button "Planogram" at bounding box center [279, 71] width 25 height 8
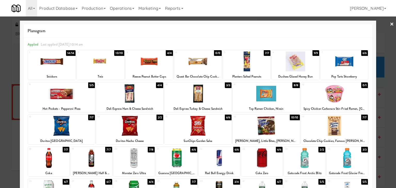
click at [390, 23] on link "×" at bounding box center [392, 24] width 4 height 16
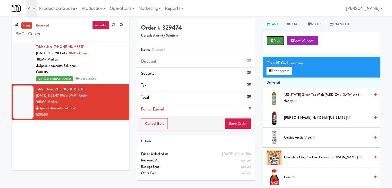
click at [275, 40] on button "Play" at bounding box center [276, 40] width 18 height 9
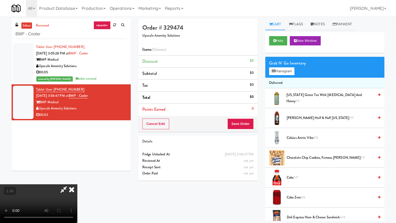
click at [77, 184] on video at bounding box center [38, 203] width 77 height 39
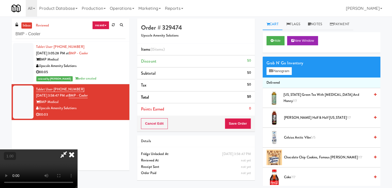
click at [77, 150] on icon at bounding box center [71, 155] width 11 height 10
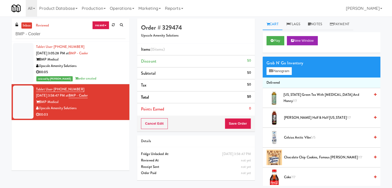
drag, startPoint x: 76, startPoint y: 109, endPoint x: 39, endPoint y: 110, distance: 37.1
click at [39, 110] on div "Upscale Amenity Solutions" at bounding box center [80, 108] width 89 height 6
drag, startPoint x: 59, startPoint y: 102, endPoint x: 41, endPoint y: 102, distance: 18.3
click at [41, 102] on div "BMP Medical" at bounding box center [80, 102] width 89 height 6
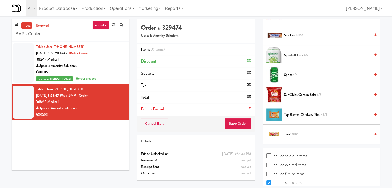
scroll to position [575, 0]
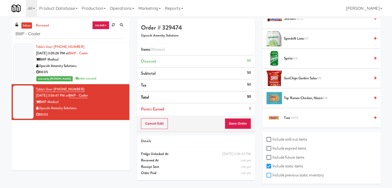
click at [269, 174] on input "Include previous static inventory" at bounding box center [270, 176] width 6 height 4
checkbox input "true"
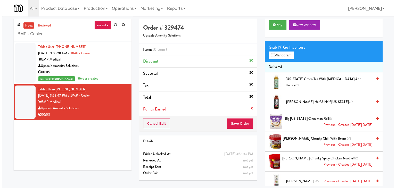
scroll to position [0, 0]
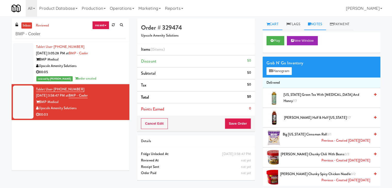
click at [314, 23] on link "Notes" at bounding box center [315, 25] width 22 height 12
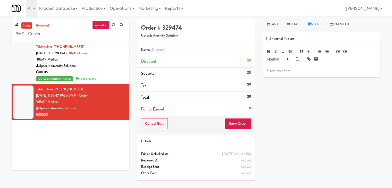
click at [292, 68] on p at bounding box center [322, 71] width 110 height 6
click at [268, 22] on icon at bounding box center [268, 23] width 3 height 3
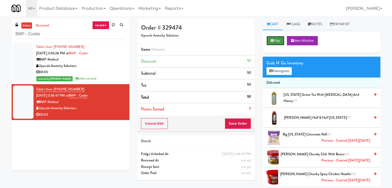
click at [278, 40] on button "Play" at bounding box center [276, 40] width 18 height 9
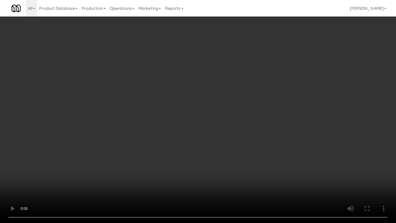
click at [216, 148] on video at bounding box center [198, 111] width 396 height 223
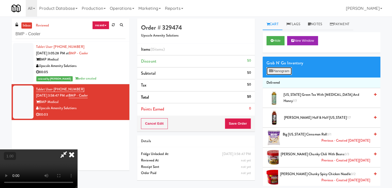
click at [275, 72] on button "Planogram" at bounding box center [279, 71] width 25 height 8
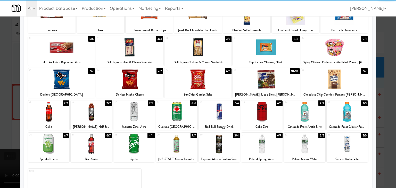
scroll to position [65, 0]
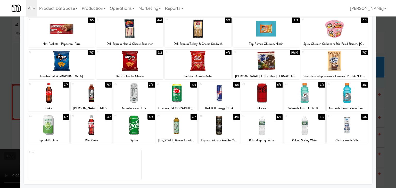
click at [49, 126] on div at bounding box center [48, 125] width 41 height 20
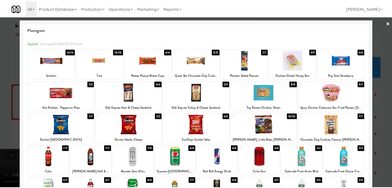
scroll to position [0, 0]
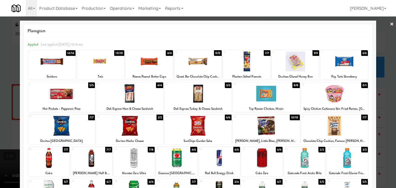
click at [390, 22] on div at bounding box center [198, 94] width 396 height 188
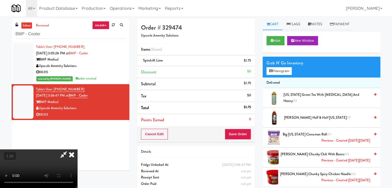
click at [77, 150] on icon at bounding box center [71, 155] width 11 height 10
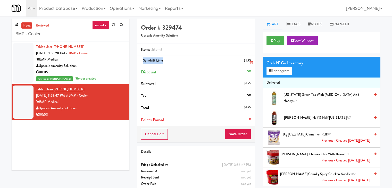
drag, startPoint x: 162, startPoint y: 60, endPoint x: 143, endPoint y: 60, distance: 19.3
click at [143, 60] on div "Spindrift Lime $1.75" at bounding box center [196, 60] width 110 height 6
click at [276, 40] on button "Play" at bounding box center [276, 40] width 18 height 9
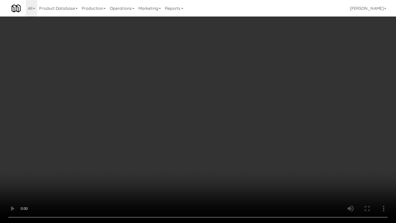
click at [193, 152] on video at bounding box center [198, 111] width 396 height 223
click at [143, 126] on video at bounding box center [198, 111] width 396 height 223
click at [148, 125] on video at bounding box center [198, 111] width 396 height 223
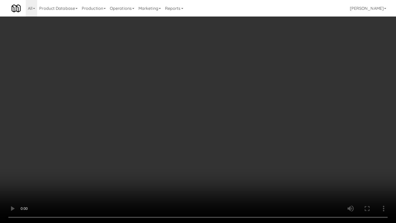
click at [148, 125] on video at bounding box center [198, 111] width 396 height 223
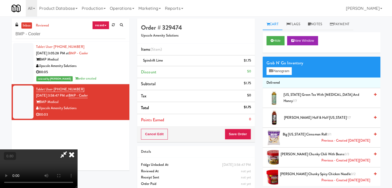
drag, startPoint x: 229, startPoint y: 61, endPoint x: 184, endPoint y: 72, distance: 46.7
click at [77, 150] on icon at bounding box center [71, 155] width 11 height 10
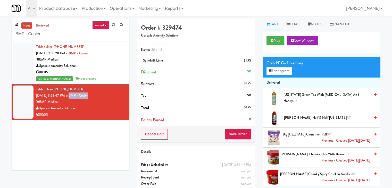
drag, startPoint x: 97, startPoint y: 96, endPoint x: 77, endPoint y: 97, distance: 20.1
click at [77, 97] on div "Tablet User · (818) 399-2178 [DATE] 3:58:47 PM at BMP - Cooler BMP Medical Upsc…" at bounding box center [80, 102] width 89 height 32
click at [317, 25] on link "Notes" at bounding box center [315, 25] width 22 height 12
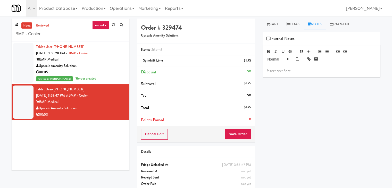
click at [290, 71] on p at bounding box center [322, 71] width 110 height 6
click at [331, 73] on p at bounding box center [322, 71] width 110 height 6
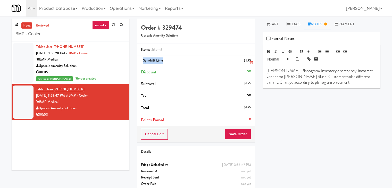
drag, startPoint x: 163, startPoint y: 61, endPoint x: 144, endPoint y: 61, distance: 19.1
click at [144, 61] on span "Spindrift Lime" at bounding box center [153, 60] width 20 height 5
drag, startPoint x: 296, startPoint y: 76, endPoint x: 267, endPoint y: 75, distance: 28.9
click at [267, 75] on p "[PERSON_NAME]: Planogram/ Inventory discrepancy, incorrect variant for [PERSON_…" at bounding box center [322, 76] width 110 height 17
click at [231, 133] on button "Save Order" at bounding box center [238, 134] width 26 height 11
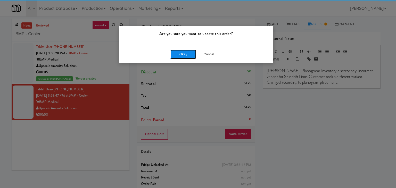
click at [182, 55] on button "Okay" at bounding box center [183, 54] width 26 height 9
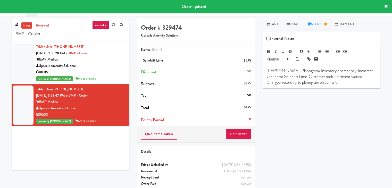
drag, startPoint x: 60, startPoint y: 102, endPoint x: 41, endPoint y: 103, distance: 18.8
click at [41, 103] on div "BMP Medical" at bounding box center [80, 102] width 89 height 6
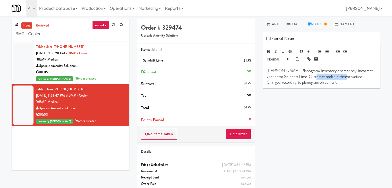
drag, startPoint x: 346, startPoint y: 77, endPoint x: 317, endPoint y: 77, distance: 29.1
click at [317, 77] on p "[PERSON_NAME]: Planogram/ Inventory discrepancy, incorrect variant for Spindrif…" at bounding box center [322, 76] width 110 height 17
click at [338, 105] on div "Play New Window Primary Flag Clear Flag if unable to determine what was taken o…" at bounding box center [322, 128] width 118 height 193
click at [72, 40] on div "inbox reviewed recent all unclear take inventory issue suspicious failed recent…" at bounding box center [71, 30] width 118 height 23
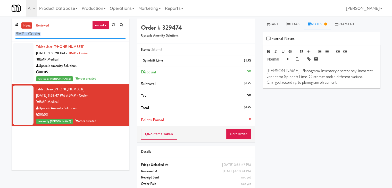
click at [71, 36] on input "BMP - Cooler" at bounding box center [70, 34] width 110 height 10
paste input "Ame"
type input "Ame - Cooler"
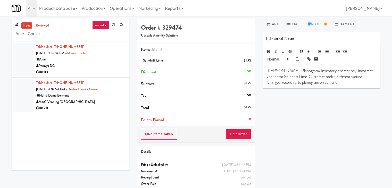
click at [108, 61] on div "Ame" at bounding box center [80, 59] width 89 height 6
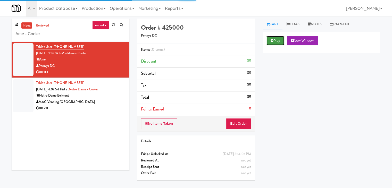
click at [275, 44] on button "Play" at bounding box center [276, 40] width 18 height 9
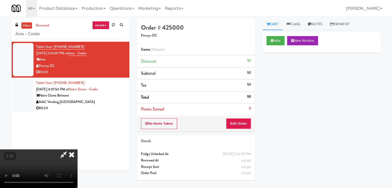
click at [77, 150] on video at bounding box center [38, 169] width 77 height 39
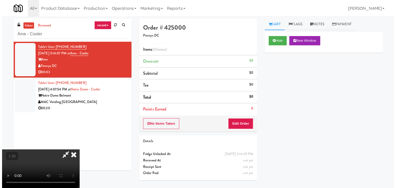
scroll to position [0, 0]
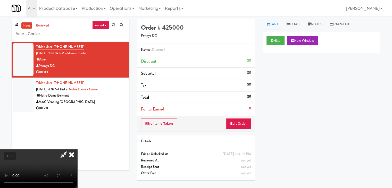
click at [77, 150] on icon at bounding box center [71, 155] width 11 height 10
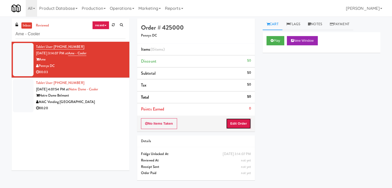
click at [239, 125] on button "Edit Order" at bounding box center [238, 123] width 25 height 11
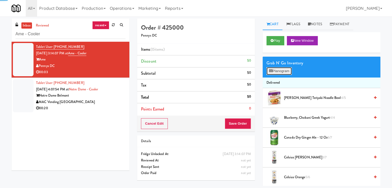
click at [284, 70] on button "Planogram" at bounding box center [279, 71] width 25 height 8
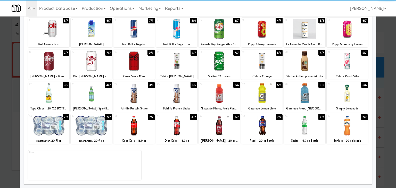
scroll to position [65, 0]
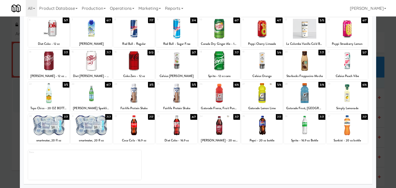
click at [170, 124] on div at bounding box center [176, 125] width 41 height 20
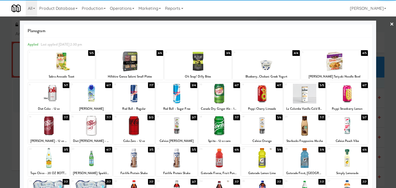
click at [390, 22] on link "×" at bounding box center [392, 24] width 4 height 16
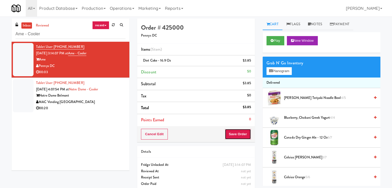
click at [233, 133] on button "Save Order" at bounding box center [238, 134] width 26 height 11
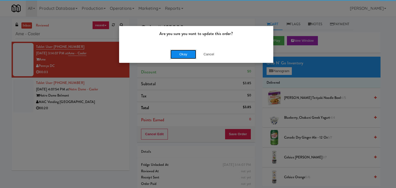
click at [186, 53] on button "Okay" at bounding box center [183, 54] width 26 height 9
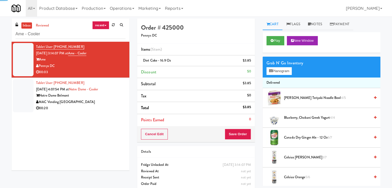
click at [113, 104] on div "MAC Vending [GEOGRAPHIC_DATA]" at bounding box center [80, 102] width 89 height 6
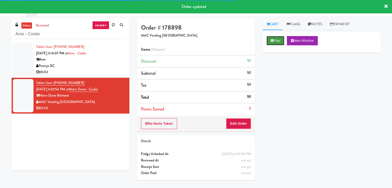
click at [278, 38] on button "Play" at bounding box center [276, 40] width 18 height 9
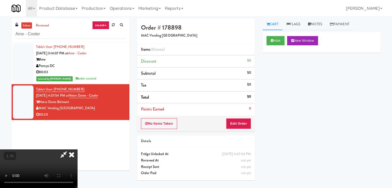
click at [77, 150] on icon at bounding box center [71, 155] width 11 height 10
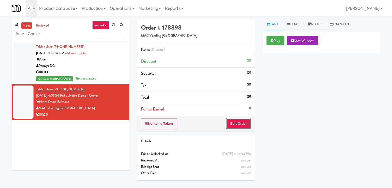
click at [240, 124] on button "Edit Order" at bounding box center [238, 123] width 25 height 11
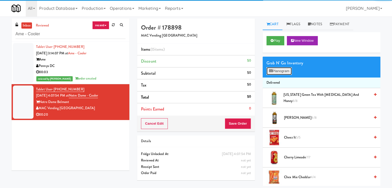
click at [277, 73] on button "Planogram" at bounding box center [279, 71] width 25 height 8
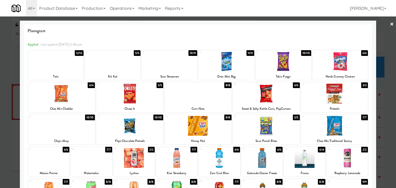
click at [271, 92] on div at bounding box center [266, 94] width 67 height 20
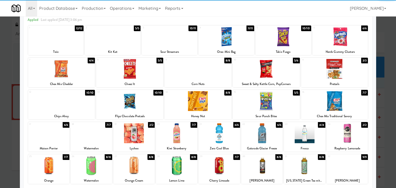
scroll to position [65, 0]
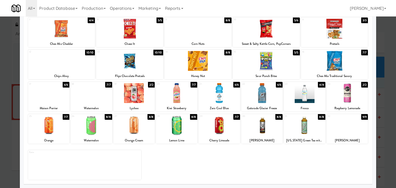
click at [303, 131] on div at bounding box center [304, 125] width 41 height 20
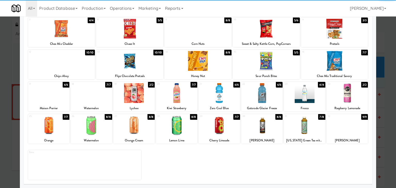
click at [350, 126] on div at bounding box center [347, 125] width 41 height 20
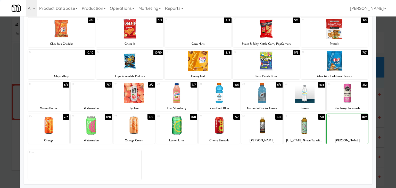
scroll to position [0, 0]
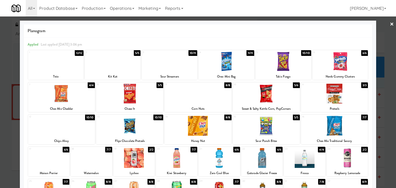
click at [390, 23] on link "×" at bounding box center [392, 24] width 4 height 16
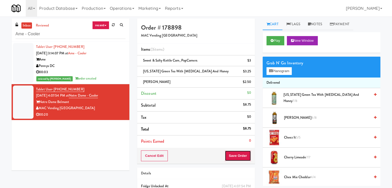
click at [242, 158] on button "Save Order" at bounding box center [238, 156] width 26 height 11
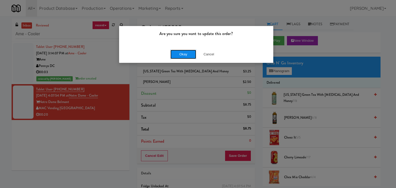
click at [186, 55] on button "Okay" at bounding box center [183, 54] width 26 height 9
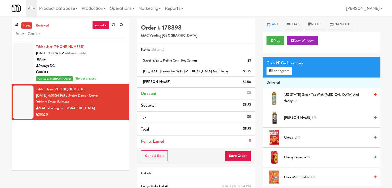
click at [99, 72] on div "00:03" at bounding box center [80, 72] width 89 height 6
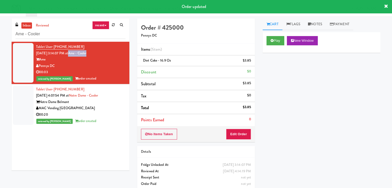
drag, startPoint x: 96, startPoint y: 53, endPoint x: 76, endPoint y: 54, distance: 19.6
click at [76, 54] on div "Tablet User · (843) 822-0500 [DATE] 3:14:07 PM at Ame - Cooler Ame Pennys DC 00…" at bounding box center [80, 63] width 89 height 38
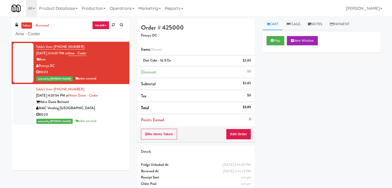
click at [110, 118] on div "reviewed by [PERSON_NAME] A order created" at bounding box center [80, 121] width 89 height 6
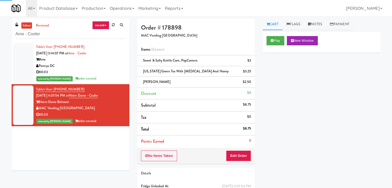
click at [107, 69] on div "00:03" at bounding box center [80, 72] width 89 height 6
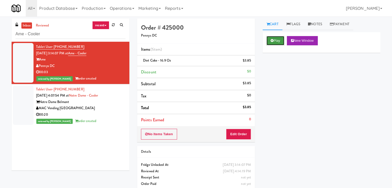
click at [279, 41] on button "Play" at bounding box center [276, 40] width 18 height 9
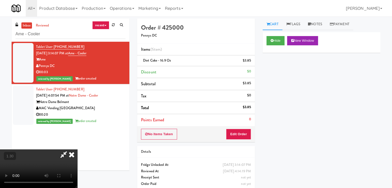
click at [77, 150] on icon at bounding box center [71, 155] width 11 height 10
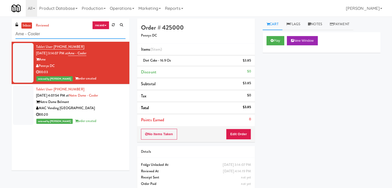
click at [57, 35] on input "Ame - Cooler" at bounding box center [70, 34] width 110 height 10
paste input "311 W. [US_STATE]"
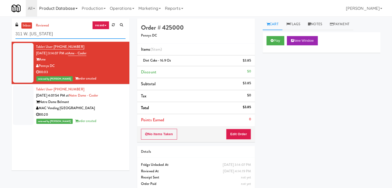
type input "311 W. [US_STATE]"
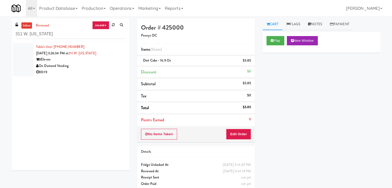
click at [114, 63] on div "On Demand Vending" at bounding box center [80, 66] width 89 height 6
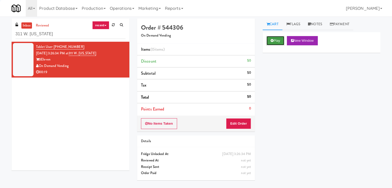
click at [271, 42] on icon at bounding box center [272, 40] width 3 height 3
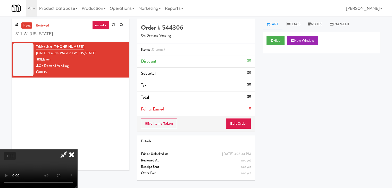
click at [77, 150] on video at bounding box center [38, 169] width 77 height 39
click at [77, 150] on icon at bounding box center [71, 155] width 11 height 10
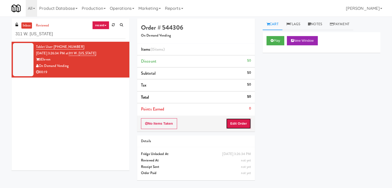
click at [240, 126] on button "Edit Order" at bounding box center [238, 123] width 25 height 11
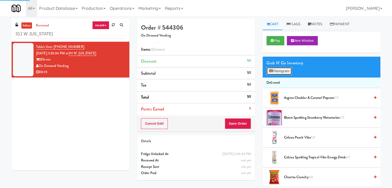
click at [277, 72] on button "Planogram" at bounding box center [279, 71] width 25 height 8
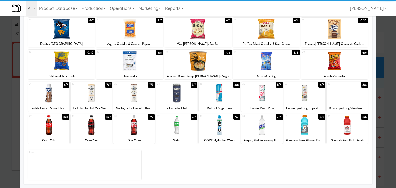
click at [301, 94] on div at bounding box center [304, 93] width 41 height 20
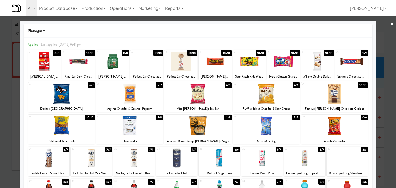
click at [390, 21] on link "×" at bounding box center [392, 24] width 4 height 16
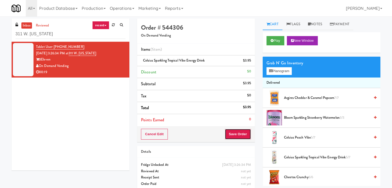
click at [237, 138] on button "Save Order" at bounding box center [238, 134] width 26 height 11
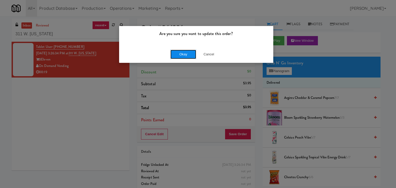
click at [182, 56] on button "Okay" at bounding box center [183, 54] width 26 height 9
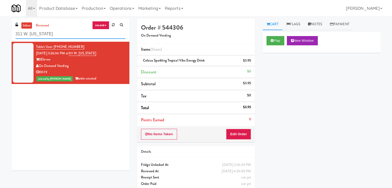
click at [81, 34] on input "311 W. [US_STATE]" at bounding box center [70, 34] width 110 height 10
paste input "Union24 - Combo - (Big Lobby)"
type input "Union24 - Combo - (Big Lobby)"
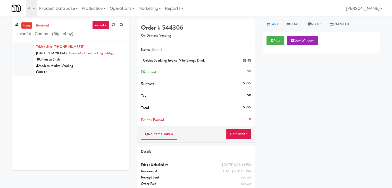
click at [117, 75] on div "00:13" at bounding box center [80, 72] width 89 height 6
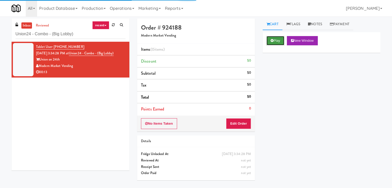
click at [270, 42] on button "Play" at bounding box center [276, 40] width 18 height 9
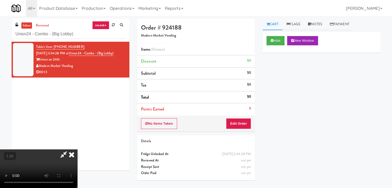
click at [77, 150] on icon at bounding box center [71, 155] width 11 height 10
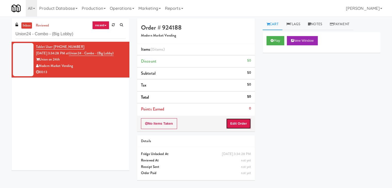
click at [233, 121] on button "Edit Order" at bounding box center [238, 123] width 25 height 11
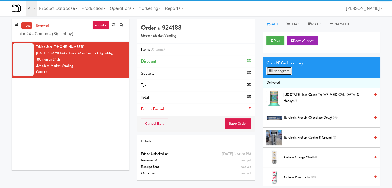
click at [271, 72] on icon at bounding box center [270, 70] width 3 height 3
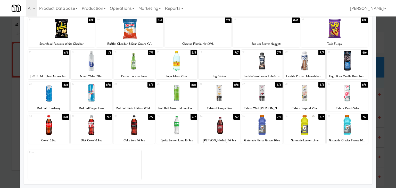
click at [94, 95] on div at bounding box center [91, 93] width 41 height 20
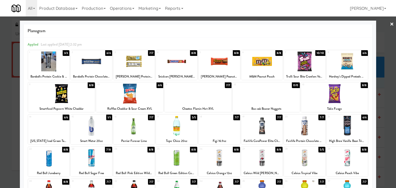
click at [390, 24] on link "×" at bounding box center [392, 24] width 4 height 16
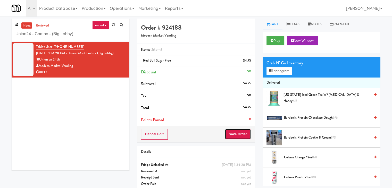
click at [235, 132] on button "Save Order" at bounding box center [238, 134] width 26 height 11
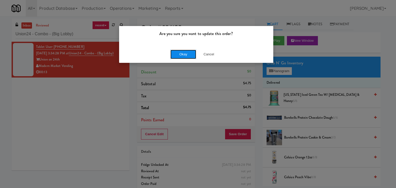
click at [187, 52] on button "Okay" at bounding box center [183, 54] width 26 height 9
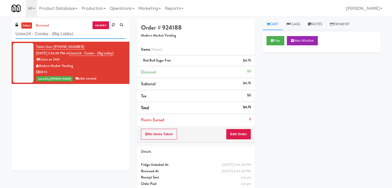
click at [82, 35] on input "Union24 - Combo - (Big Lobby)" at bounding box center [70, 34] width 110 height 10
paste input "CoolRay"
type input "CoolRay"
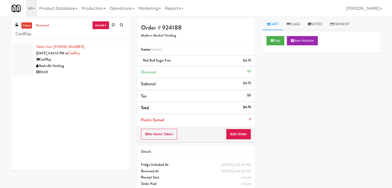
click at [115, 68] on div "Noshville Vending" at bounding box center [80, 66] width 89 height 6
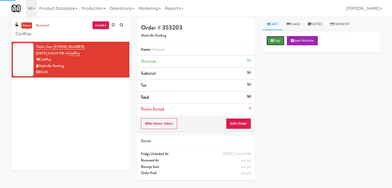
click at [272, 40] on icon at bounding box center [272, 40] width 3 height 3
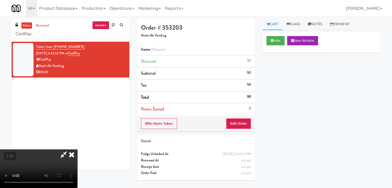
click at [77, 150] on video at bounding box center [38, 169] width 77 height 39
click at [77, 150] on icon at bounding box center [71, 155] width 11 height 10
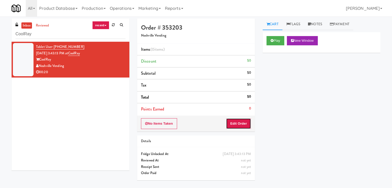
click at [236, 120] on button "Edit Order" at bounding box center [238, 123] width 25 height 11
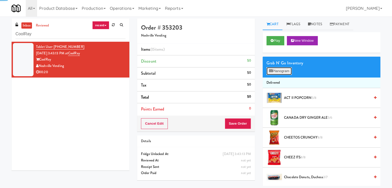
click at [276, 70] on button "Planogram" at bounding box center [279, 71] width 25 height 8
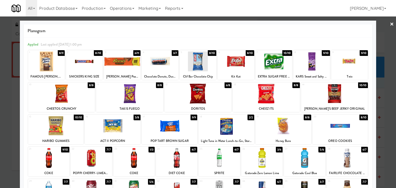
click at [241, 62] on div at bounding box center [236, 62] width 37 height 20
click at [88, 62] on div at bounding box center [84, 62] width 37 height 20
click at [390, 23] on link "×" at bounding box center [392, 24] width 4 height 16
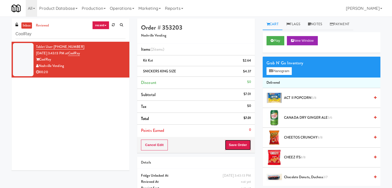
click at [244, 145] on button "Save Order" at bounding box center [238, 145] width 26 height 11
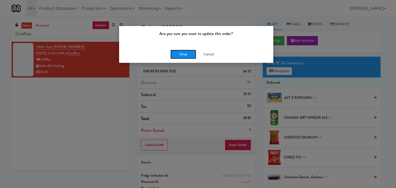
click at [184, 55] on button "Okay" at bounding box center [183, 54] width 26 height 9
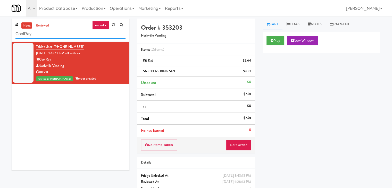
click at [67, 34] on input "CoolRay" at bounding box center [70, 34] width 110 height 10
paste input "Rock Solid Reboot (Right)"
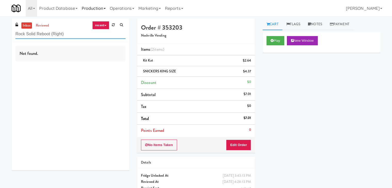
type input "Rock Solid Reboot (Right)"
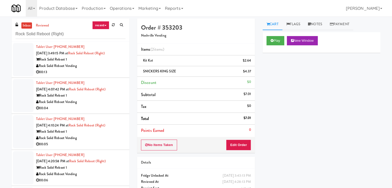
click at [114, 62] on div "Rock Solid Reboot 1" at bounding box center [80, 59] width 89 height 6
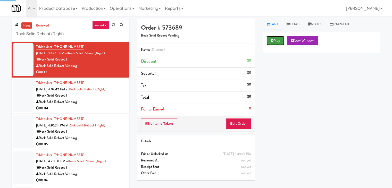
click at [274, 39] on button "Play" at bounding box center [276, 40] width 18 height 9
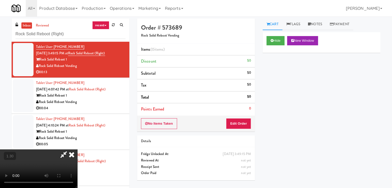
click at [77, 150] on video at bounding box center [38, 169] width 77 height 39
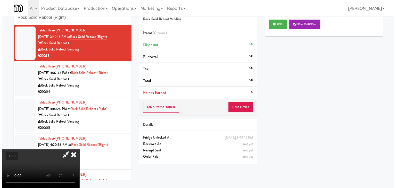
scroll to position [0, 0]
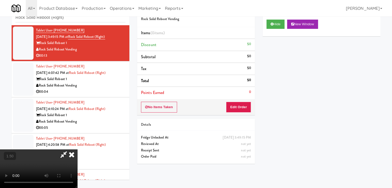
click at [77, 150] on icon at bounding box center [71, 155] width 11 height 10
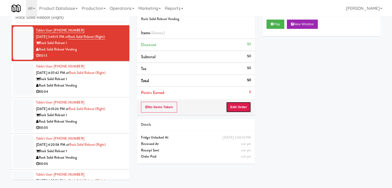
drag, startPoint x: 237, startPoint y: 103, endPoint x: 247, endPoint y: 97, distance: 10.9
click at [237, 103] on button "Edit Order" at bounding box center [238, 107] width 25 height 11
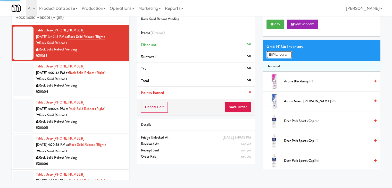
click at [277, 56] on button "Planogram" at bounding box center [279, 55] width 25 height 8
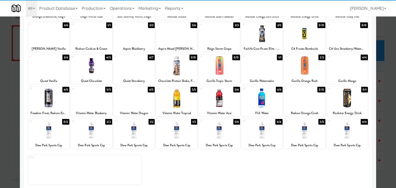
scroll to position [65, 0]
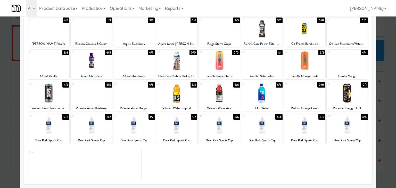
click at [90, 89] on div at bounding box center [91, 93] width 41 height 20
drag, startPoint x: 93, startPoint y: 132, endPoint x: 179, endPoint y: 123, distance: 86.1
click at [94, 132] on div at bounding box center [91, 125] width 41 height 20
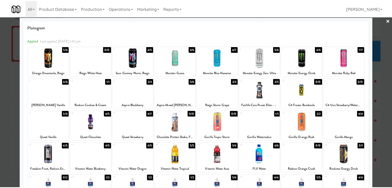
scroll to position [0, 0]
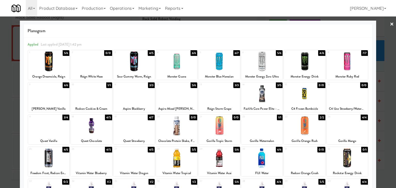
click at [390, 23] on link "×" at bounding box center [392, 24] width 4 height 16
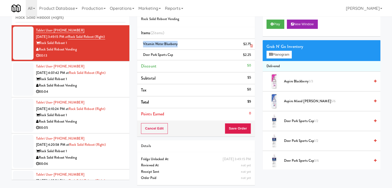
drag, startPoint x: 177, startPoint y: 44, endPoint x: 143, endPoint y: 44, distance: 34.0
click at [143, 44] on span "Vitamin Water Blueberry" at bounding box center [160, 44] width 35 height 5
click at [281, 27] on button "Play" at bounding box center [276, 24] width 18 height 9
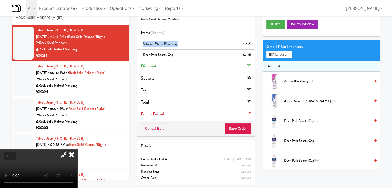
click at [77, 150] on video at bounding box center [38, 169] width 77 height 39
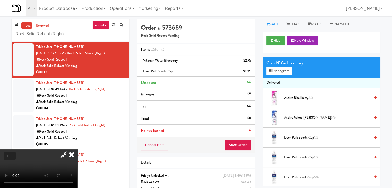
click at [77, 150] on icon at bounding box center [71, 155] width 11 height 10
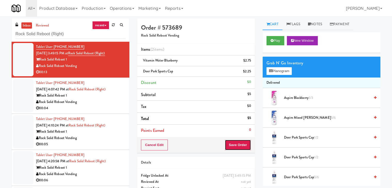
click at [232, 142] on button "Save Order" at bounding box center [238, 145] width 26 height 11
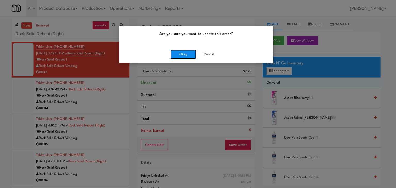
click at [185, 56] on button "Okay" at bounding box center [183, 54] width 26 height 9
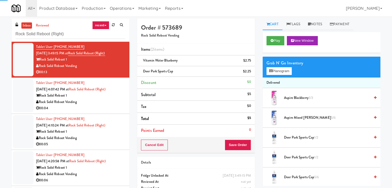
click at [99, 110] on div "00:04" at bounding box center [80, 108] width 89 height 6
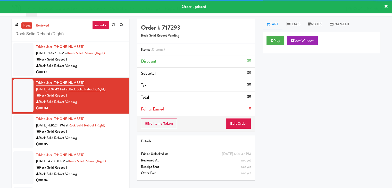
click at [102, 65] on div "Rock Solid Reboot Vending" at bounding box center [80, 66] width 89 height 6
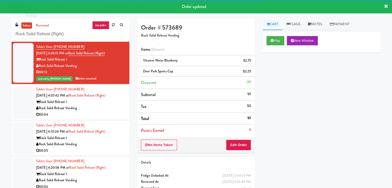
drag, startPoint x: 102, startPoint y: 105, endPoint x: 137, endPoint y: 98, distance: 36.7
click at [102, 105] on div "Rock Solid Reboot Vending" at bounding box center [80, 108] width 89 height 6
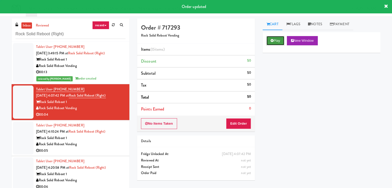
click at [277, 42] on button "Play" at bounding box center [276, 40] width 18 height 9
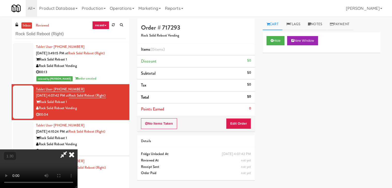
click at [77, 150] on video at bounding box center [38, 169] width 77 height 39
click at [77, 150] on icon at bounding box center [71, 155] width 11 height 10
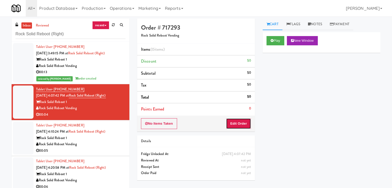
click at [239, 125] on button "Edit Order" at bounding box center [238, 123] width 25 height 11
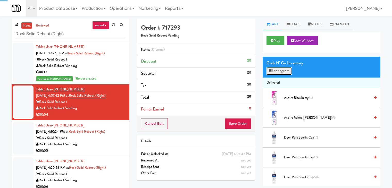
click at [285, 72] on button "Planogram" at bounding box center [279, 71] width 25 height 8
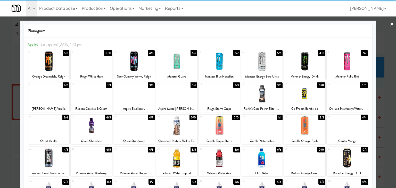
click at [258, 96] on div at bounding box center [261, 94] width 41 height 20
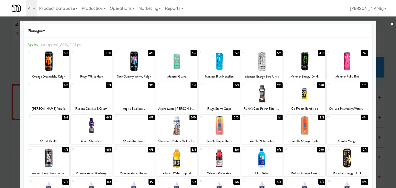
click at [390, 23] on link "×" at bounding box center [392, 24] width 4 height 16
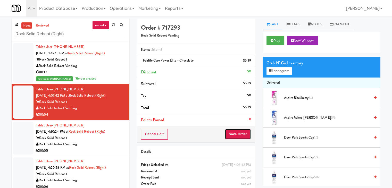
click at [246, 134] on button "Save Order" at bounding box center [238, 134] width 26 height 11
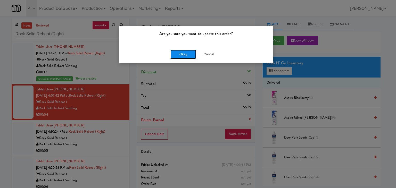
click at [179, 56] on button "Okay" at bounding box center [183, 54] width 26 height 9
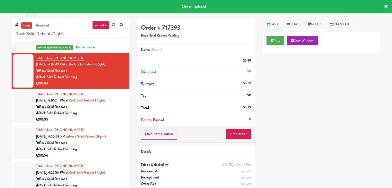
scroll to position [32, 0]
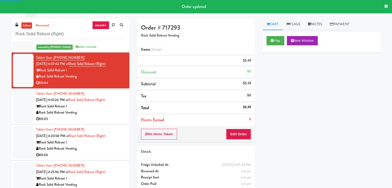
click at [103, 121] on div "00:05" at bounding box center [80, 119] width 89 height 6
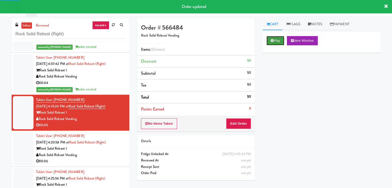
click at [272, 40] on icon at bounding box center [272, 40] width 3 height 3
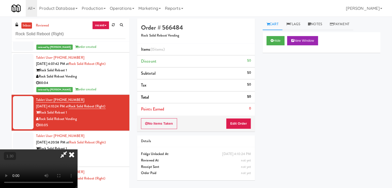
click at [77, 150] on video at bounding box center [38, 169] width 77 height 39
click at [77, 150] on icon at bounding box center [71, 155] width 11 height 10
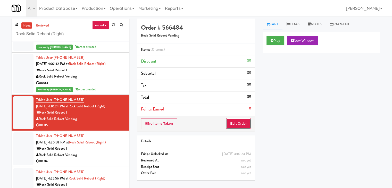
click at [234, 121] on button "Edit Order" at bounding box center [238, 123] width 25 height 11
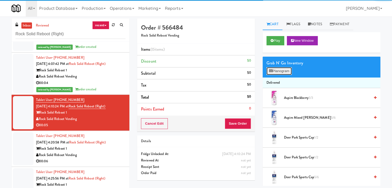
click at [287, 71] on button "Planogram" at bounding box center [279, 71] width 25 height 8
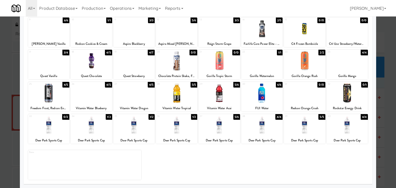
click at [216, 124] on div at bounding box center [219, 125] width 41 height 20
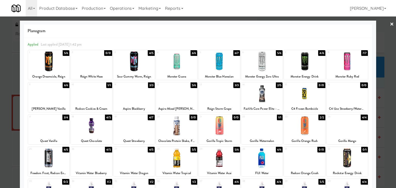
click at [390, 24] on link "×" at bounding box center [392, 24] width 4 height 16
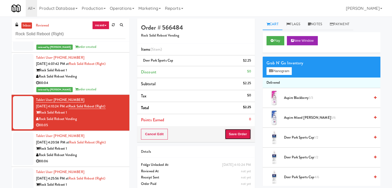
click at [232, 134] on button "Save Order" at bounding box center [238, 134] width 26 height 11
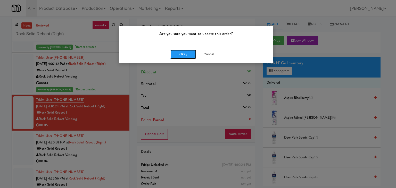
click at [181, 56] on button "Okay" at bounding box center [183, 54] width 26 height 9
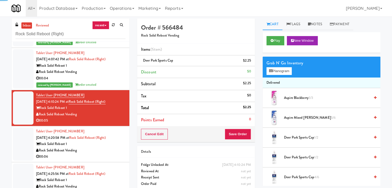
scroll to position [38, 0]
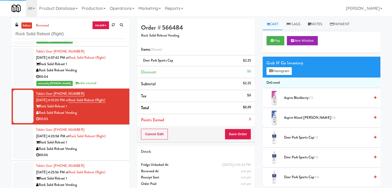
drag, startPoint x: 111, startPoint y: 153, endPoint x: 122, endPoint y: 149, distance: 11.5
click at [111, 153] on div "00:06" at bounding box center [80, 155] width 89 height 6
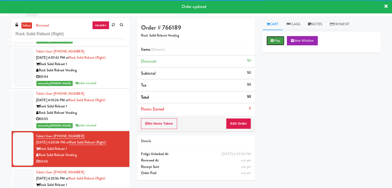
click at [275, 39] on button "Play" at bounding box center [276, 40] width 18 height 9
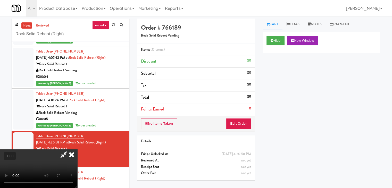
click at [77, 150] on video at bounding box center [38, 169] width 77 height 39
click at [77, 150] on icon at bounding box center [71, 155] width 11 height 10
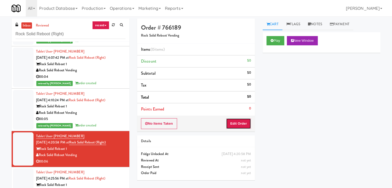
click at [233, 123] on button "Edit Order" at bounding box center [238, 123] width 25 height 11
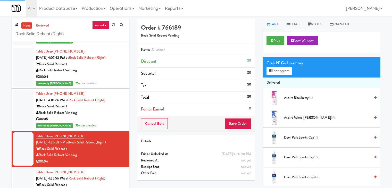
drag, startPoint x: 277, startPoint y: 76, endPoint x: 277, endPoint y: 72, distance: 3.6
click at [277, 76] on div "Grab N' Go Inventory Planogram" at bounding box center [322, 67] width 118 height 21
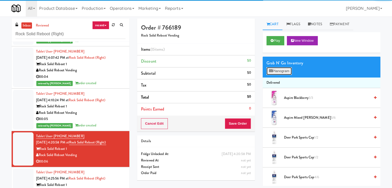
click at [277, 71] on button "Planogram" at bounding box center [279, 71] width 25 height 8
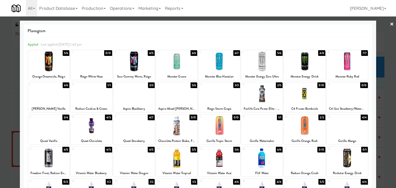
click at [210, 93] on div at bounding box center [219, 94] width 41 height 20
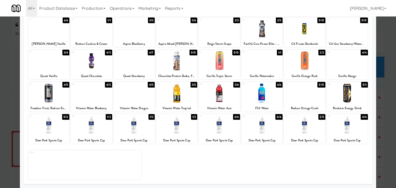
click at [266, 128] on div at bounding box center [261, 125] width 41 height 20
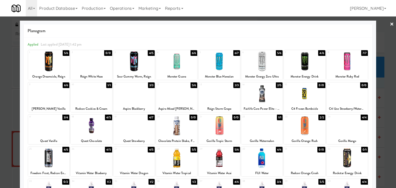
drag, startPoint x: 386, startPoint y: 23, endPoint x: 362, endPoint y: 33, distance: 25.9
click at [390, 23] on link "×" at bounding box center [392, 24] width 4 height 16
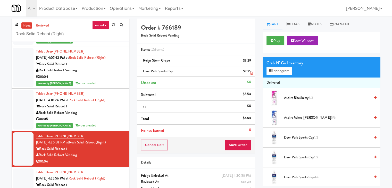
drag, startPoint x: 221, startPoint y: 59, endPoint x: 198, endPoint y: 67, distance: 24.9
click at [201, 67] on div "Order # 766189 Rock Solid Reboot Vending Items (2 items ) Reign Storm Grape $3.…" at bounding box center [258, 112] width 251 height 187
click at [176, 65] on li "Reign Storm Grape $3.29" at bounding box center [196, 60] width 118 height 11
drag, startPoint x: 169, startPoint y: 60, endPoint x: 143, endPoint y: 60, distance: 25.8
click at [143, 60] on span "Reign Storm Grape" at bounding box center [156, 60] width 27 height 5
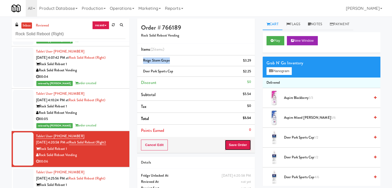
click at [236, 145] on button "Save Order" at bounding box center [238, 145] width 26 height 11
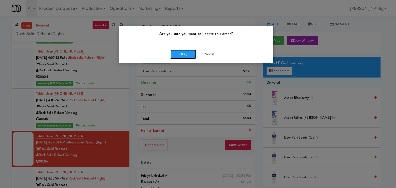
drag, startPoint x: 178, startPoint y: 52, endPoint x: 156, endPoint y: 66, distance: 26.4
click at [178, 52] on button "Okay" at bounding box center [183, 54] width 26 height 9
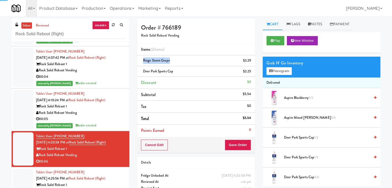
scroll to position [44, 0]
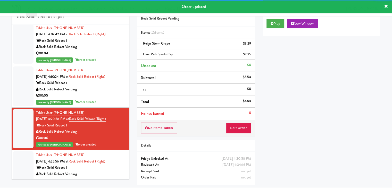
click at [105, 170] on div "Rock Solid Reboot 1" at bounding box center [80, 168] width 89 height 6
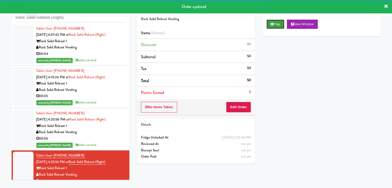
click at [277, 24] on button "Play" at bounding box center [276, 24] width 18 height 9
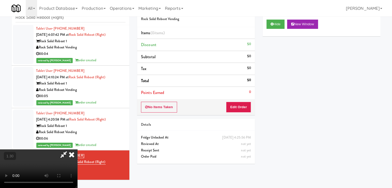
click at [77, 150] on video at bounding box center [38, 169] width 77 height 39
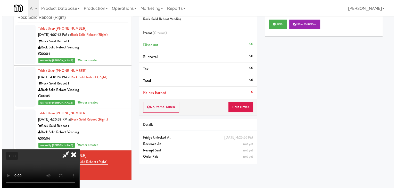
scroll to position [0, 0]
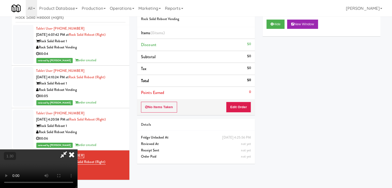
drag, startPoint x: 224, startPoint y: 18, endPoint x: 226, endPoint y: 20, distance: 2.8
click at [77, 150] on icon at bounding box center [71, 155] width 11 height 10
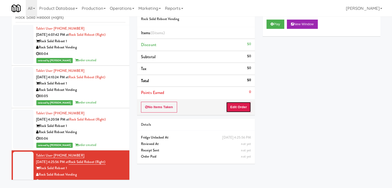
click at [237, 104] on button "Edit Order" at bounding box center [238, 107] width 25 height 11
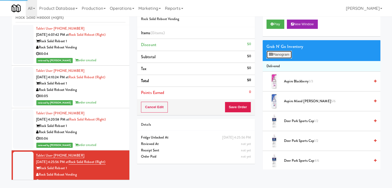
click at [278, 54] on button "Planogram" at bounding box center [279, 55] width 25 height 8
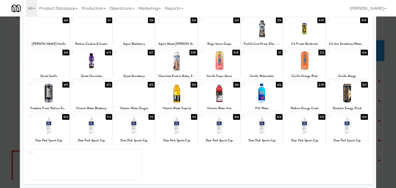
click at [300, 120] on div at bounding box center [304, 125] width 41 height 20
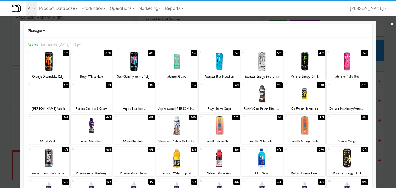
click at [390, 23] on link "×" at bounding box center [392, 24] width 4 height 16
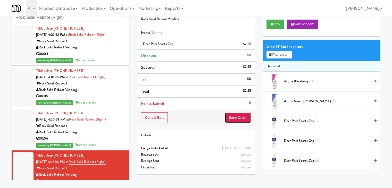
click at [244, 118] on button "Save Order" at bounding box center [238, 117] width 26 height 11
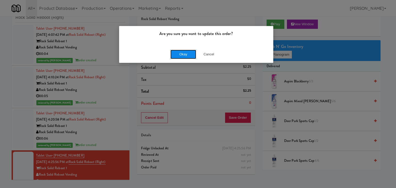
click at [183, 57] on button "Okay" at bounding box center [183, 54] width 26 height 9
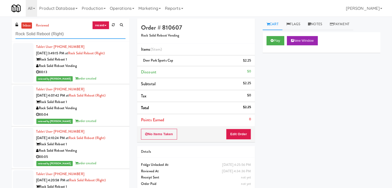
click at [75, 32] on input "Rock Solid Reboot (Right)" at bounding box center [70, 34] width 110 height 10
paste input "[PERSON_NAME]"
type input "[PERSON_NAME]"
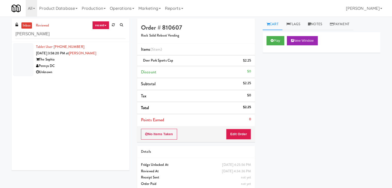
click at [107, 68] on div "Pennys DC" at bounding box center [80, 66] width 89 height 6
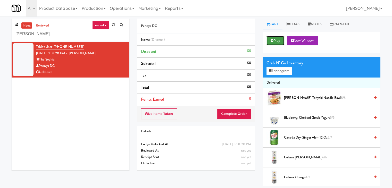
click at [274, 40] on button "Play" at bounding box center [276, 40] width 18 height 9
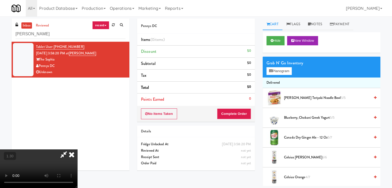
click at [77, 150] on video at bounding box center [38, 169] width 77 height 39
click at [70, 150] on icon at bounding box center [64, 155] width 12 height 10
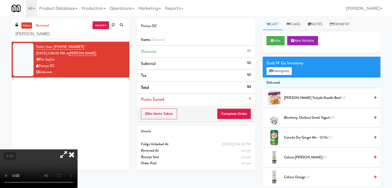
click at [77, 150] on icon at bounding box center [71, 155] width 11 height 10
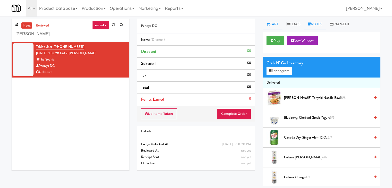
click at [309, 26] on link "Notes" at bounding box center [315, 25] width 22 height 12
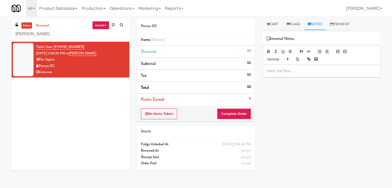
click at [283, 72] on p at bounding box center [322, 71] width 110 height 6
click at [337, 70] on p at bounding box center [322, 71] width 110 height 6
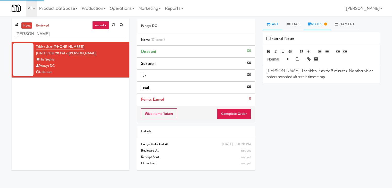
click at [274, 24] on link "Cart" at bounding box center [273, 25] width 20 height 12
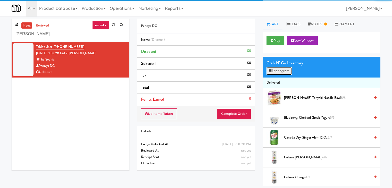
click at [280, 72] on button "Planogram" at bounding box center [279, 71] width 25 height 8
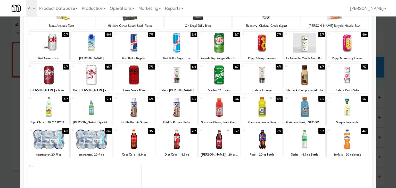
scroll to position [52, 0]
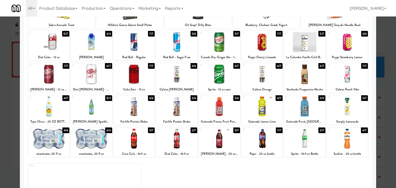
click at [218, 110] on div at bounding box center [219, 107] width 41 height 20
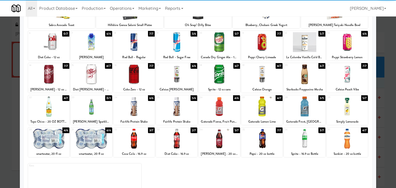
click at [218, 110] on div at bounding box center [219, 107] width 41 height 20
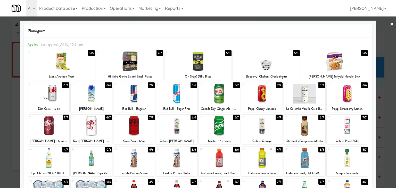
click at [390, 24] on link "×" at bounding box center [392, 24] width 4 height 16
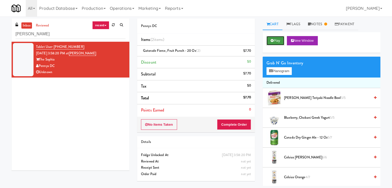
click at [276, 43] on button "Play" at bounding box center [276, 40] width 18 height 9
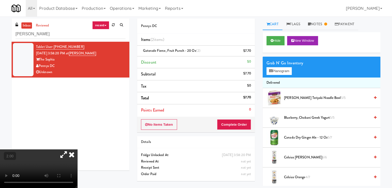
click at [62, 150] on video at bounding box center [38, 169] width 77 height 39
click at [76, 150] on video at bounding box center [38, 169] width 77 height 39
click at [77, 150] on icon at bounding box center [71, 155] width 11 height 10
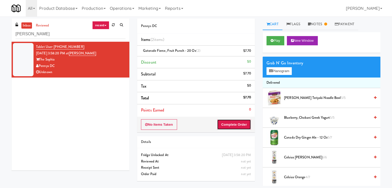
click at [236, 126] on button "Complete Order" at bounding box center [234, 124] width 34 height 11
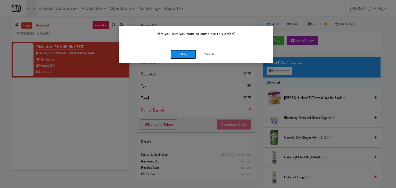
click at [179, 54] on button "Okay" at bounding box center [183, 54] width 26 height 9
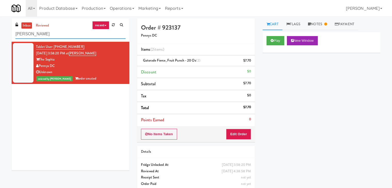
click at [67, 37] on input "[PERSON_NAME]" at bounding box center [70, 34] width 110 height 10
paste input "WPW - Left - Fridge"
type input "WPW - Left - Fridge"
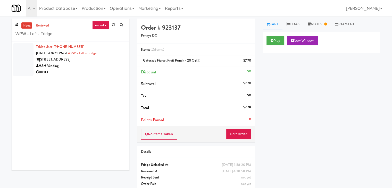
click at [101, 63] on div "H&H Vending" at bounding box center [80, 66] width 89 height 6
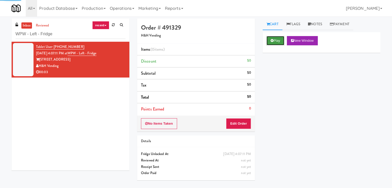
click at [275, 38] on button "Play" at bounding box center [276, 40] width 18 height 9
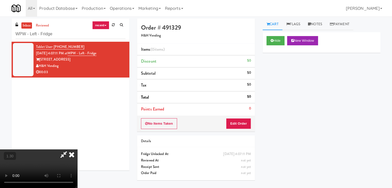
click at [77, 150] on video at bounding box center [38, 169] width 77 height 39
click at [77, 150] on icon at bounding box center [71, 155] width 11 height 10
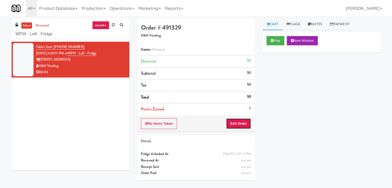
click at [238, 128] on button "Edit Order" at bounding box center [238, 123] width 25 height 11
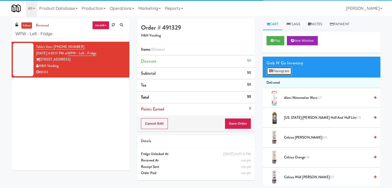
click at [291, 70] on button "Planogram" at bounding box center [279, 71] width 25 height 8
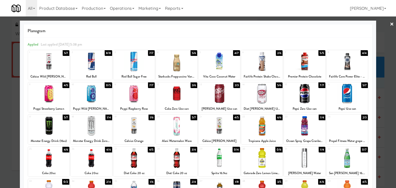
click at [304, 124] on div at bounding box center [304, 126] width 41 height 20
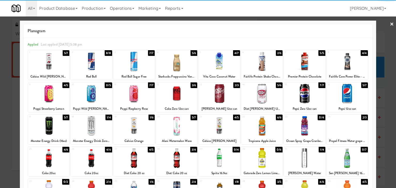
click at [390, 24] on link "×" at bounding box center [392, 24] width 4 height 16
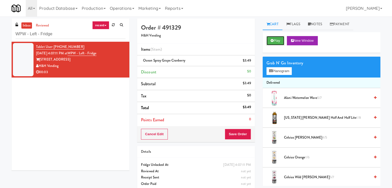
drag, startPoint x: 274, startPoint y: 42, endPoint x: 265, endPoint y: 44, distance: 9.8
click at [274, 41] on button "Play" at bounding box center [276, 40] width 18 height 9
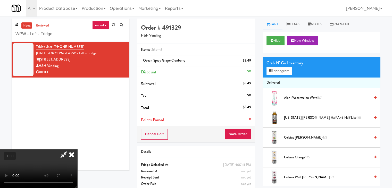
click at [77, 150] on video at bounding box center [38, 169] width 77 height 39
click at [251, 61] on icon at bounding box center [251, 62] width 3 height 3
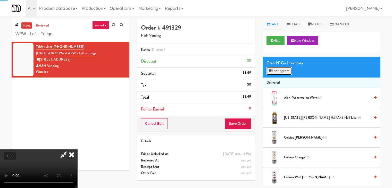
click at [283, 72] on button "Planogram" at bounding box center [279, 71] width 25 height 8
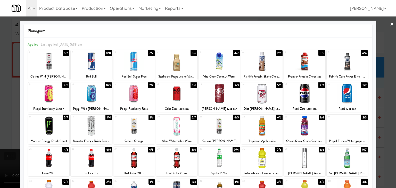
click at [257, 128] on div at bounding box center [261, 126] width 41 height 20
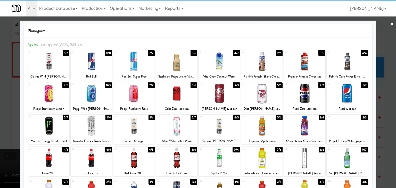
click at [390, 24] on link "×" at bounding box center [392, 24] width 4 height 16
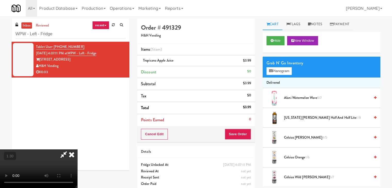
click at [77, 150] on video at bounding box center [38, 169] width 77 height 39
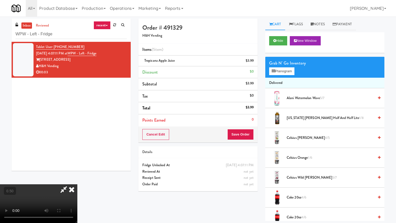
click at [77, 184] on video at bounding box center [38, 203] width 77 height 39
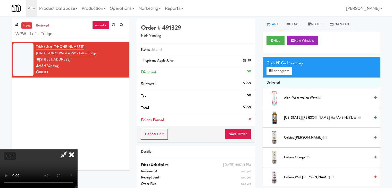
click at [77, 150] on icon at bounding box center [71, 155] width 11 height 10
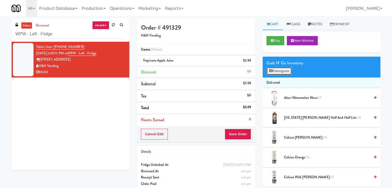
click at [276, 71] on button "Planogram" at bounding box center [279, 71] width 25 height 8
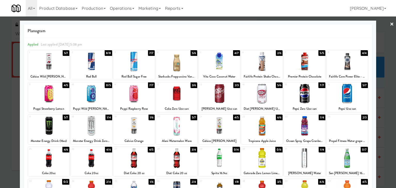
click at [390, 24] on link "×" at bounding box center [392, 24] width 4 height 16
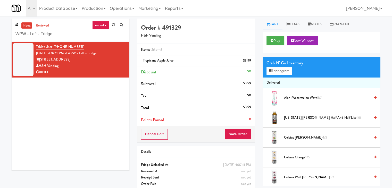
drag, startPoint x: 59, startPoint y: 67, endPoint x: 39, endPoint y: 66, distance: 20.1
click at [39, 66] on div "H&H Vending" at bounding box center [80, 66] width 89 height 6
drag, startPoint x: 73, startPoint y: 59, endPoint x: 40, endPoint y: 60, distance: 32.8
click at [40, 60] on div "[STREET_ADDRESS]" at bounding box center [80, 59] width 89 height 6
click at [237, 132] on button "Save Order" at bounding box center [238, 134] width 26 height 11
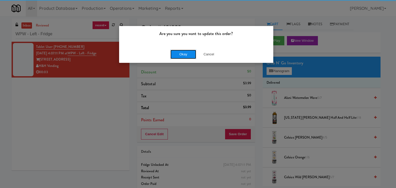
click at [179, 55] on button "Okay" at bounding box center [183, 54] width 26 height 9
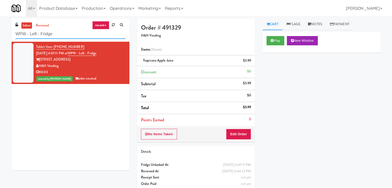
click at [78, 32] on input "WPW - Left - Fridge" at bounding box center [70, 34] width 110 height 10
paste input "450 [GEOGRAPHIC_DATA] - Right - Ambient"
type input "450 [GEOGRAPHIC_DATA] - Right - Ambient"
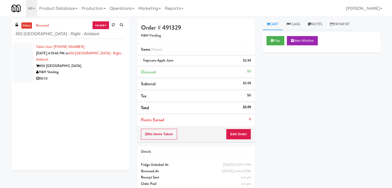
click at [114, 71] on div "H&H Vending" at bounding box center [80, 72] width 89 height 6
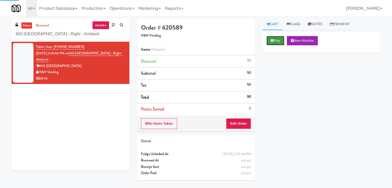
click at [276, 38] on button "Play" at bounding box center [276, 40] width 18 height 9
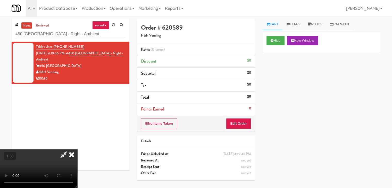
click at [77, 150] on video at bounding box center [38, 169] width 77 height 39
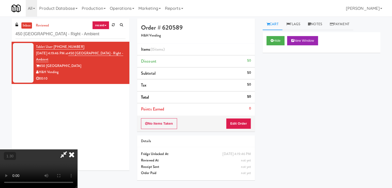
scroll to position [72, 0]
click at [77, 150] on video at bounding box center [38, 169] width 77 height 39
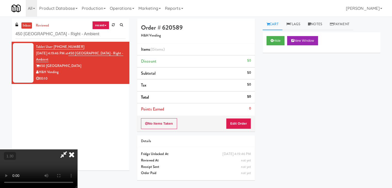
click at [77, 150] on video at bounding box center [38, 169] width 77 height 39
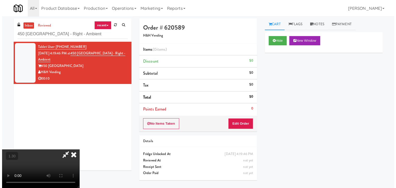
scroll to position [0, 0]
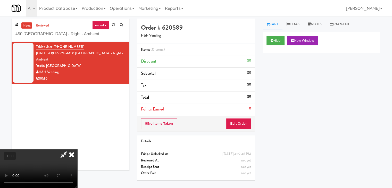
click at [77, 150] on icon at bounding box center [71, 155] width 11 height 10
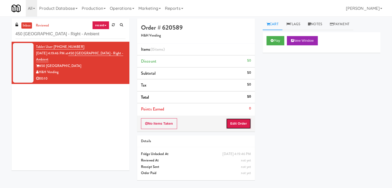
click at [233, 123] on button "Edit Order" at bounding box center [238, 123] width 25 height 11
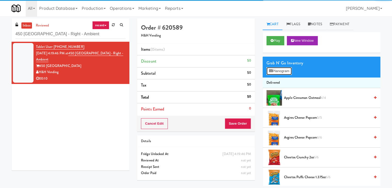
click at [274, 74] on button "Planogram" at bounding box center [279, 71] width 25 height 8
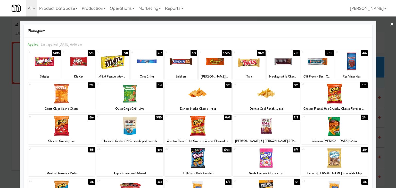
click at [44, 61] on div at bounding box center [44, 62] width 33 height 20
click at [256, 96] on div at bounding box center [266, 94] width 67 height 20
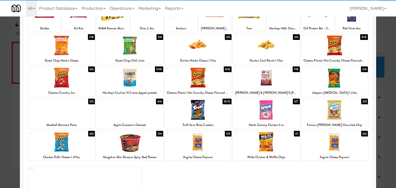
scroll to position [52, 0]
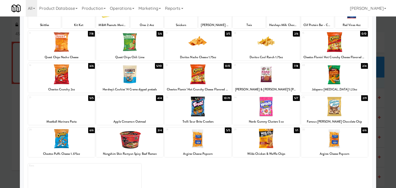
click at [64, 145] on div at bounding box center [61, 139] width 67 height 20
click at [262, 113] on div at bounding box center [266, 107] width 67 height 20
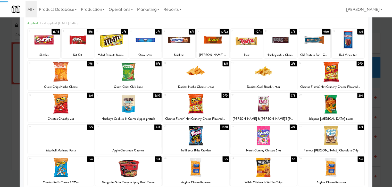
scroll to position [0, 0]
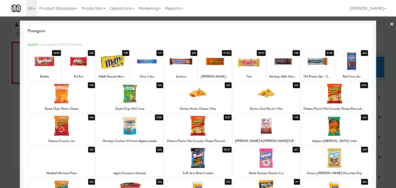
click at [390, 24] on link "×" at bounding box center [392, 24] width 4 height 16
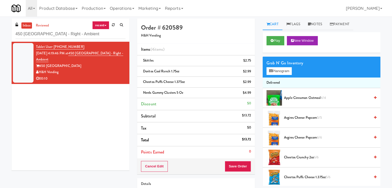
click at [241, 159] on div "Cancel Edit Save Order" at bounding box center [196, 167] width 118 height 16
click at [241, 163] on button "Save Order" at bounding box center [238, 166] width 26 height 11
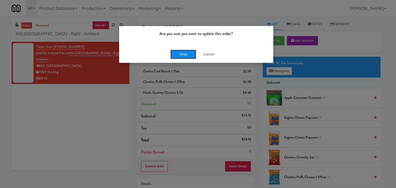
click at [178, 55] on button "Okay" at bounding box center [183, 54] width 26 height 9
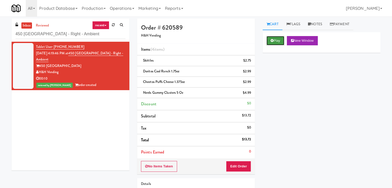
click at [275, 40] on button "Play" at bounding box center [276, 40] width 18 height 9
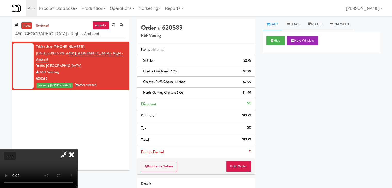
click at [77, 150] on video at bounding box center [38, 169] width 77 height 39
click at [77, 150] on icon at bounding box center [71, 155] width 11 height 10
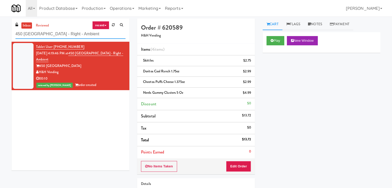
click at [79, 36] on input "450 [GEOGRAPHIC_DATA] - Right - Ambient" at bounding box center [70, 34] width 110 height 10
paste input "NoHo - Cooler"
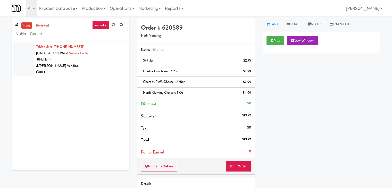
click at [111, 65] on div "[PERSON_NAME] Vending" at bounding box center [80, 66] width 89 height 6
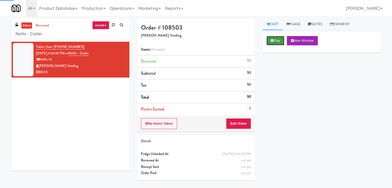
click at [270, 45] on button "Play" at bounding box center [276, 40] width 18 height 9
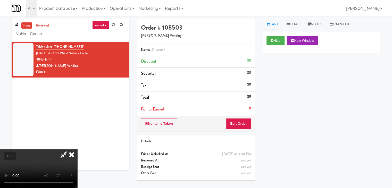
click at [77, 150] on video at bounding box center [38, 169] width 77 height 39
click at [318, 22] on link "Notes" at bounding box center [315, 25] width 22 height 12
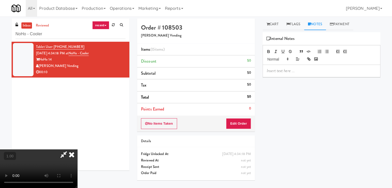
click at [295, 71] on p at bounding box center [322, 71] width 110 height 6
click at [337, 72] on p at bounding box center [322, 71] width 110 height 6
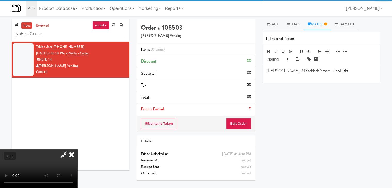
click at [77, 150] on video at bounding box center [38, 169] width 77 height 39
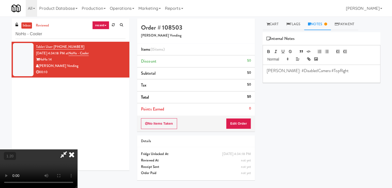
click at [77, 150] on video at bounding box center [38, 169] width 77 height 39
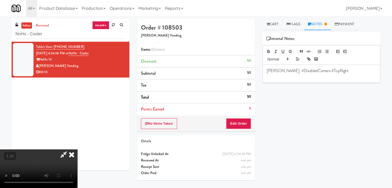
click at [77, 150] on video at bounding box center [38, 169] width 77 height 39
click at [77, 150] on icon at bounding box center [71, 155] width 11 height 10
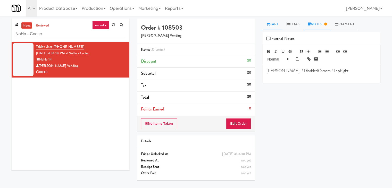
click at [271, 25] on link "Cart" at bounding box center [273, 25] width 20 height 12
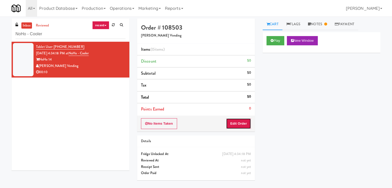
click at [238, 126] on button "Edit Order" at bounding box center [238, 123] width 25 height 11
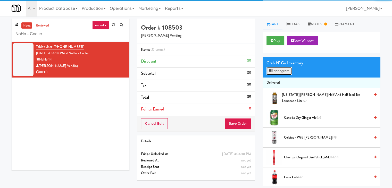
click at [282, 72] on button "Planogram" at bounding box center [279, 71] width 25 height 8
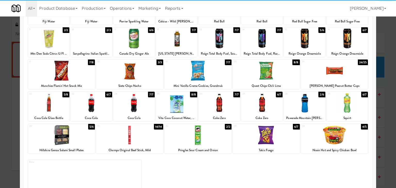
scroll to position [65, 0]
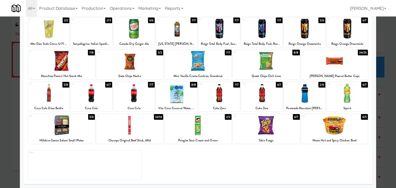
click at [267, 128] on div at bounding box center [266, 125] width 67 height 20
click at [44, 92] on div at bounding box center [48, 93] width 41 height 20
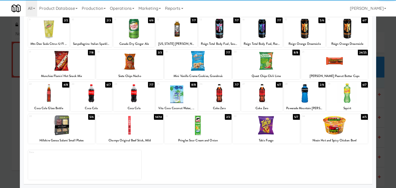
click at [66, 126] on div at bounding box center [61, 125] width 67 height 20
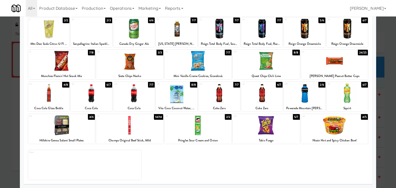
scroll to position [0, 0]
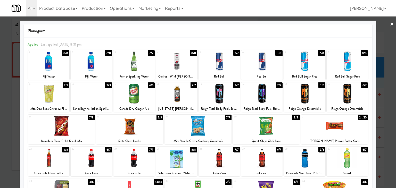
click at [390, 26] on link "×" at bounding box center [392, 24] width 4 height 16
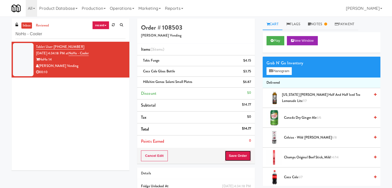
click at [236, 154] on button "Save Order" at bounding box center [238, 156] width 26 height 11
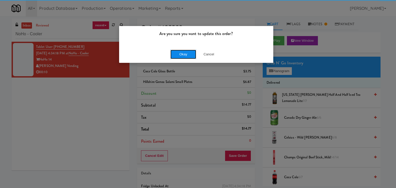
click at [182, 55] on button "Okay" at bounding box center [183, 54] width 26 height 9
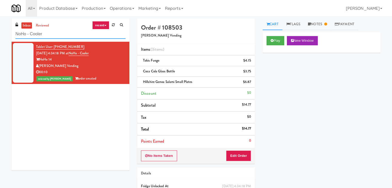
click at [46, 34] on input "NoHo - Cooler" at bounding box center [70, 34] width 110 height 10
paste input "CYKEL - Combo - Right"
type input "CYKEL - Combo - Right"
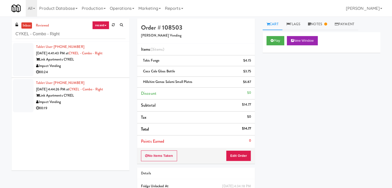
click at [112, 70] on div "00:24" at bounding box center [80, 72] width 89 height 6
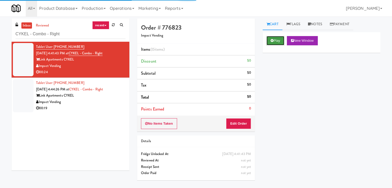
click at [269, 42] on button "Play" at bounding box center [276, 40] width 18 height 9
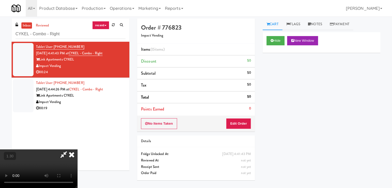
click at [77, 150] on video at bounding box center [38, 169] width 77 height 39
click at [70, 150] on icon at bounding box center [64, 155] width 12 height 10
click at [237, 123] on button "Edit Order" at bounding box center [238, 123] width 25 height 11
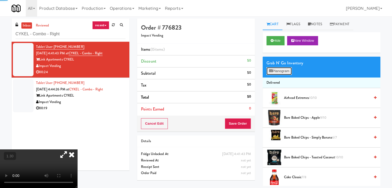
click at [283, 68] on button "Planogram" at bounding box center [279, 71] width 25 height 8
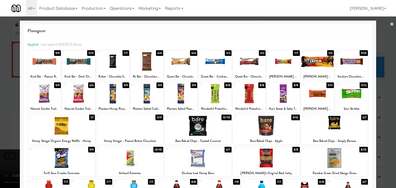
click at [242, 89] on div at bounding box center [249, 94] width 33 height 20
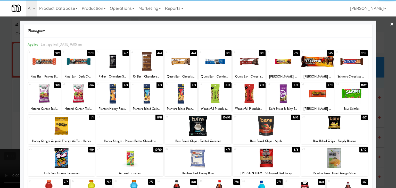
click at [247, 90] on div at bounding box center [249, 94] width 33 height 20
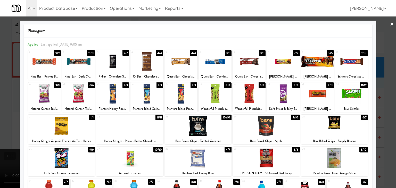
click at [81, 93] on div at bounding box center [78, 94] width 33 height 20
click at [130, 130] on div at bounding box center [129, 126] width 67 height 20
click at [391, 24] on div at bounding box center [198, 94] width 396 height 188
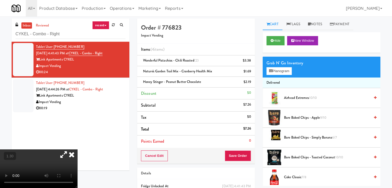
click at [70, 150] on icon at bounding box center [64, 155] width 12 height 10
click at [77, 150] on video at bounding box center [38, 169] width 77 height 39
click at [70, 150] on icon at bounding box center [64, 155] width 12 height 10
click at [280, 71] on button "Planogram" at bounding box center [279, 71] width 25 height 8
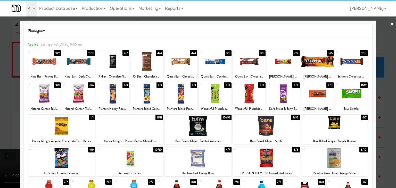
click at [53, 125] on div at bounding box center [61, 126] width 67 height 20
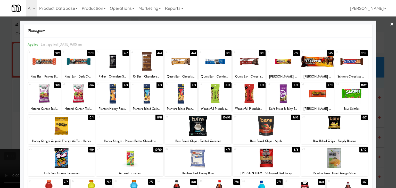
click at [390, 22] on link "×" at bounding box center [392, 24] width 4 height 16
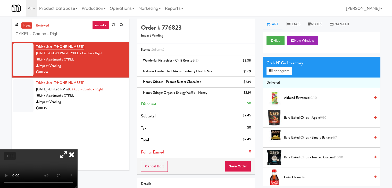
click at [70, 150] on icon at bounding box center [64, 155] width 12 height 10
click at [77, 150] on video at bounding box center [38, 169] width 77 height 39
click at [77, 150] on icon at bounding box center [71, 155] width 11 height 10
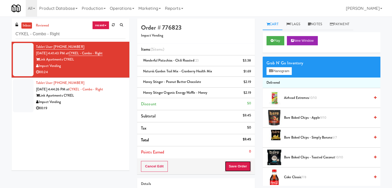
click at [242, 166] on button "Save Order" at bounding box center [238, 166] width 26 height 11
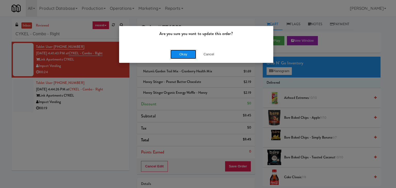
click at [180, 53] on button "Okay" at bounding box center [183, 54] width 26 height 9
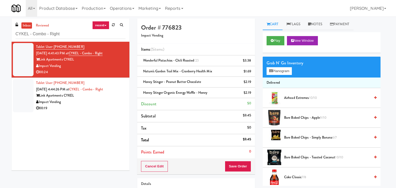
click at [104, 106] on div "00:19" at bounding box center [80, 108] width 89 height 6
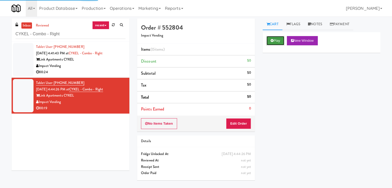
click at [275, 38] on button "Play" at bounding box center [276, 40] width 18 height 9
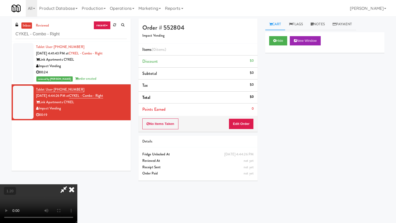
click at [77, 184] on video at bounding box center [38, 203] width 77 height 39
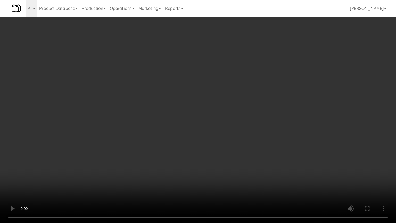
click at [202, 62] on video at bounding box center [198, 111] width 396 height 223
click at [187, 79] on video at bounding box center [198, 111] width 396 height 223
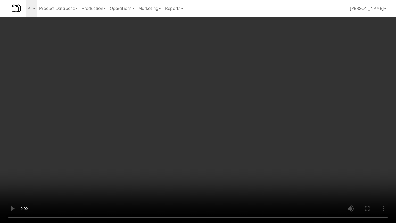
click at [187, 68] on video at bounding box center [198, 111] width 396 height 223
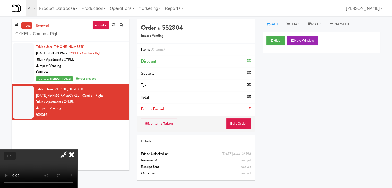
click at [77, 150] on icon at bounding box center [71, 155] width 11 height 10
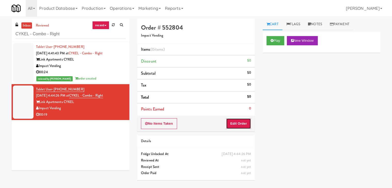
click at [239, 125] on button "Edit Order" at bounding box center [238, 123] width 25 height 11
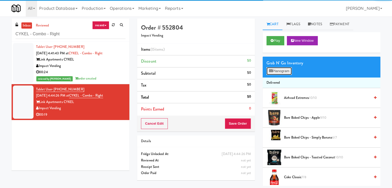
click at [279, 72] on button "Planogram" at bounding box center [279, 71] width 25 height 8
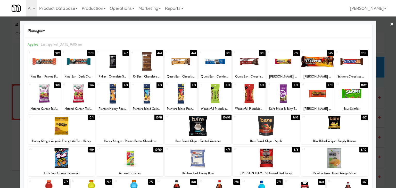
click at [347, 62] on div at bounding box center [351, 62] width 33 height 20
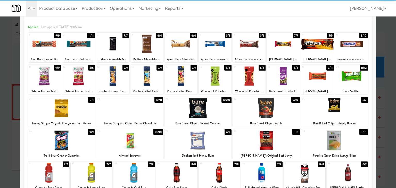
scroll to position [52, 0]
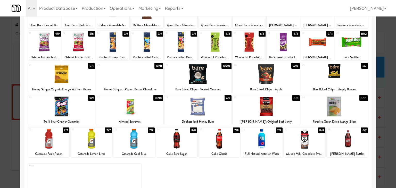
click at [207, 105] on div at bounding box center [197, 107] width 67 height 20
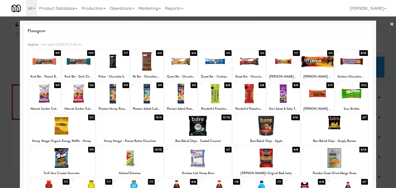
click at [390, 25] on link "×" at bounding box center [392, 24] width 4 height 16
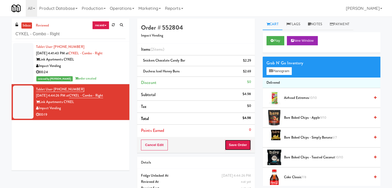
click at [239, 144] on button "Save Order" at bounding box center [238, 145] width 26 height 11
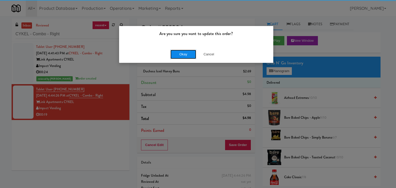
click at [183, 56] on button "Okay" at bounding box center [183, 54] width 26 height 9
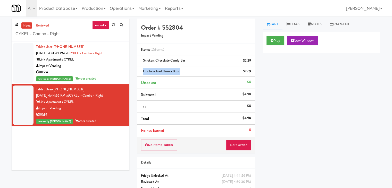
drag, startPoint x: 178, startPoint y: 73, endPoint x: 143, endPoint y: 70, distance: 35.2
click at [143, 70] on span "Duchess Iced Honey Buns" at bounding box center [161, 71] width 37 height 5
click at [275, 40] on button "Play" at bounding box center [276, 40] width 18 height 9
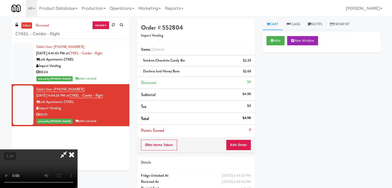
click at [77, 150] on icon at bounding box center [71, 155] width 11 height 10
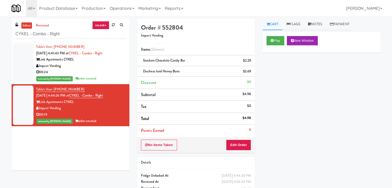
drag, startPoint x: 61, startPoint y: 109, endPoint x: 39, endPoint y: 109, distance: 21.4
click at [39, 109] on div "Impact Vending" at bounding box center [80, 108] width 89 height 6
drag, startPoint x: 74, startPoint y: 102, endPoint x: 40, endPoint y: 102, distance: 34.0
click at [40, 102] on div "Link Apartments CYKEL" at bounding box center [80, 102] width 89 height 6
drag, startPoint x: 278, startPoint y: 40, endPoint x: 238, endPoint y: 53, distance: 42.4
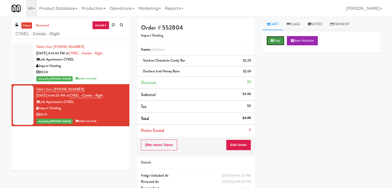
click at [278, 40] on button "Play" at bounding box center [276, 40] width 18 height 9
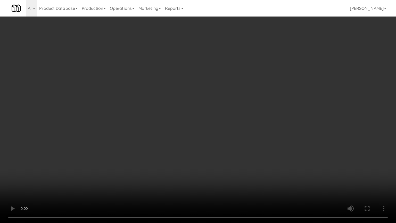
click at [278, 122] on video at bounding box center [198, 111] width 396 height 223
click at [249, 128] on video at bounding box center [198, 111] width 396 height 223
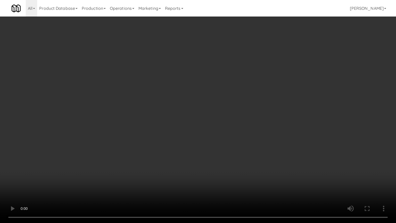
click at [249, 128] on video at bounding box center [198, 111] width 396 height 223
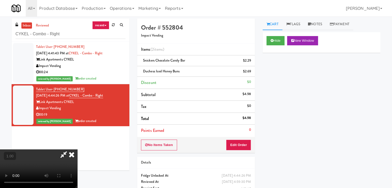
click at [300, 78] on div "Hide New Window Primary Flag Clear Flag if unable to determine what was taken o…" at bounding box center [322, 128] width 118 height 193
click at [77, 150] on icon at bounding box center [71, 155] width 11 height 10
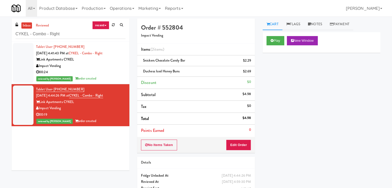
click at [310, 109] on div "Play New Window Primary Flag Clear Flag if unable to determine what was taken o…" at bounding box center [322, 128] width 118 height 193
drag, startPoint x: 112, startPoint y: 96, endPoint x: 78, endPoint y: 98, distance: 34.4
click at [78, 98] on div "Tablet User · (919) 741-3932 [DATE] 4:44:26 PM at CYKEL - Combo - Right Link Ap…" at bounding box center [80, 105] width 89 height 38
click at [240, 145] on button "Edit Order" at bounding box center [238, 145] width 25 height 11
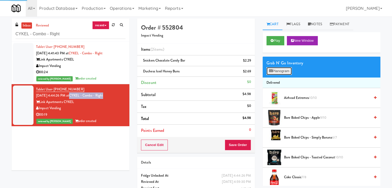
click at [283, 70] on button "Planogram" at bounding box center [279, 71] width 25 height 8
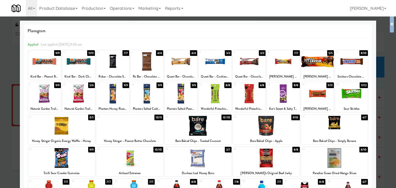
click at [390, 26] on div "× Planogram Applied Last applied [DATE] 9:05 am 1 9/9 Kind Bar - Peanut Butter …" at bounding box center [198, 94] width 396 height 188
click at [390, 24] on link "×" at bounding box center [392, 24] width 4 height 16
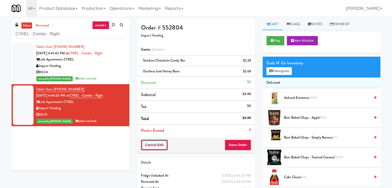
click at [162, 146] on button "Cancel Edit" at bounding box center [154, 145] width 27 height 11
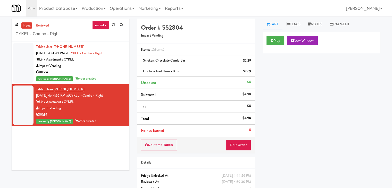
click at [111, 70] on div "00:24" at bounding box center [80, 72] width 89 height 6
